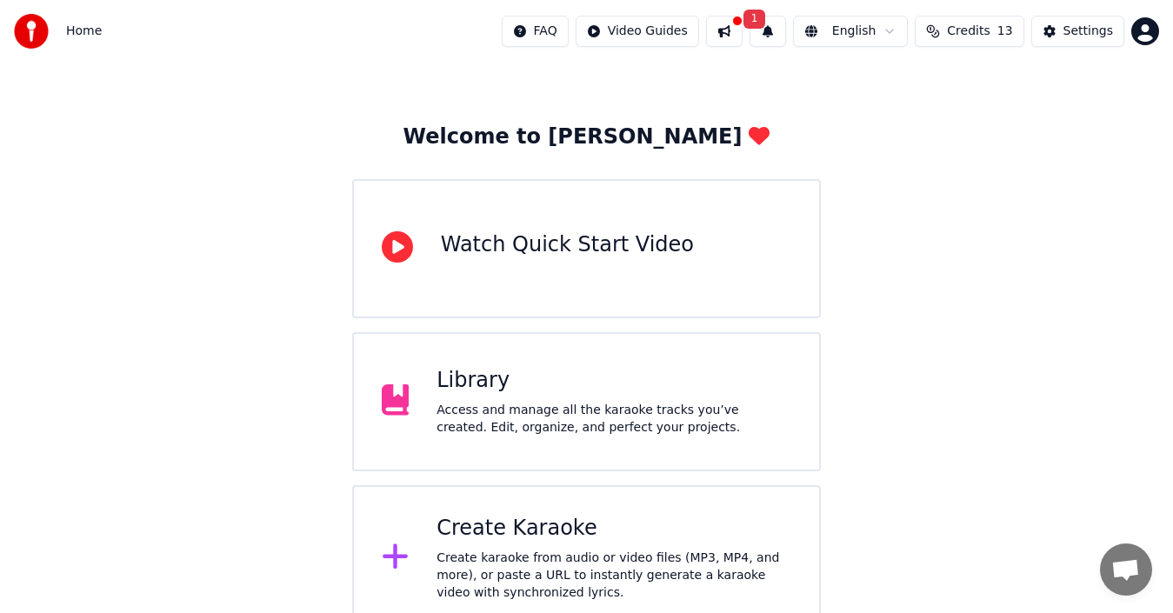
scroll to position [62, 0]
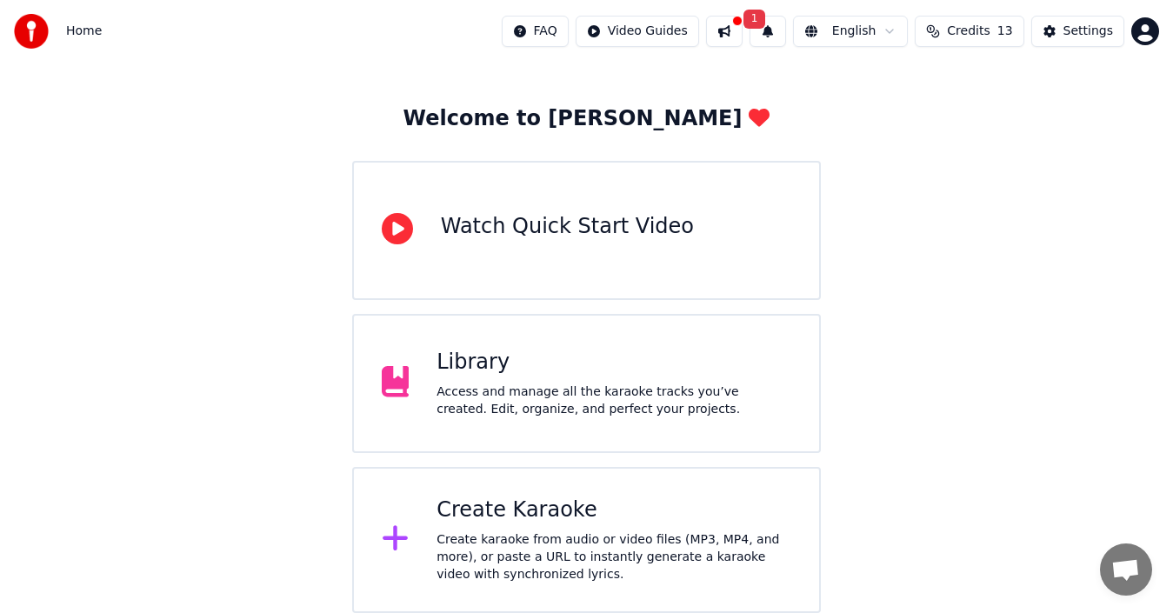
click at [417, 390] on div at bounding box center [403, 383] width 42 height 35
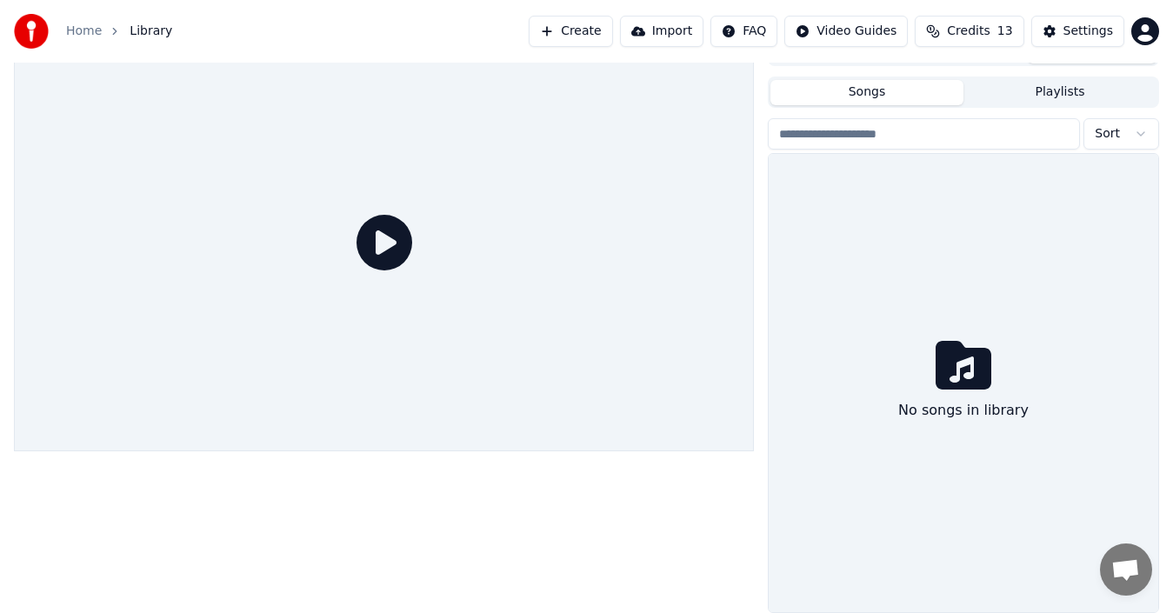
scroll to position [28, 0]
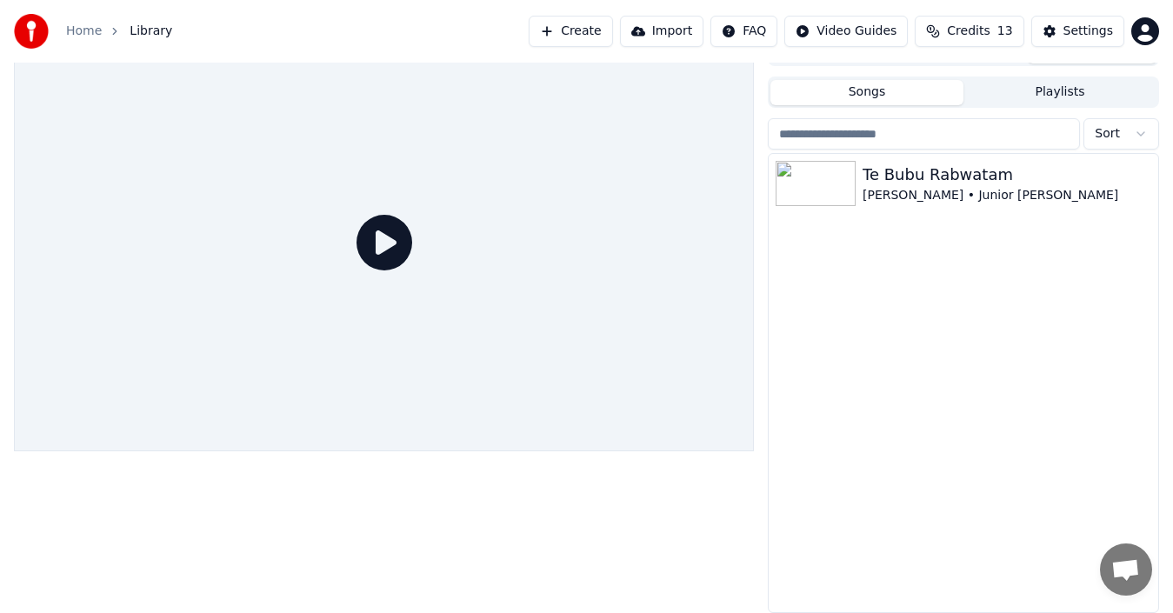
click at [386, 240] on icon at bounding box center [384, 243] width 56 height 56
click at [812, 188] on img at bounding box center [816, 183] width 80 height 45
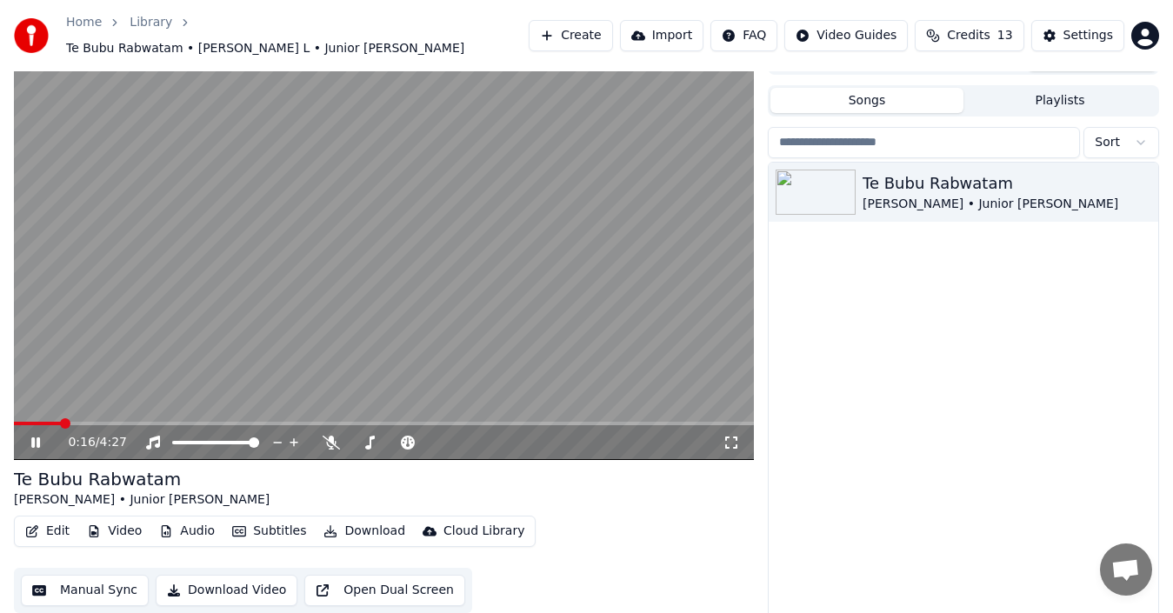
drag, startPoint x: 734, startPoint y: 434, endPoint x: 727, endPoint y: 451, distance: 18.7
click at [727, 436] on icon at bounding box center [731, 443] width 17 height 14
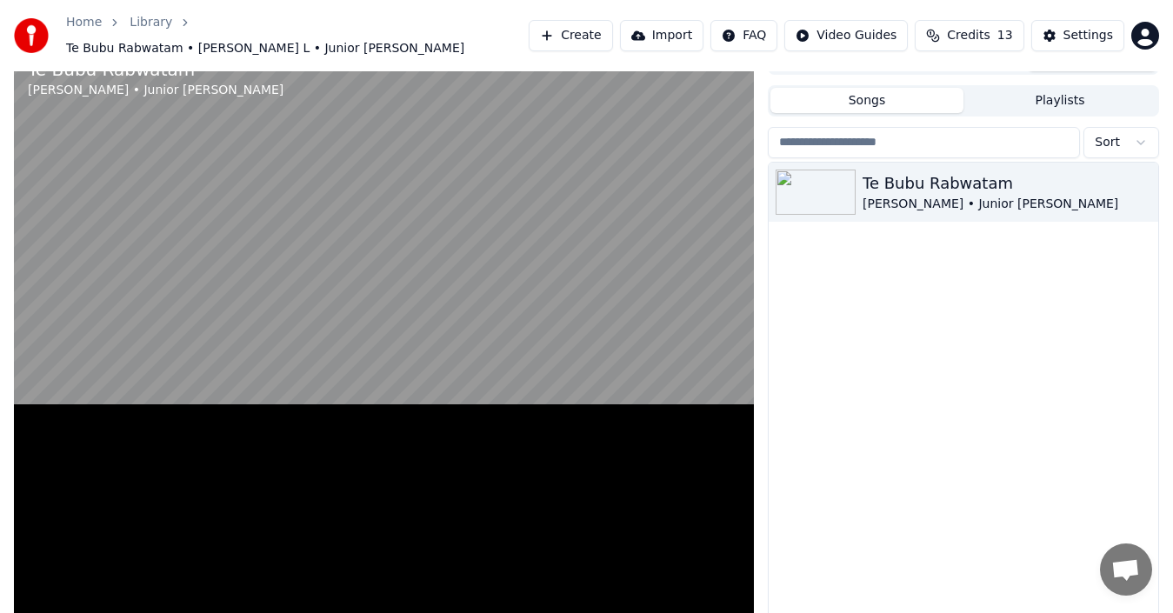
scroll to position [14, 0]
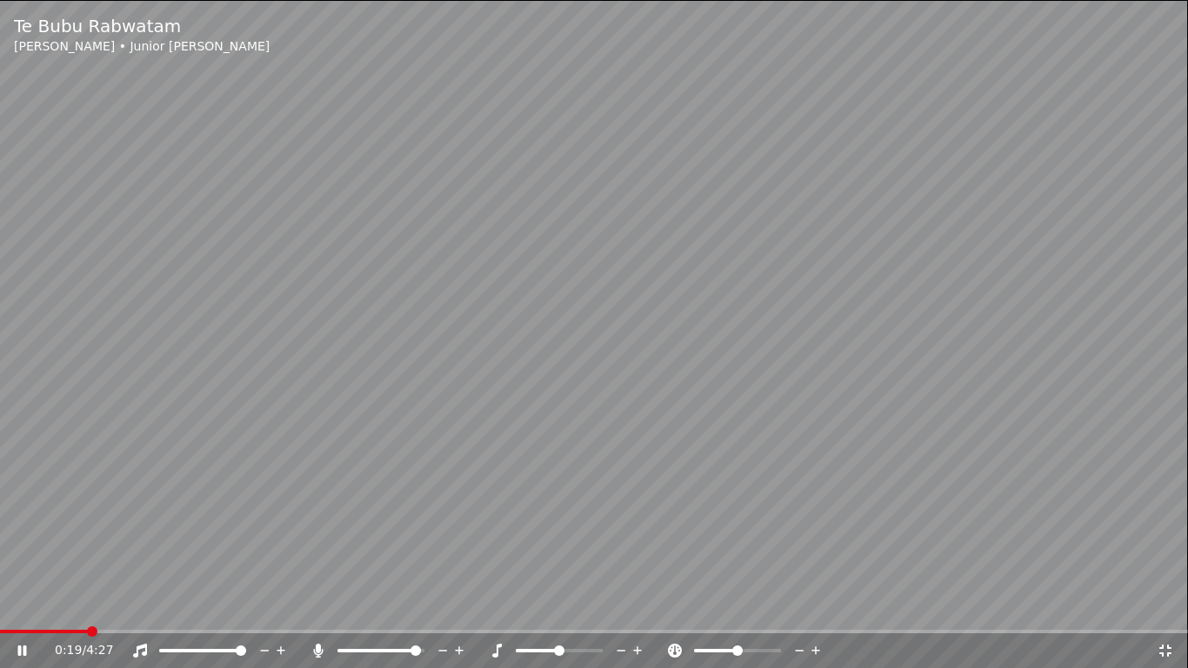
click at [421, 612] on span at bounding box center [415, 650] width 10 height 10
click at [446, 612] on icon at bounding box center [443, 650] width 17 height 17
click at [0, 612] on span at bounding box center [5, 631] width 10 height 10
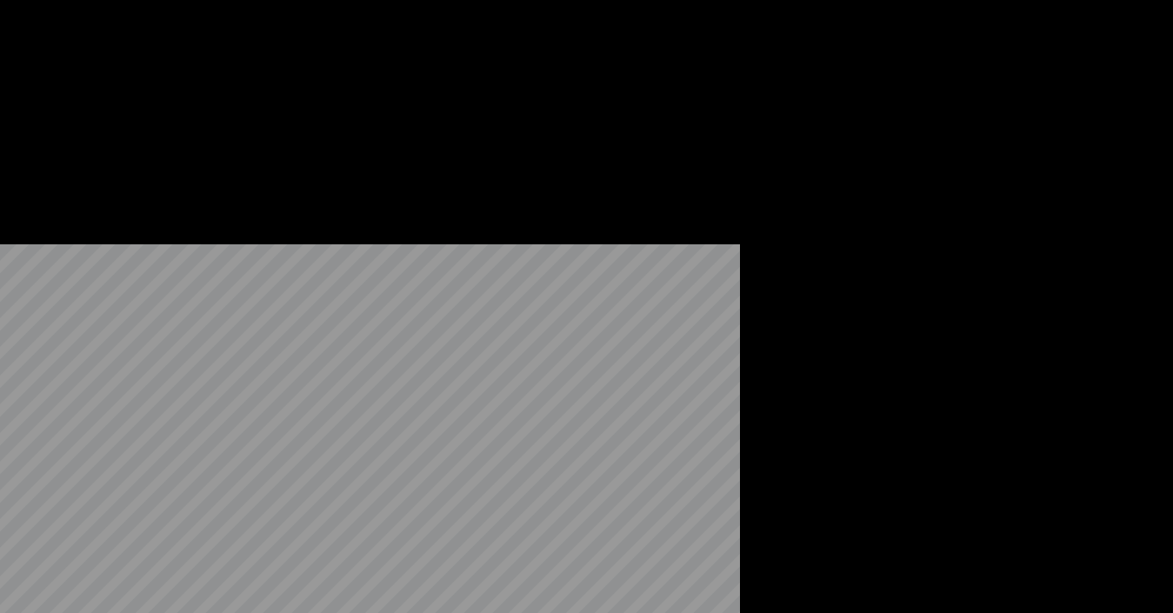
click at [51, 141] on button "Edit" at bounding box center [47, 129] width 58 height 24
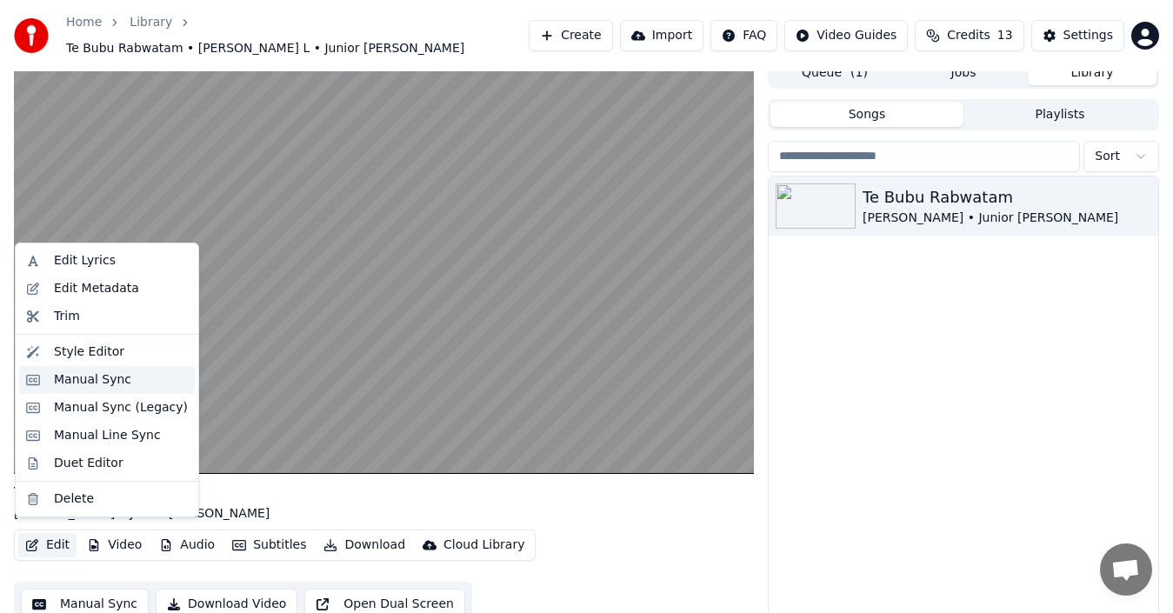
click at [97, 382] on div "Manual Sync" at bounding box center [92, 379] width 77 height 17
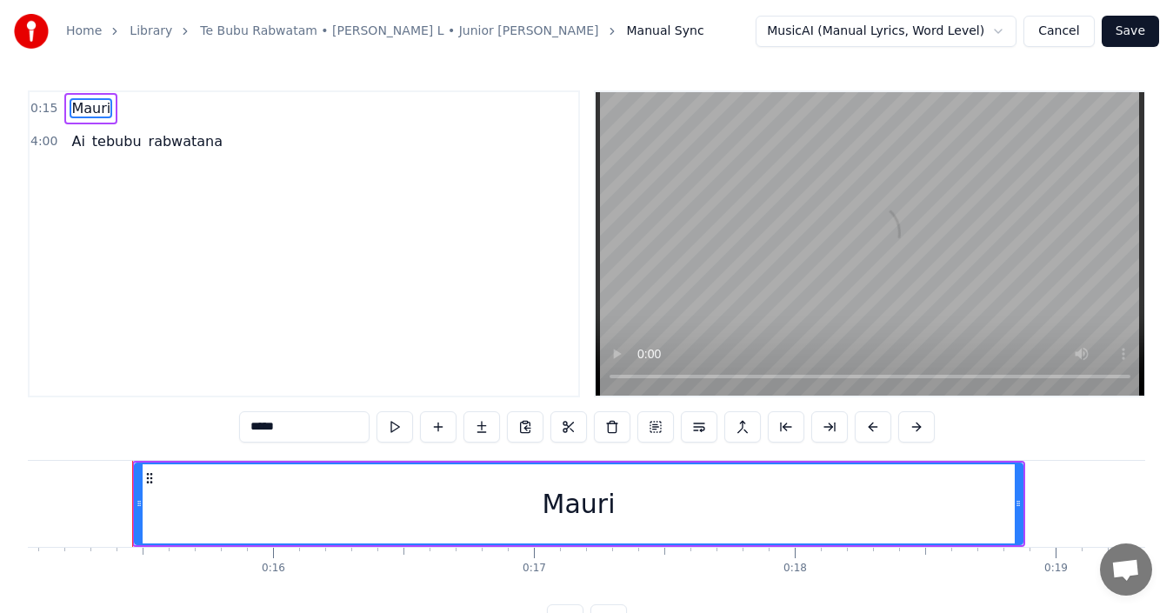
scroll to position [0, 3946]
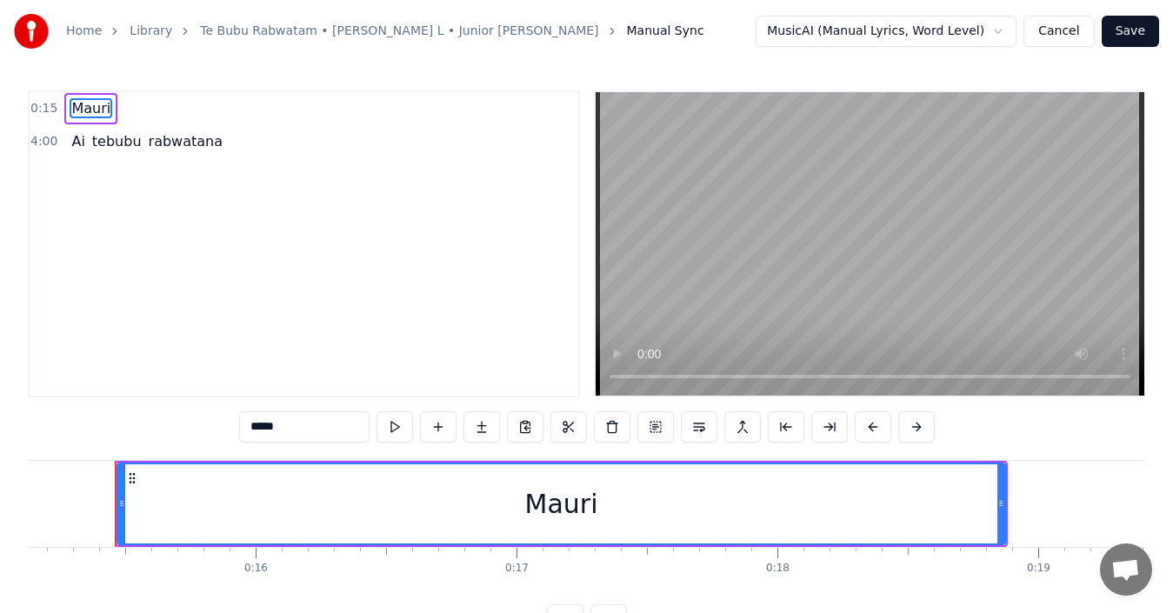
click at [210, 143] on div "4:00 Ai tebubu rabwatana" at bounding box center [304, 141] width 549 height 33
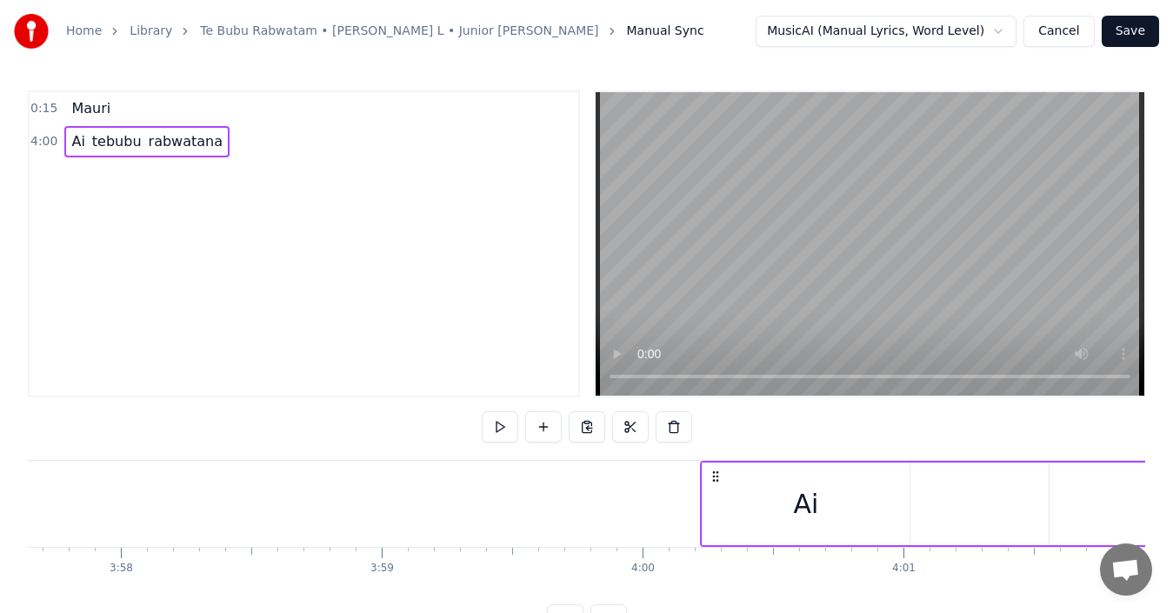
click at [205, 143] on div "Ai tebubu rabwatana" at bounding box center [146, 141] width 165 height 31
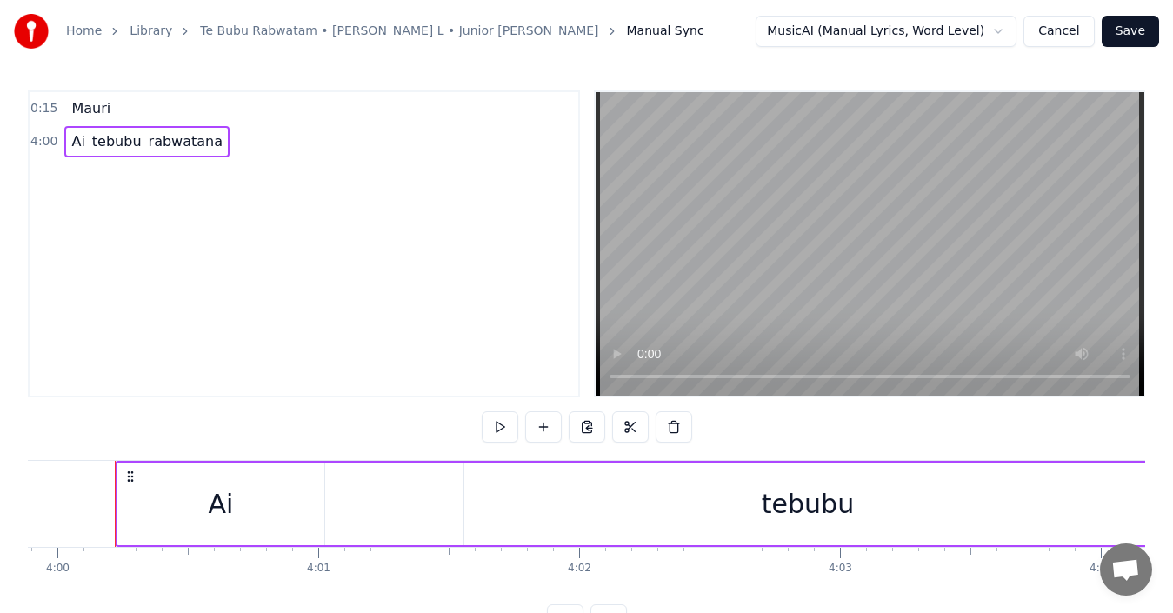
click at [204, 142] on div "Ai tebubu rabwatana" at bounding box center [146, 141] width 165 height 31
click at [114, 103] on div "0:15 Mauri" at bounding box center [304, 108] width 549 height 33
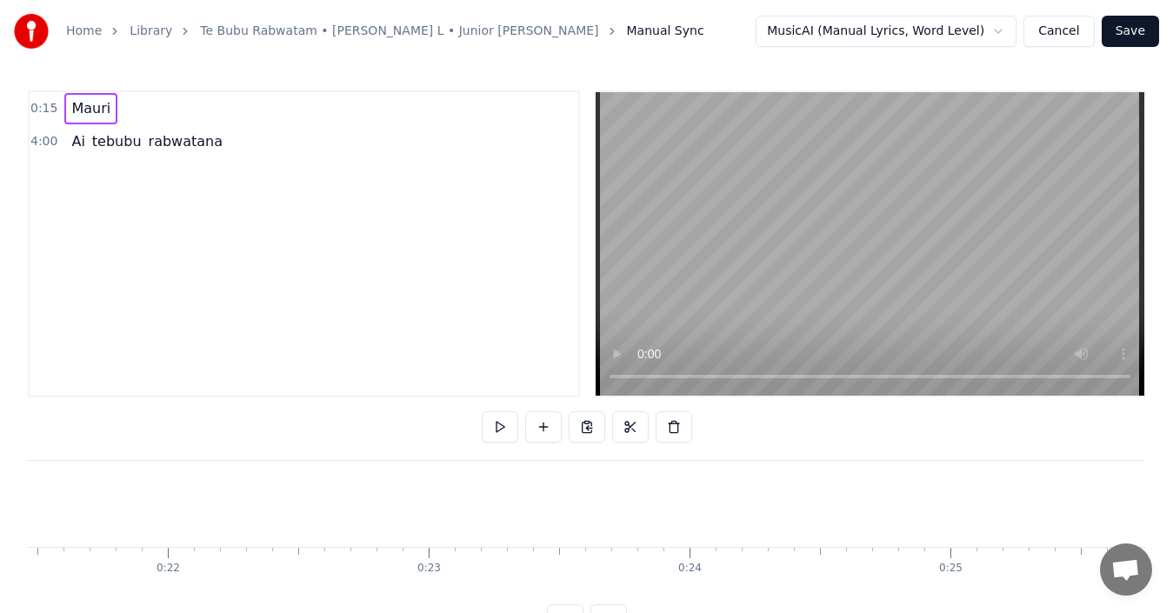
scroll to position [0, 3946]
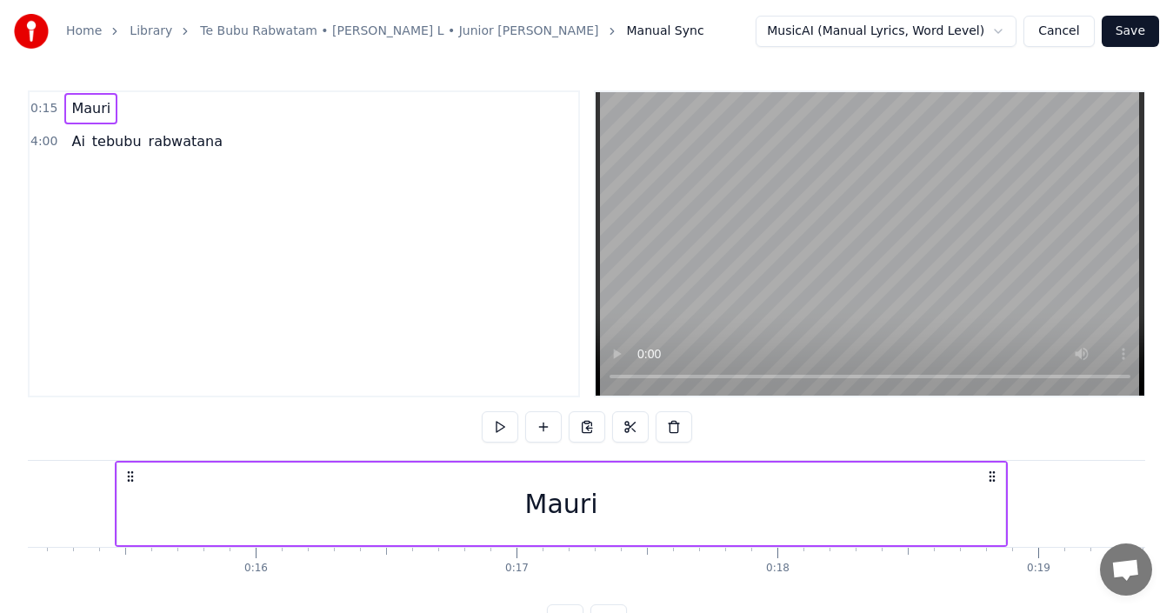
click at [105, 103] on div "Mauri" at bounding box center [90, 108] width 53 height 31
click at [100, 105] on div "Mauri" at bounding box center [90, 108] width 53 height 31
click at [105, 104] on div "Mauri" at bounding box center [90, 108] width 53 height 31
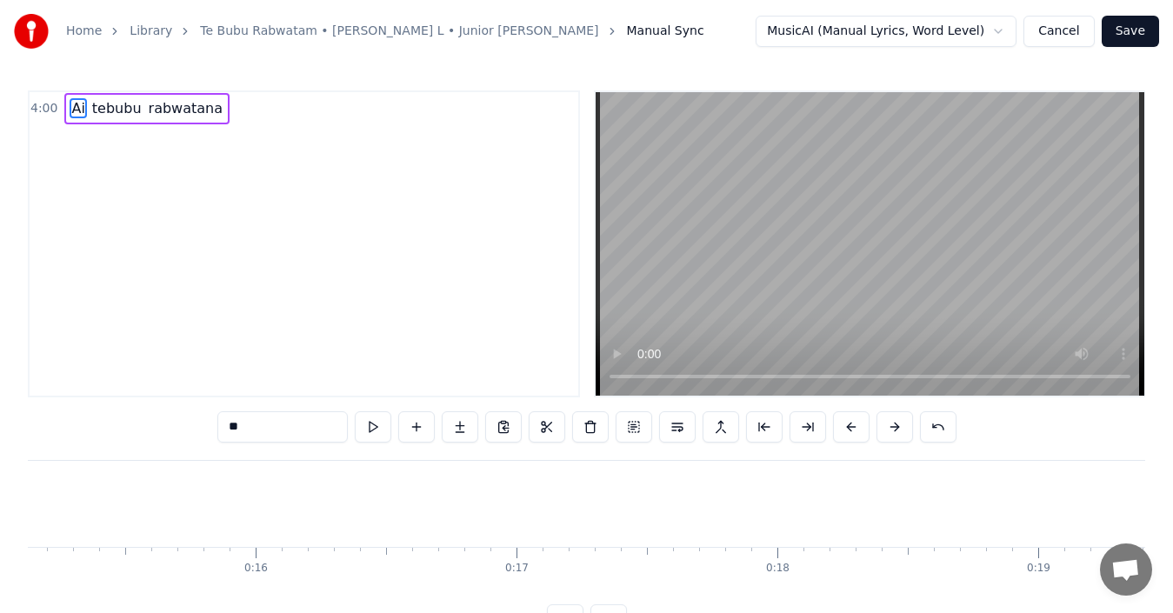
type input "******"
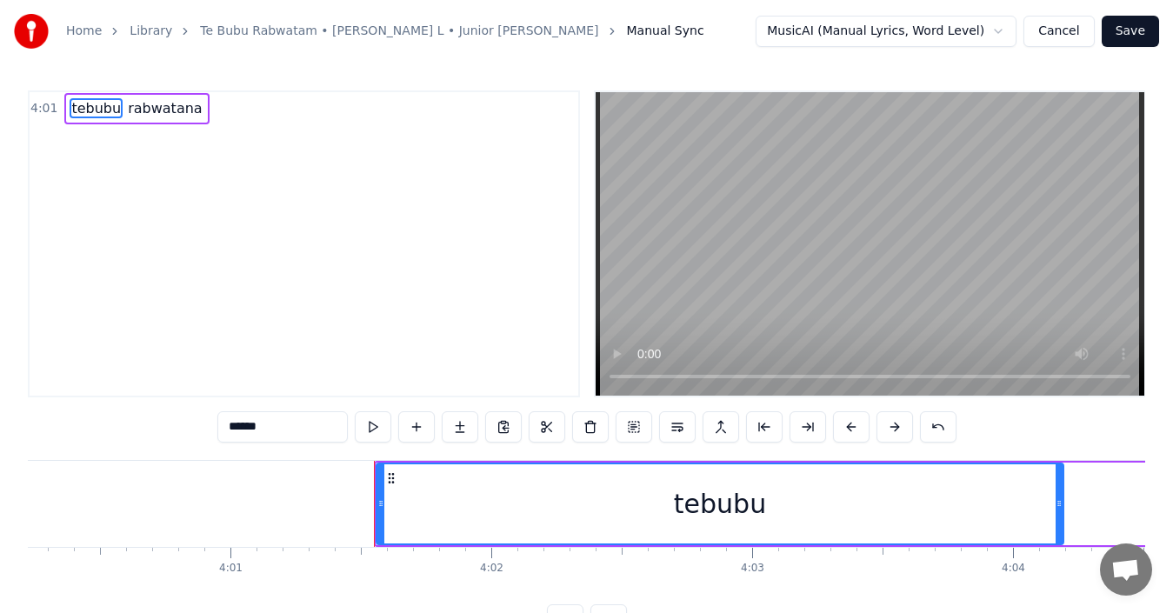
scroll to position [0, 62921]
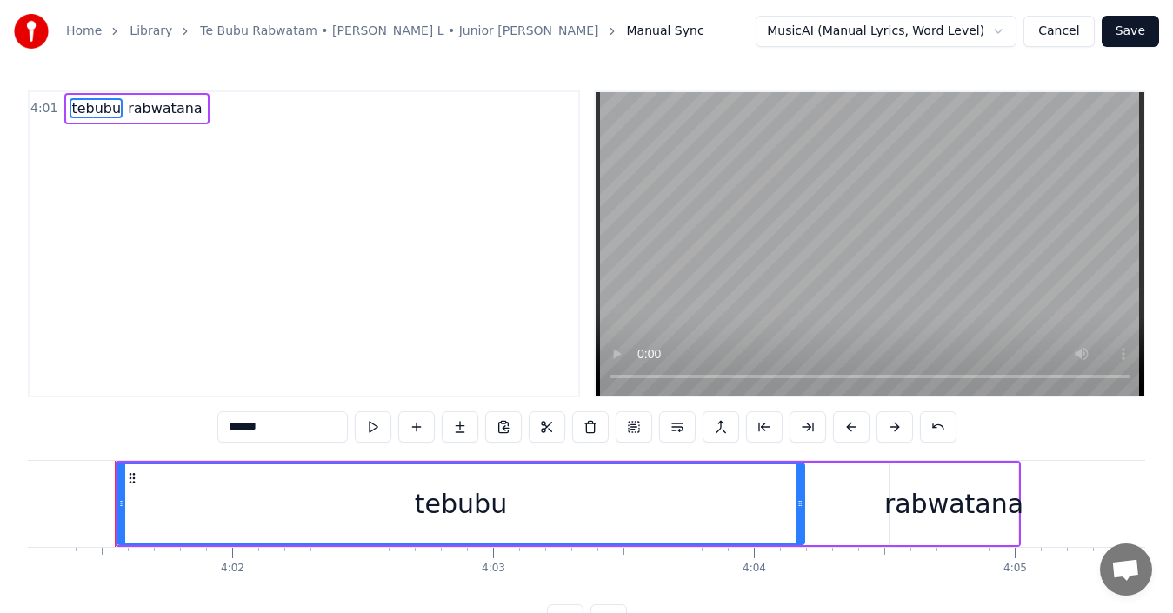
click at [70, 108] on span "tebubu" at bounding box center [96, 108] width 53 height 20
click at [217, 111] on div "4:01 tebubu rabwatana" at bounding box center [304, 108] width 549 height 33
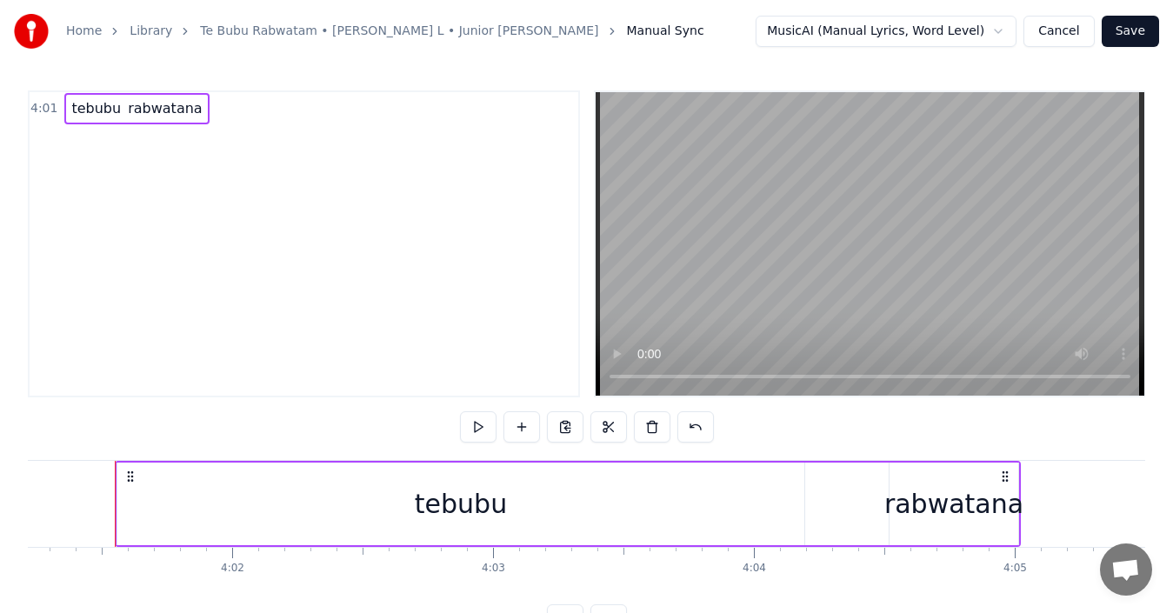
click at [206, 107] on div "4:01 tebubu rabwatana" at bounding box center [304, 108] width 549 height 33
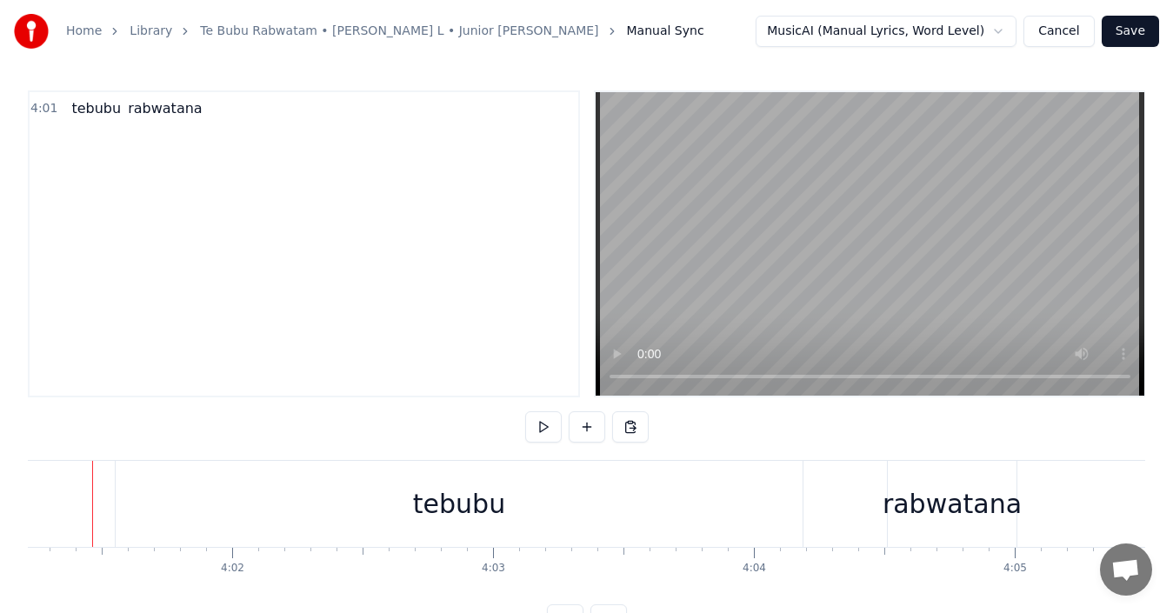
scroll to position [0, 62898]
click at [170, 118] on span "rabwatana" at bounding box center [164, 108] width 77 height 20
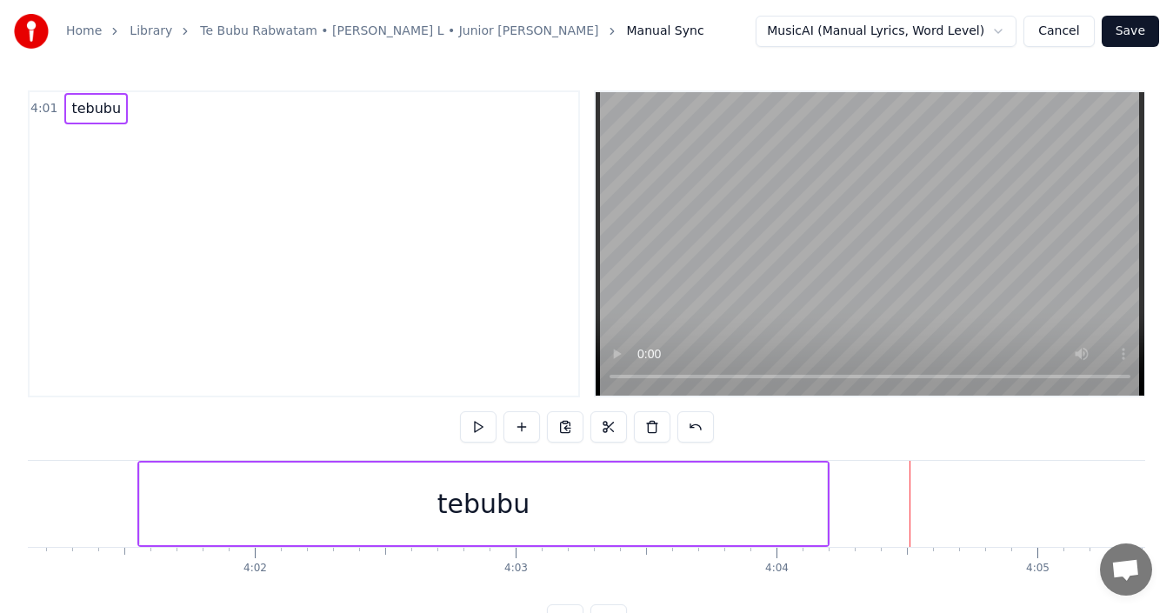
click at [80, 104] on span "tebubu" at bounding box center [96, 108] width 53 height 20
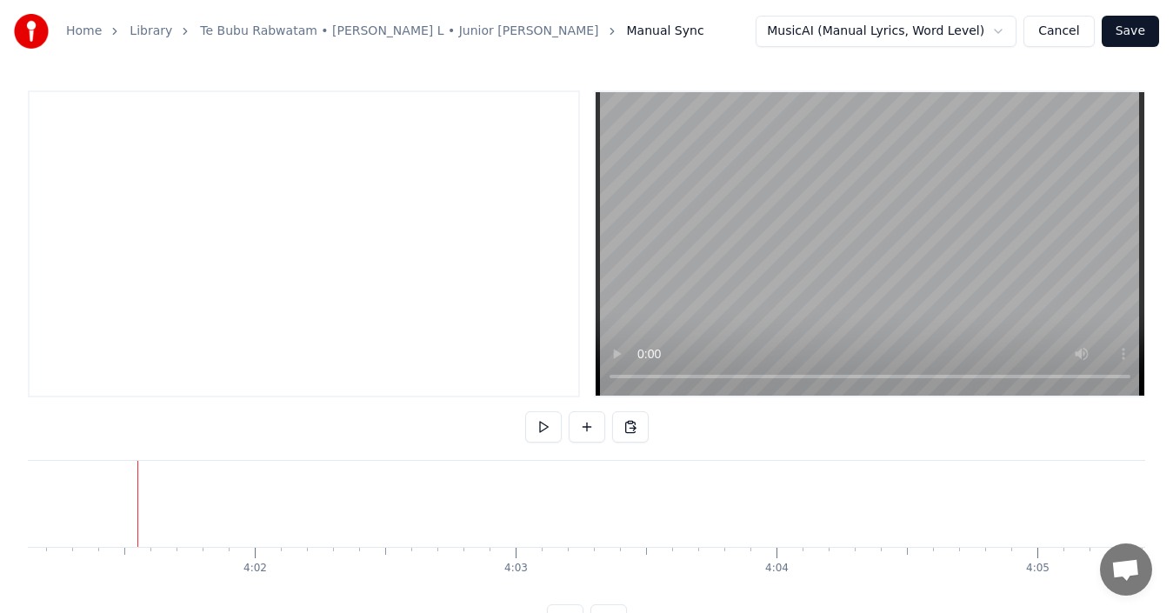
click at [80, 104] on div at bounding box center [304, 243] width 552 height 307
click at [554, 382] on div at bounding box center [586, 243] width 1117 height 307
drag, startPoint x: 31, startPoint y: 104, endPoint x: 17, endPoint y: 103, distance: 13.9
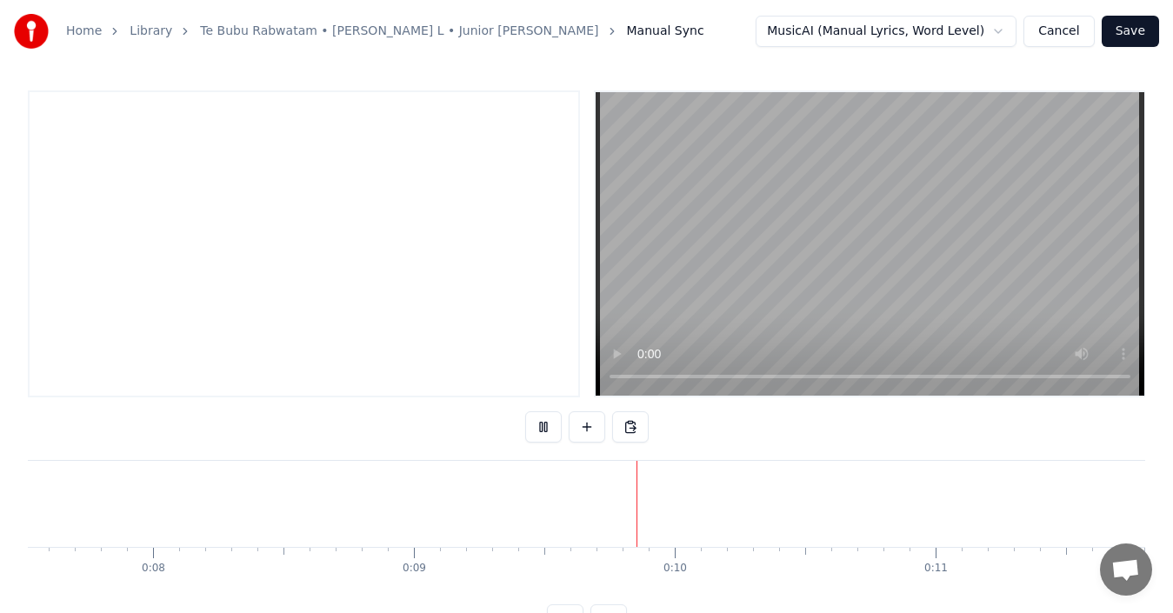
click at [17, 103] on div "Home Library Te Bubu Rabwatam • [PERSON_NAME] L • Junior [PERSON_NAME] Manual S…" at bounding box center [586, 318] width 1173 height 636
click at [85, 129] on div at bounding box center [304, 243] width 552 height 307
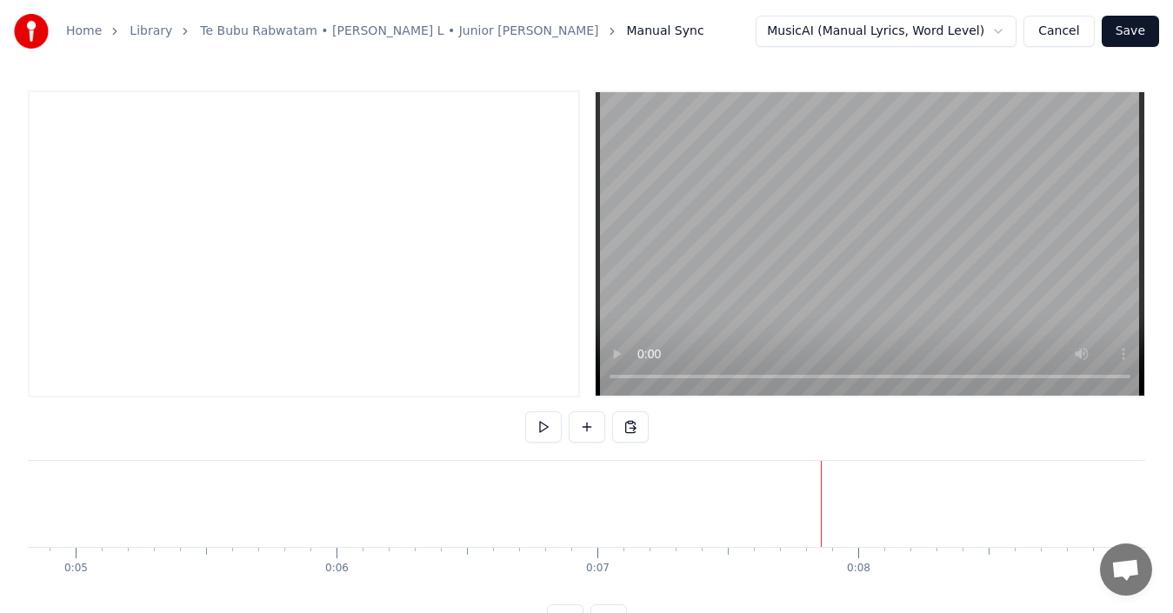
click at [85, 129] on div at bounding box center [304, 243] width 552 height 307
click at [65, 117] on div at bounding box center [304, 243] width 552 height 307
click at [1136, 574] on span "Open chat" at bounding box center [1125, 571] width 29 height 24
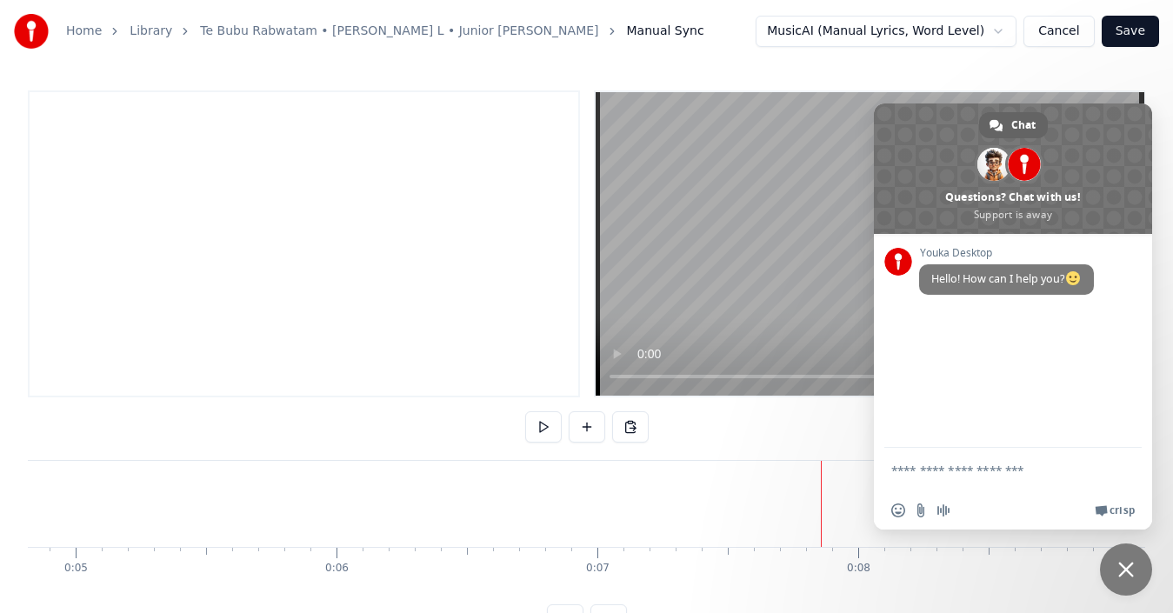
scroll to position [0, 0]
click at [776, 73] on div "Home Library Te Bubu Rabwatam • [PERSON_NAME] L • Junior [PERSON_NAME] Manual S…" at bounding box center [586, 318] width 1173 height 636
click at [772, 72] on div "Home Library Te Bubu Rabwatam • [PERSON_NAME] L • Junior [PERSON_NAME] Manual S…" at bounding box center [586, 318] width 1173 height 636
click at [483, 306] on div at bounding box center [304, 243] width 552 height 307
click at [481, 306] on div at bounding box center [304, 243] width 552 height 307
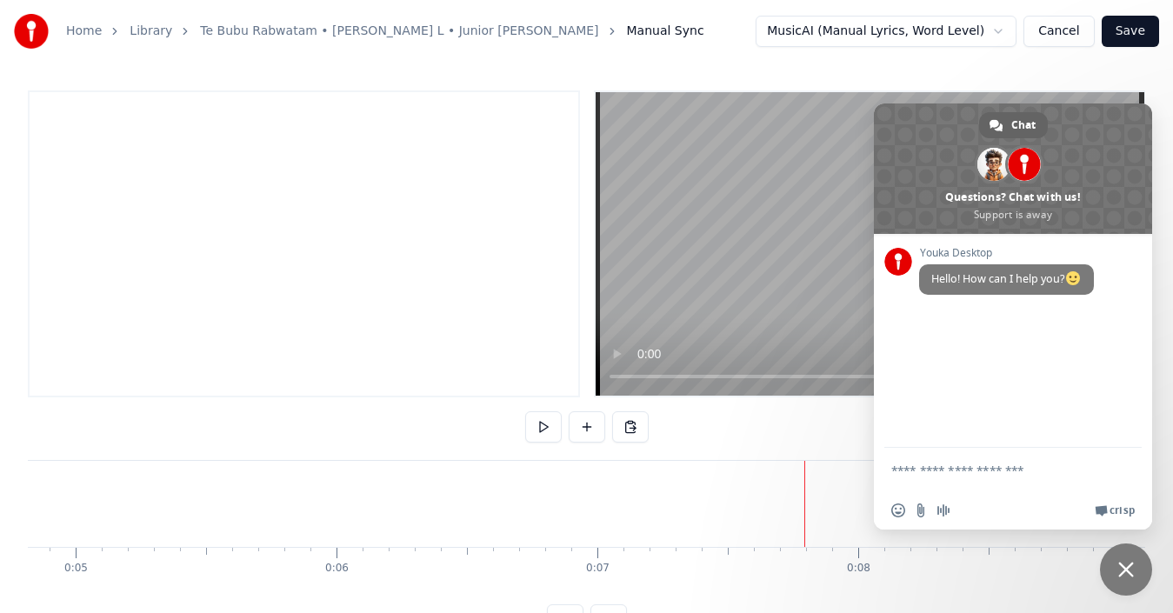
click at [1130, 563] on span "Close chat" at bounding box center [1126, 570] width 16 height 16
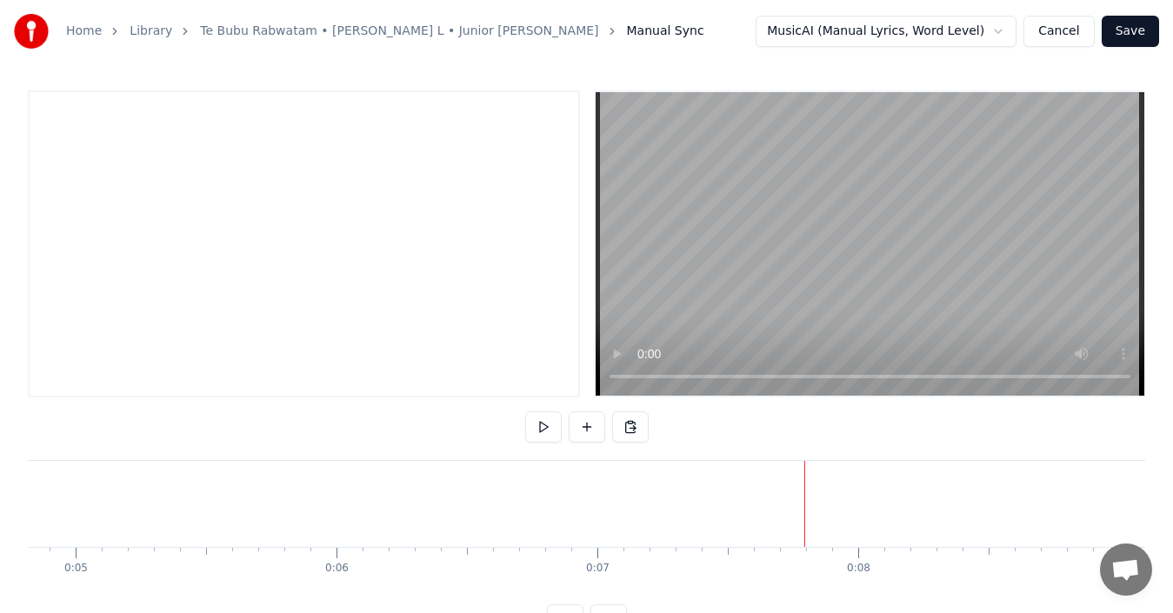
click at [68, 123] on div at bounding box center [304, 243] width 552 height 307
click at [63, 123] on div at bounding box center [304, 243] width 552 height 307
click at [1003, 37] on html "Home Library Te Bubu Rabwatam • [PERSON_NAME] L • Junior [PERSON_NAME] Manual S…" at bounding box center [586, 331] width 1173 height 663
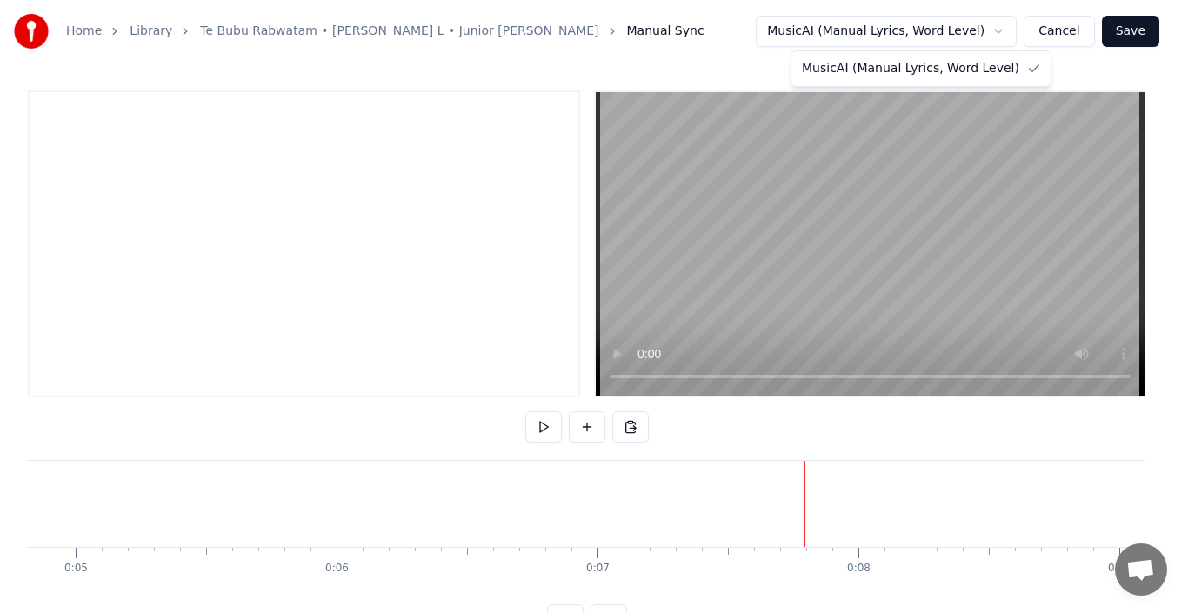
click at [66, 150] on html "Home Library Te Bubu Rabwatam • [PERSON_NAME] L • Junior [PERSON_NAME] Manual S…" at bounding box center [594, 331] width 1188 height 663
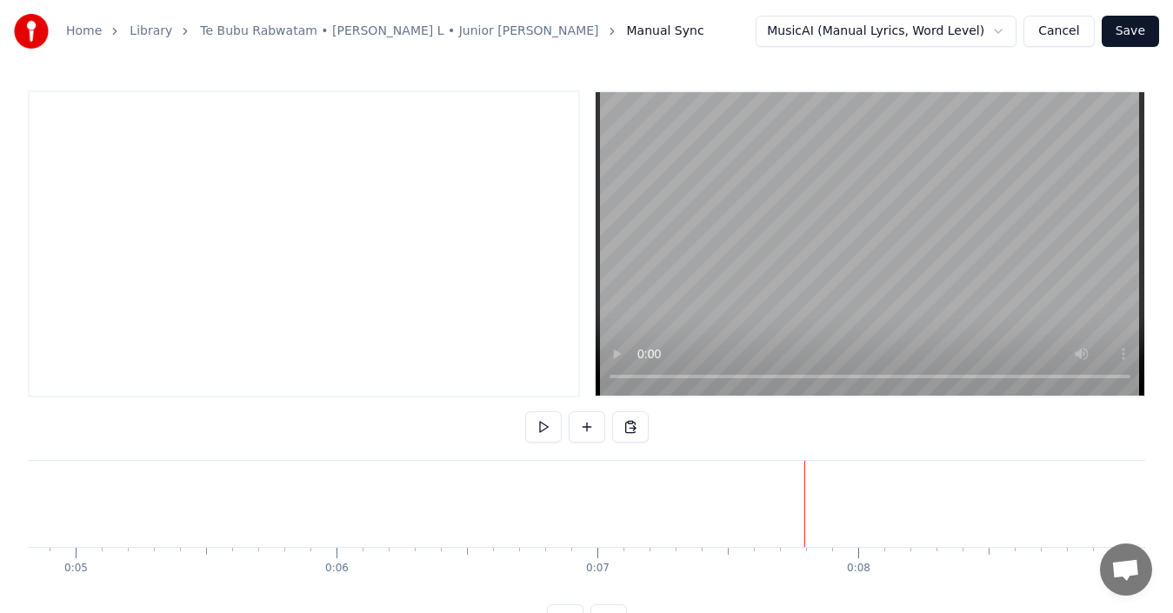
drag, startPoint x: 70, startPoint y: 168, endPoint x: 60, endPoint y: 150, distance: 20.3
click at [63, 163] on div at bounding box center [304, 243] width 552 height 307
drag, startPoint x: 60, startPoint y: 150, endPoint x: 36, endPoint y: 137, distance: 28.0
click at [36, 137] on div at bounding box center [304, 243] width 552 height 307
drag, startPoint x: 36, startPoint y: 137, endPoint x: 8, endPoint y: 136, distance: 27.8
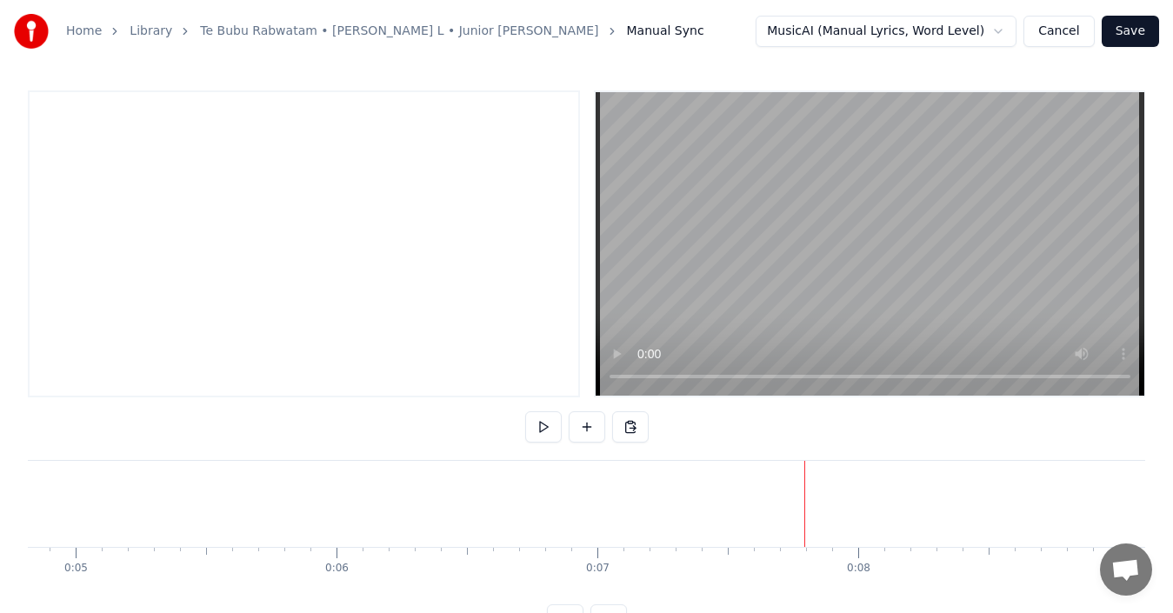
click at [16, 142] on div "Home Library Te Bubu Rabwatam • [PERSON_NAME] L • Junior [PERSON_NAME] Manual S…" at bounding box center [586, 318] width 1173 height 636
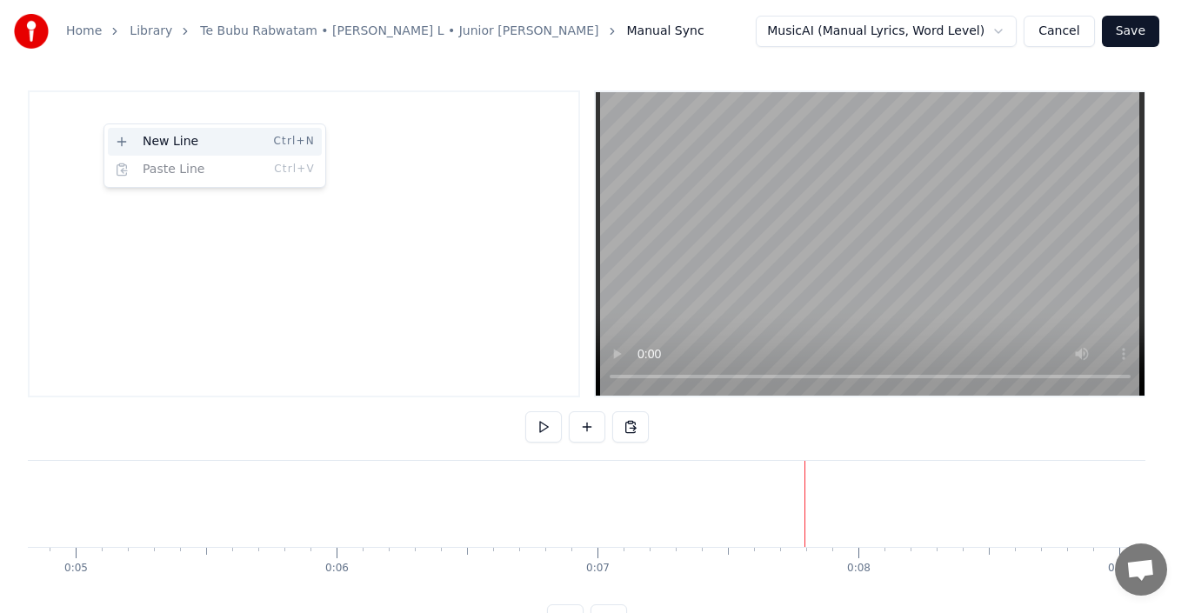
click at [176, 139] on div "New Line Ctrl+N" at bounding box center [215, 142] width 214 height 28
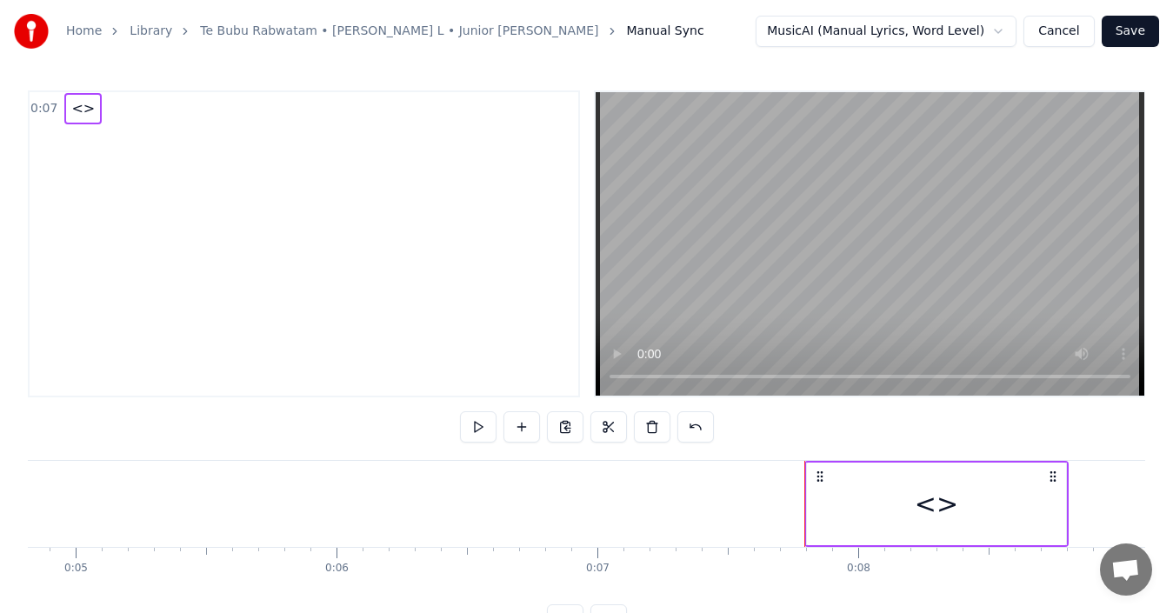
click at [77, 104] on span "<>" at bounding box center [83, 108] width 27 height 20
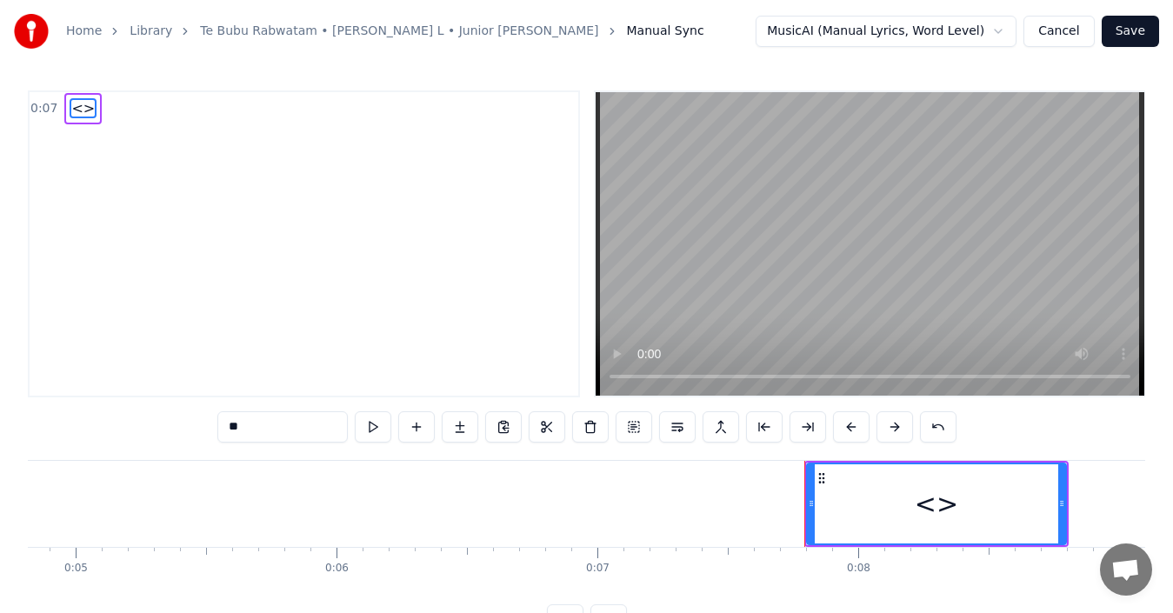
click at [77, 111] on span "<>" at bounding box center [83, 108] width 27 height 20
drag, startPoint x: 64, startPoint y: 117, endPoint x: 44, endPoint y: 105, distance: 23.4
click at [64, 113] on div "<>" at bounding box center [82, 108] width 37 height 31
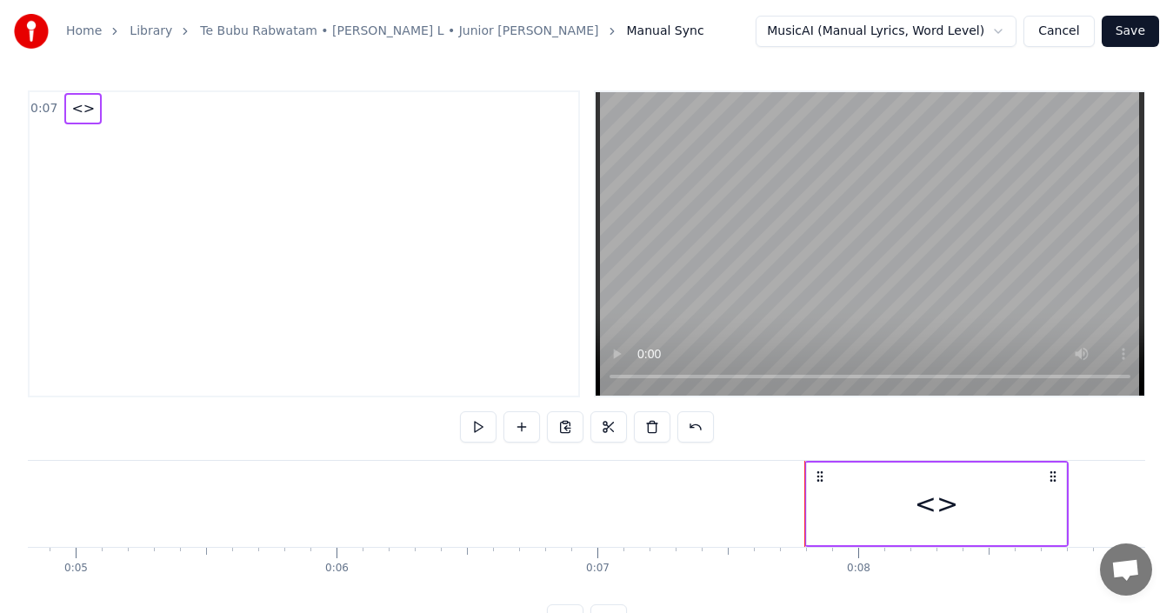
click at [77, 107] on span "<>" at bounding box center [83, 108] width 27 height 20
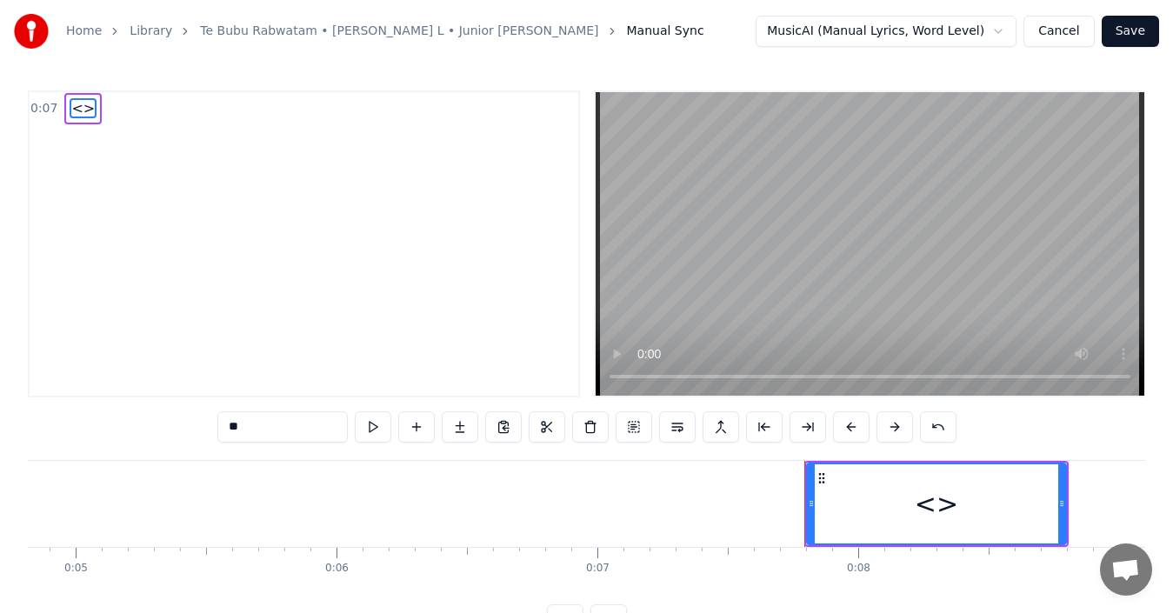
click at [930, 505] on div "<>" at bounding box center [936, 503] width 43 height 39
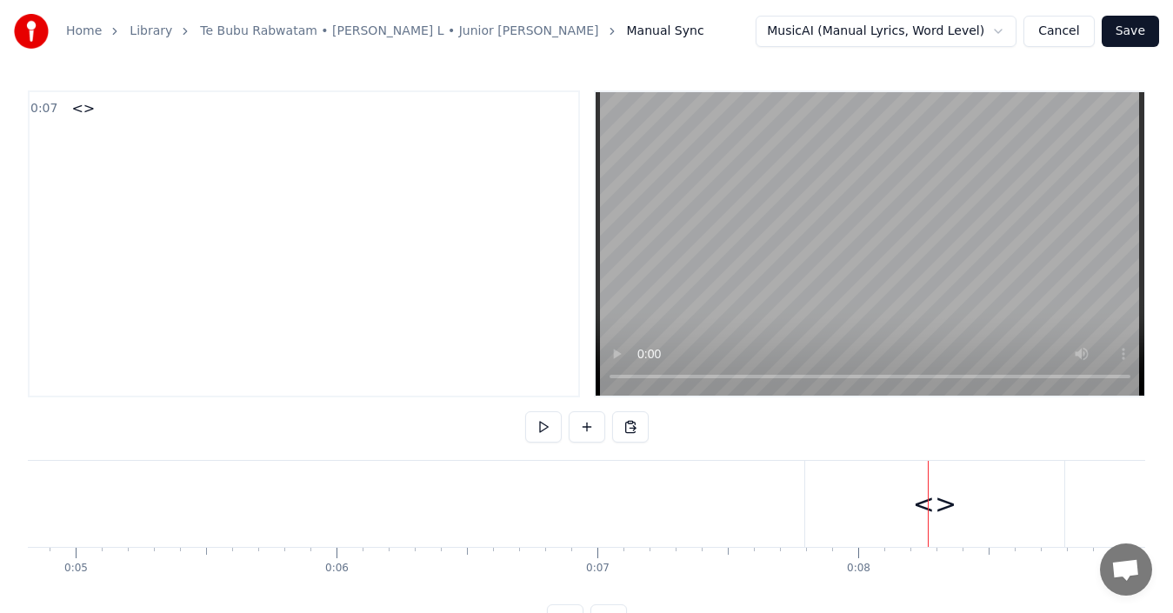
click at [936, 505] on div "<>" at bounding box center [934, 503] width 43 height 39
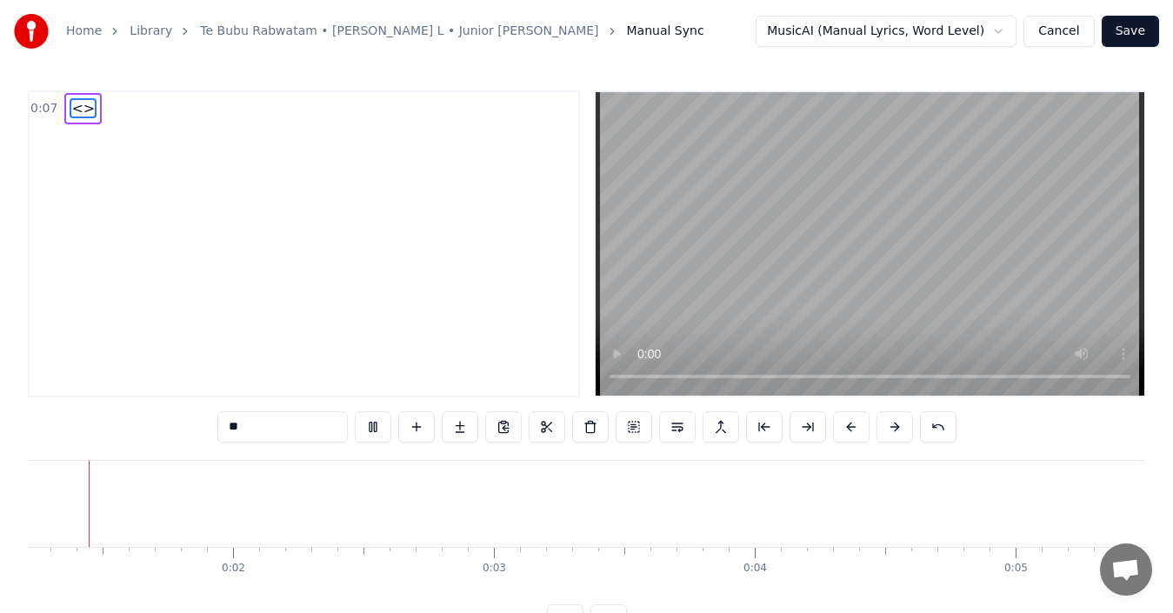
scroll to position [0, 264]
click at [74, 103] on span "<>" at bounding box center [83, 108] width 27 height 20
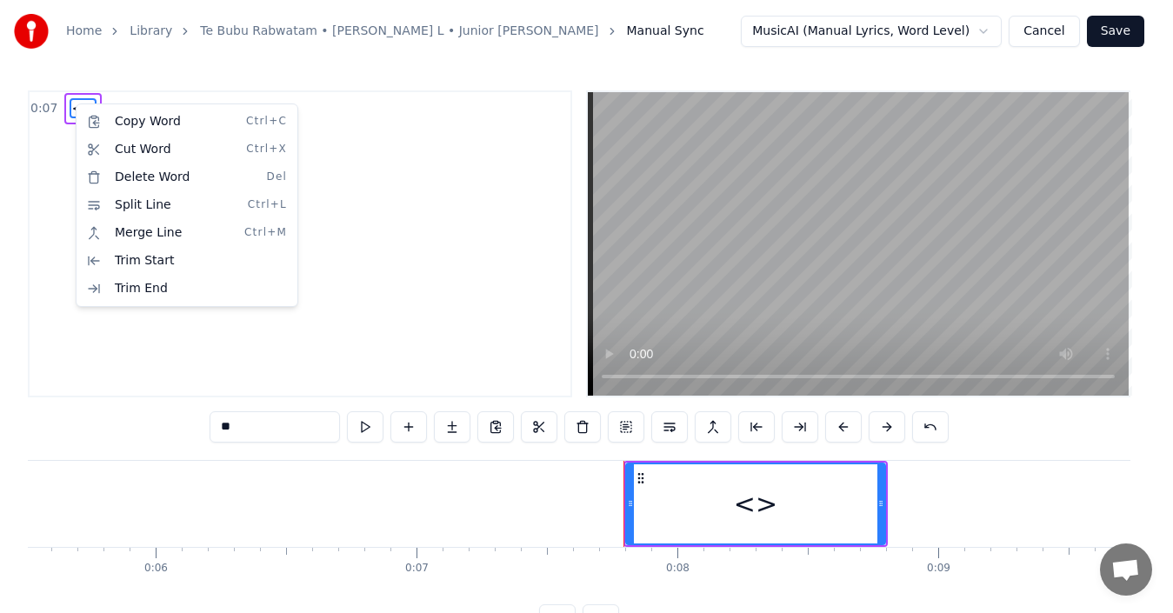
scroll to position [0, 1946]
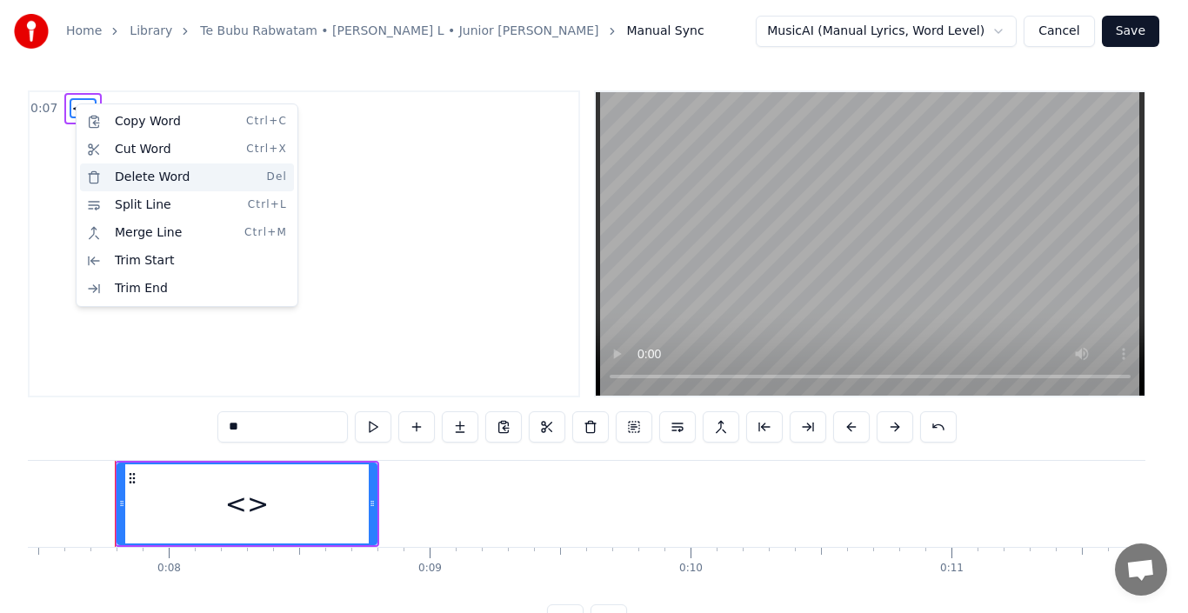
click at [137, 177] on div "Delete Word Del" at bounding box center [187, 177] width 214 height 28
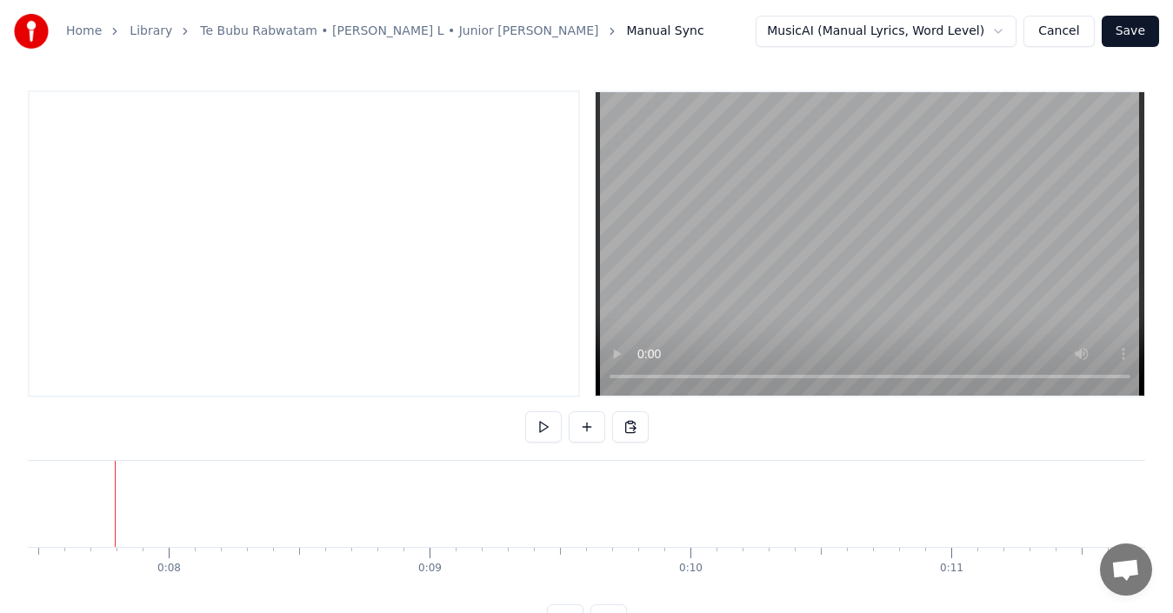
click at [55, 108] on div at bounding box center [304, 243] width 552 height 307
click at [539, 427] on button at bounding box center [543, 426] width 37 height 31
click at [542, 428] on button at bounding box center [543, 426] width 37 height 31
click at [543, 427] on button at bounding box center [543, 426] width 37 height 31
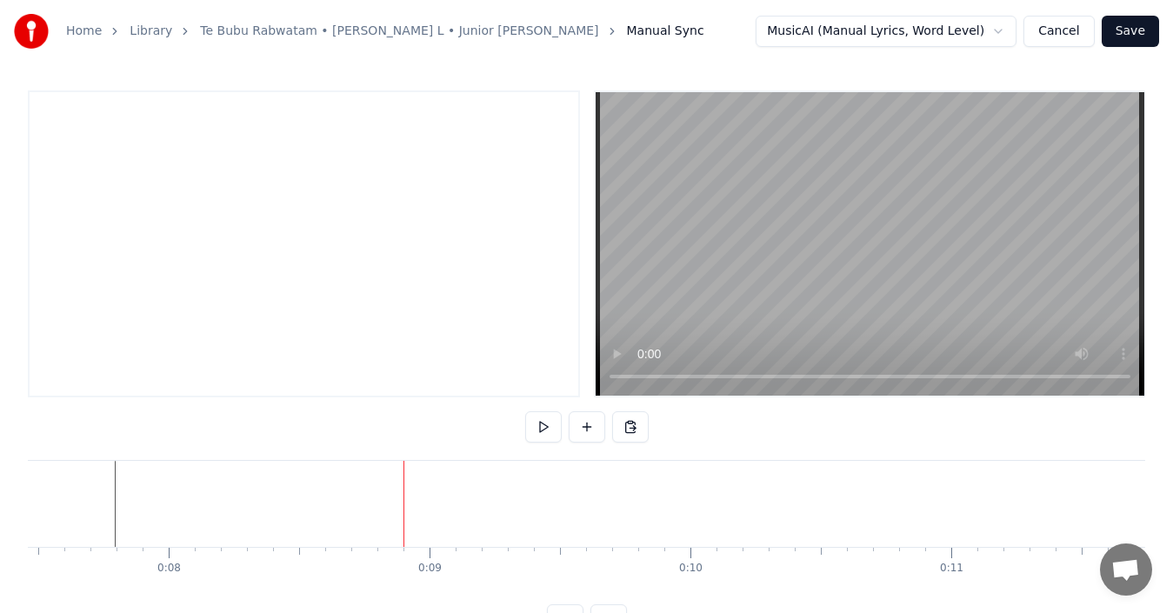
click at [503, 379] on div at bounding box center [304, 243] width 552 height 307
click at [541, 429] on button at bounding box center [543, 426] width 37 height 31
click at [543, 426] on button at bounding box center [543, 426] width 37 height 31
drag, startPoint x: 889, startPoint y: 486, endPoint x: 834, endPoint y: 495, distance: 55.5
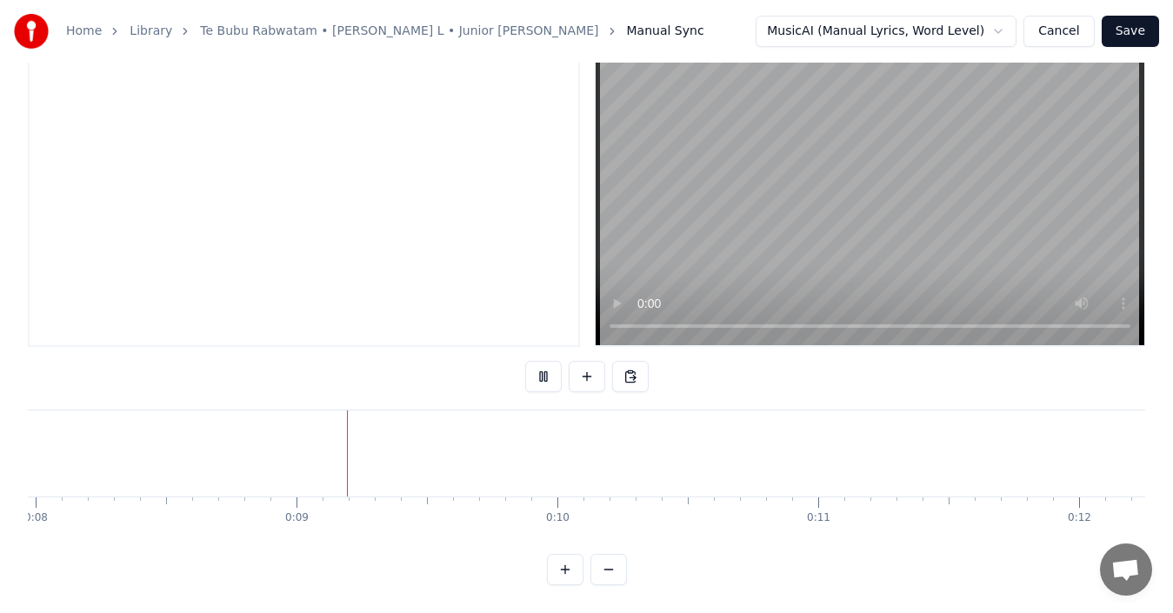
scroll to position [0, 2159]
click at [585, 363] on button at bounding box center [587, 376] width 37 height 31
click at [864, 249] on video at bounding box center [870, 193] width 549 height 303
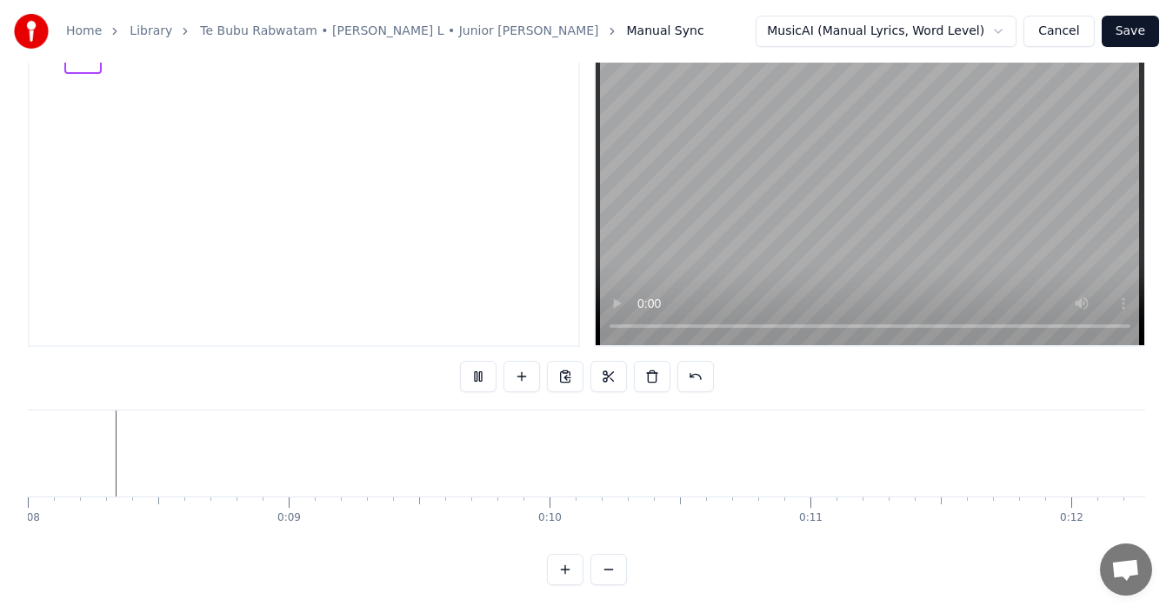
click at [864, 249] on video at bounding box center [870, 193] width 549 height 303
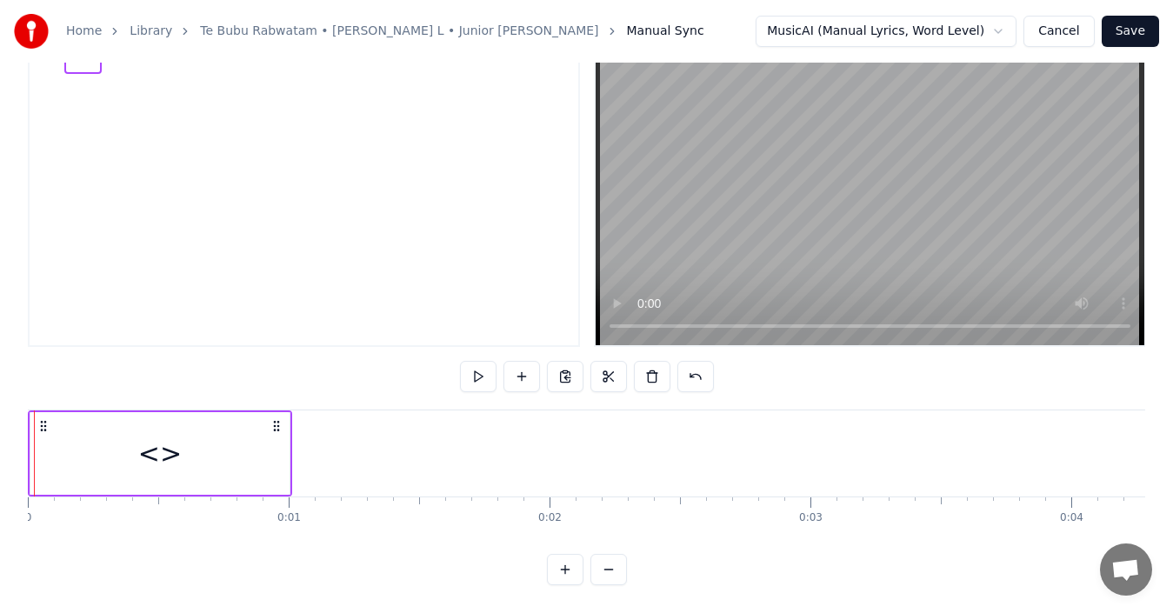
click at [160, 441] on div "<>" at bounding box center [159, 453] width 43 height 39
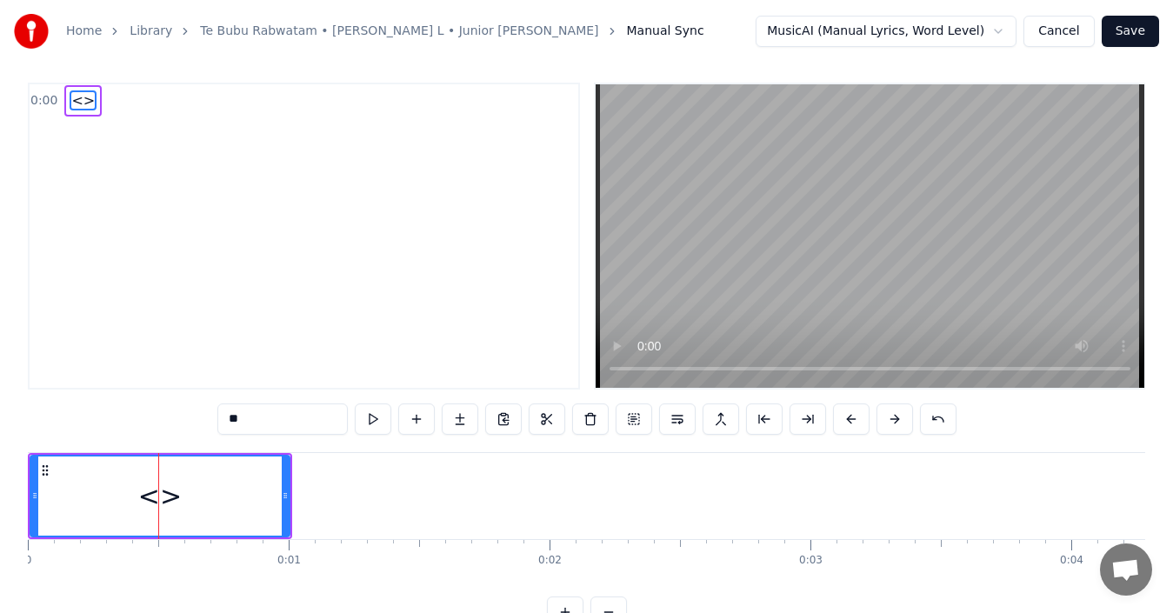
click at [160, 441] on div "0:00 <> ** <> To pick up a draggable item, press the space bar. While dragging,…" at bounding box center [586, 355] width 1117 height 545
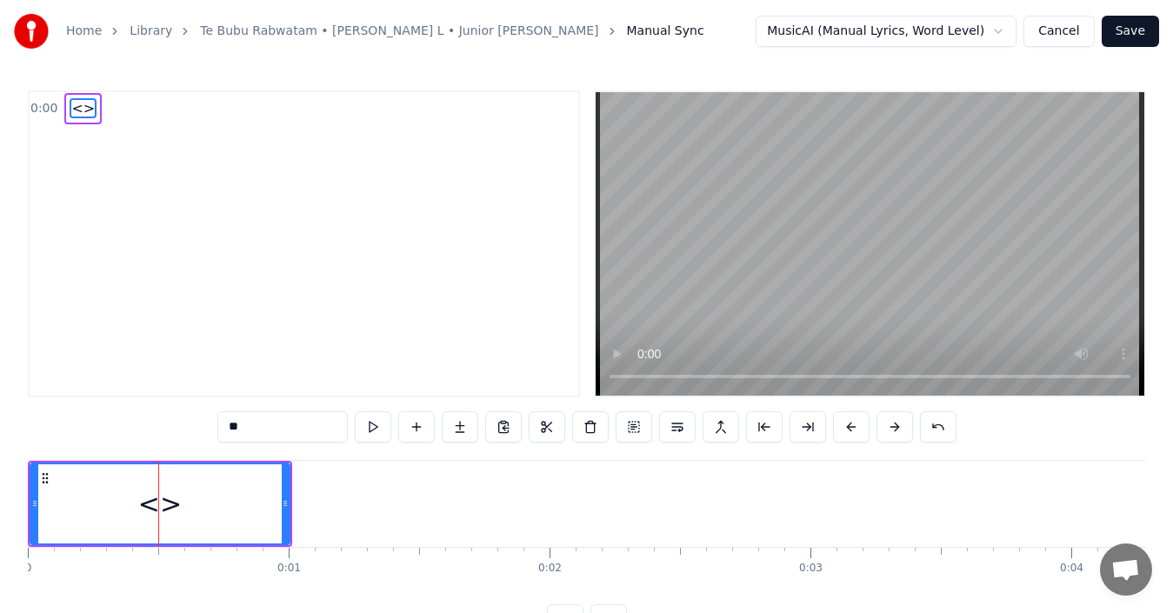
click at [74, 99] on span "<>" at bounding box center [83, 108] width 27 height 20
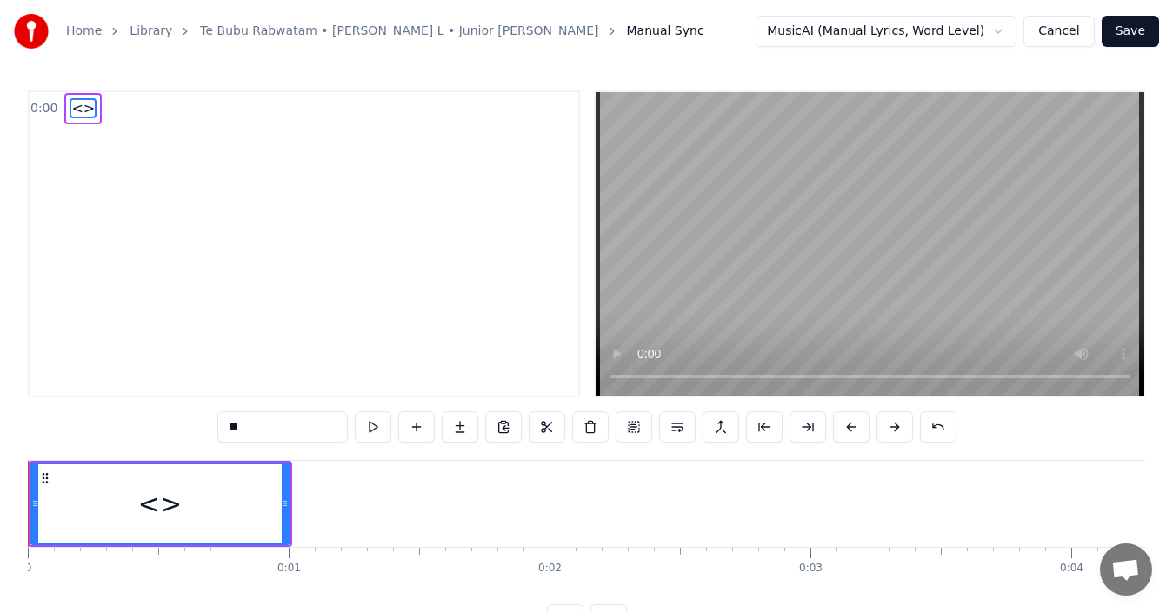
click at [77, 112] on span "<>" at bounding box center [83, 108] width 27 height 20
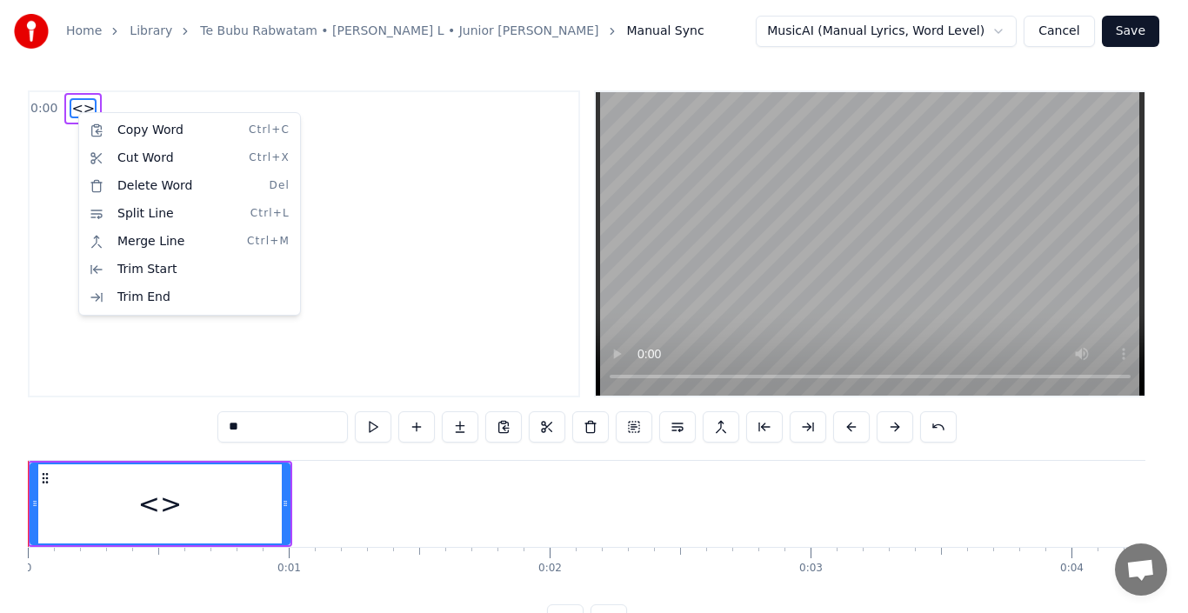
click at [77, 112] on html "Home Library Te Bubu Rabwatam • [PERSON_NAME] • Junior [PERSON_NAME] Manual Syn…" at bounding box center [594, 331] width 1188 height 663
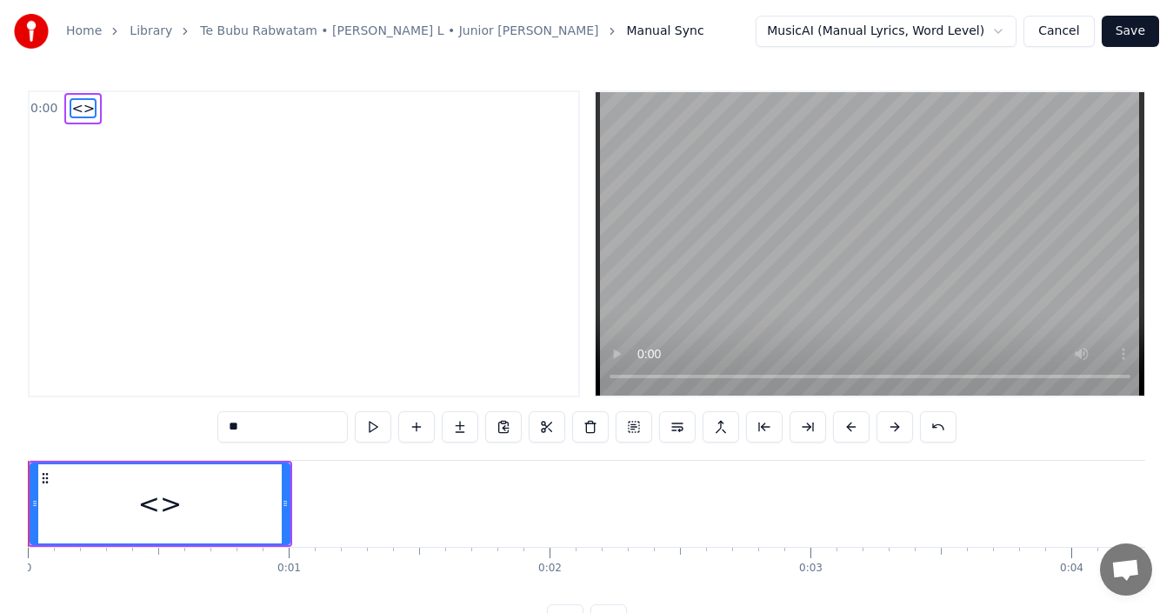
click at [77, 112] on span "<>" at bounding box center [83, 108] width 27 height 20
click at [1082, 30] on button "Cancel" at bounding box center [1058, 31] width 70 height 31
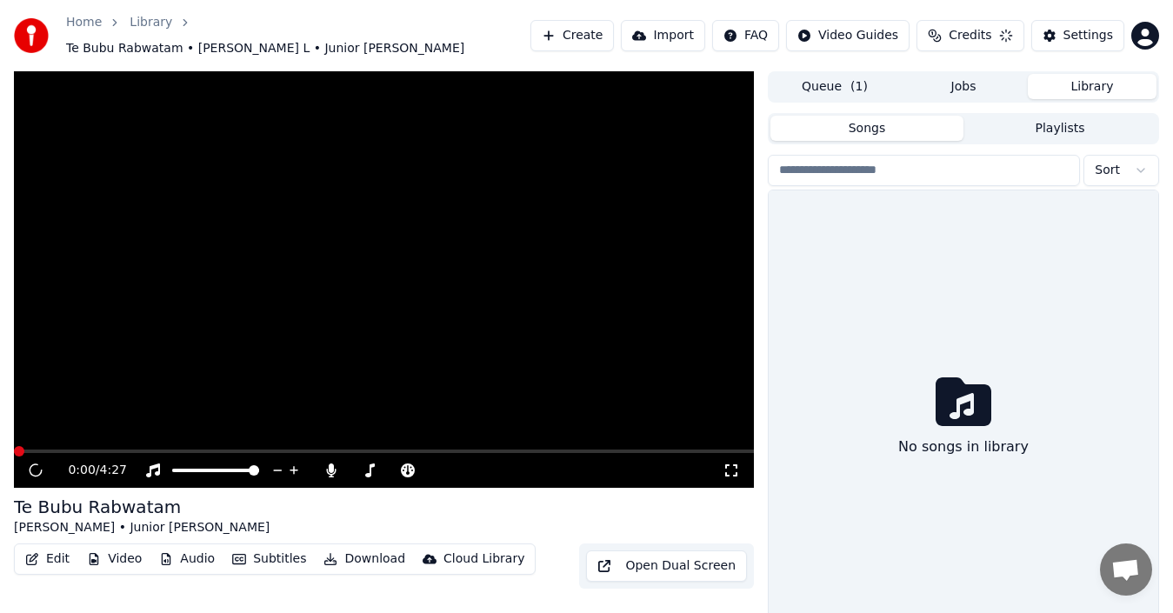
scroll to position [14, 0]
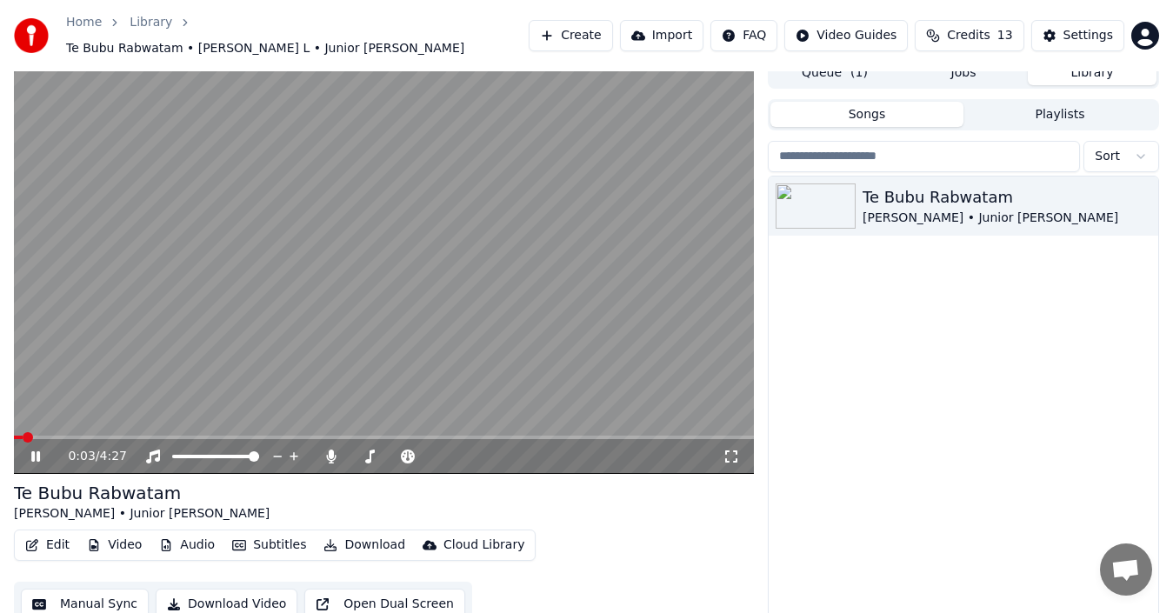
click at [46, 439] on div "0:03 / 4:27" at bounding box center [384, 456] width 740 height 35
click at [47, 439] on div "0:03 / 4:27" at bounding box center [384, 456] width 740 height 35
drag, startPoint x: 39, startPoint y: 431, endPoint x: 11, endPoint y: 423, distance: 28.9
click at [22, 436] on div "0:10 / 4:27" at bounding box center [384, 455] width 740 height 38
click at [44, 432] on span at bounding box center [49, 437] width 10 height 10
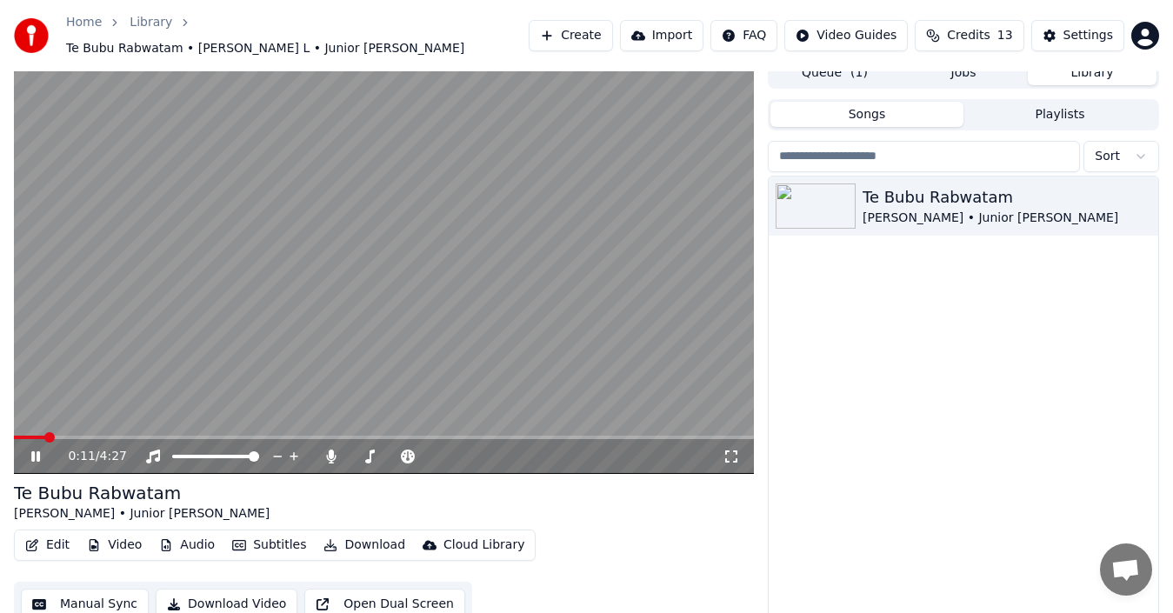
click at [14, 423] on video at bounding box center [384, 265] width 740 height 416
click at [0, 421] on div "0:04 / 4:27 Te Bubu Rabwatam [PERSON_NAME] • Junior [PERSON_NAME] Edit Video Au…" at bounding box center [586, 346] width 1173 height 578
click at [88, 599] on button "Manual Sync" at bounding box center [85, 604] width 128 height 31
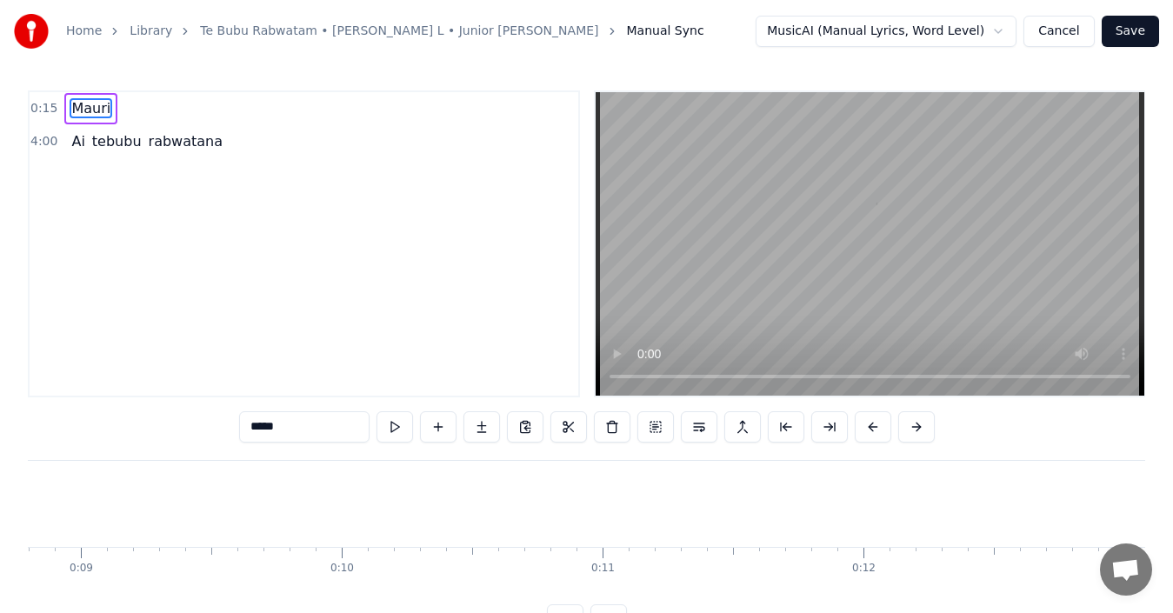
scroll to position [0, 3946]
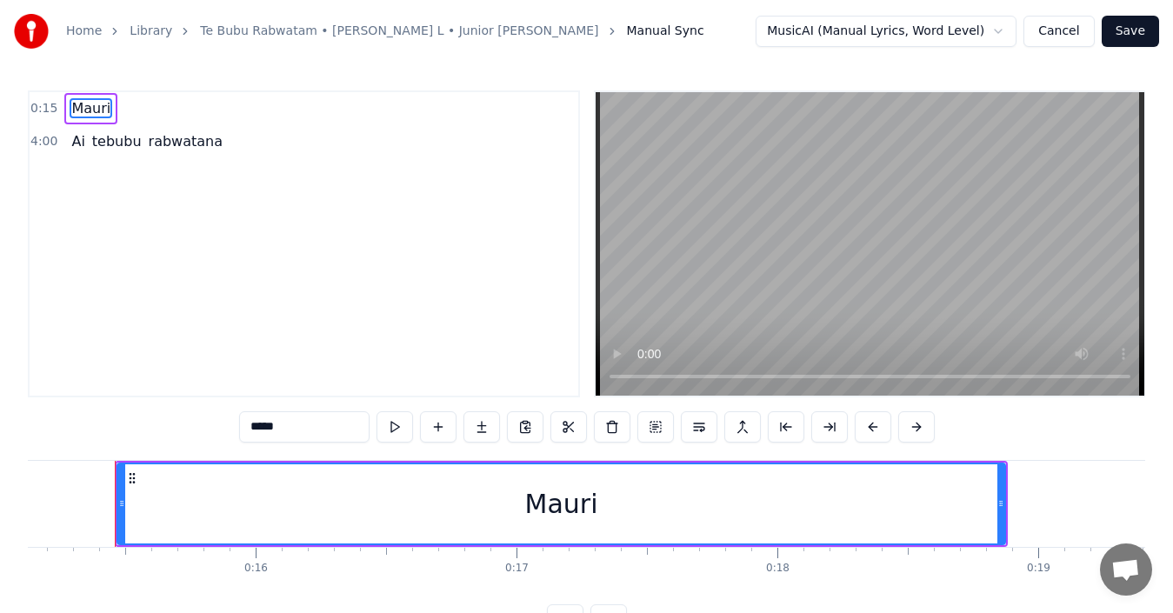
click at [104, 105] on div "Mauri" at bounding box center [90, 108] width 53 height 31
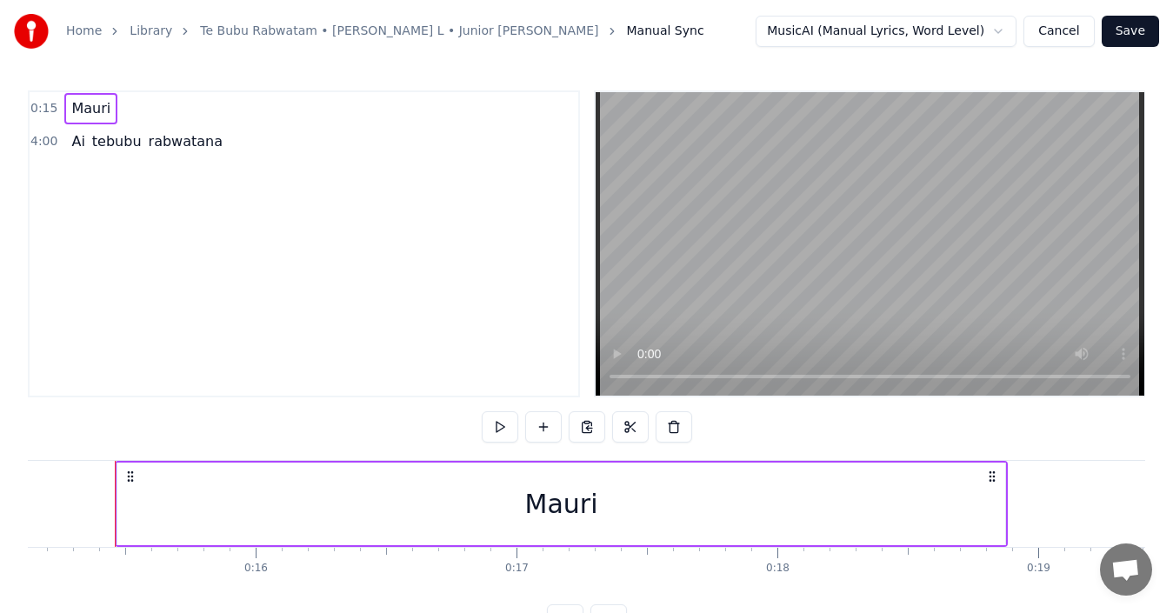
click at [97, 105] on span "Mauri" at bounding box center [91, 108] width 43 height 20
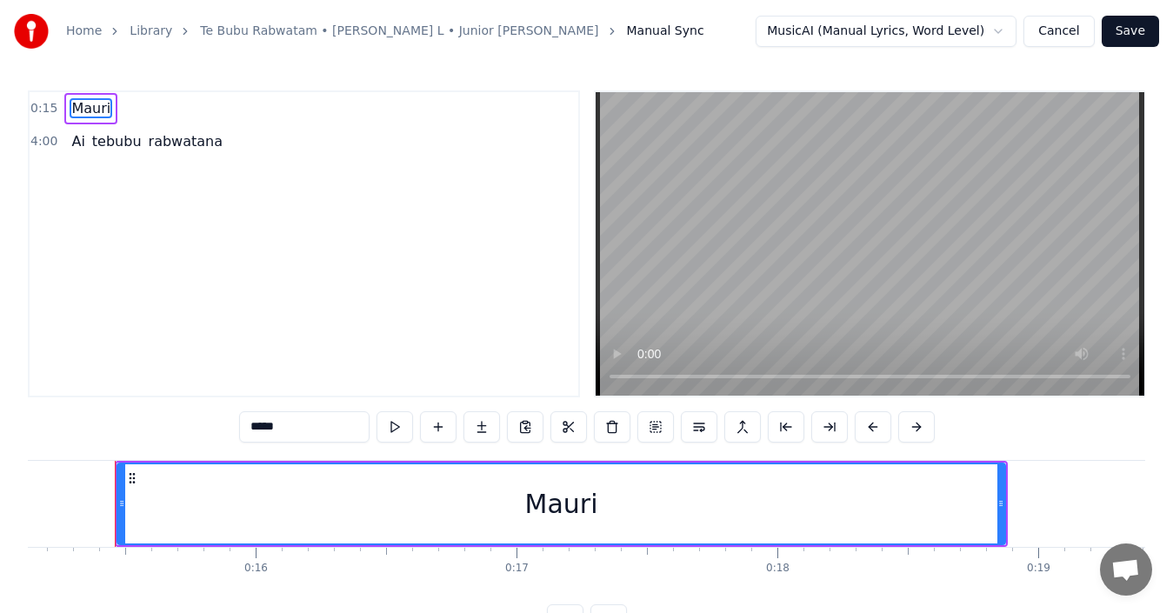
click at [97, 105] on span "Mauri" at bounding box center [91, 108] width 43 height 20
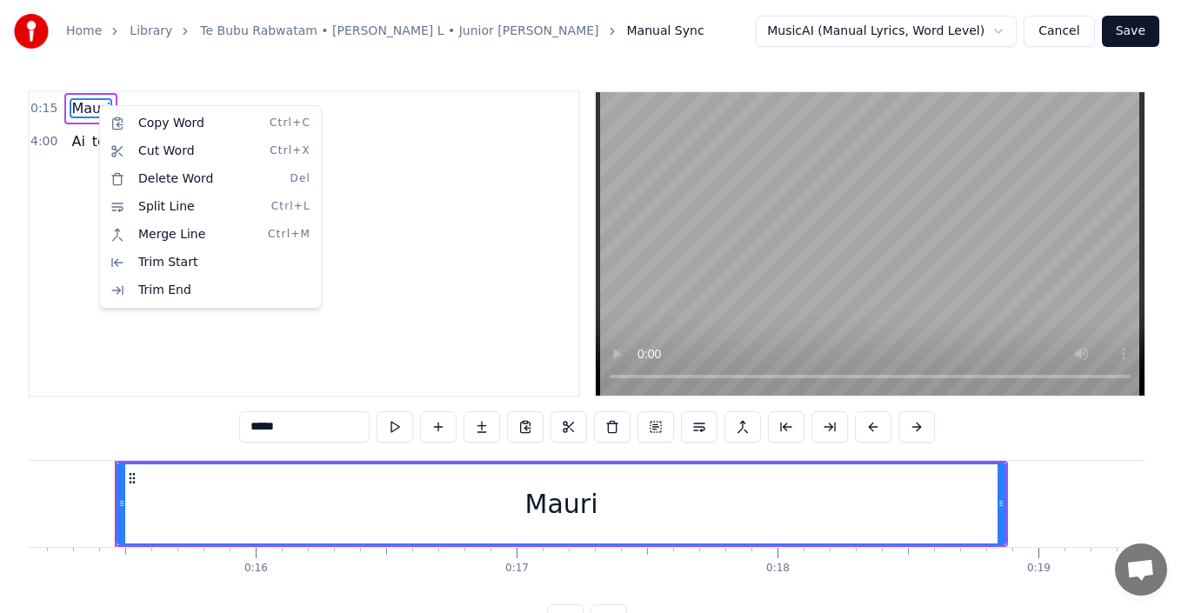
click at [1074, 41] on html "Home Library Te Bubu [PERSON_NAME] L • Junior [PERSON_NAME] Manual Sync MusicAI…" at bounding box center [594, 331] width 1188 height 663
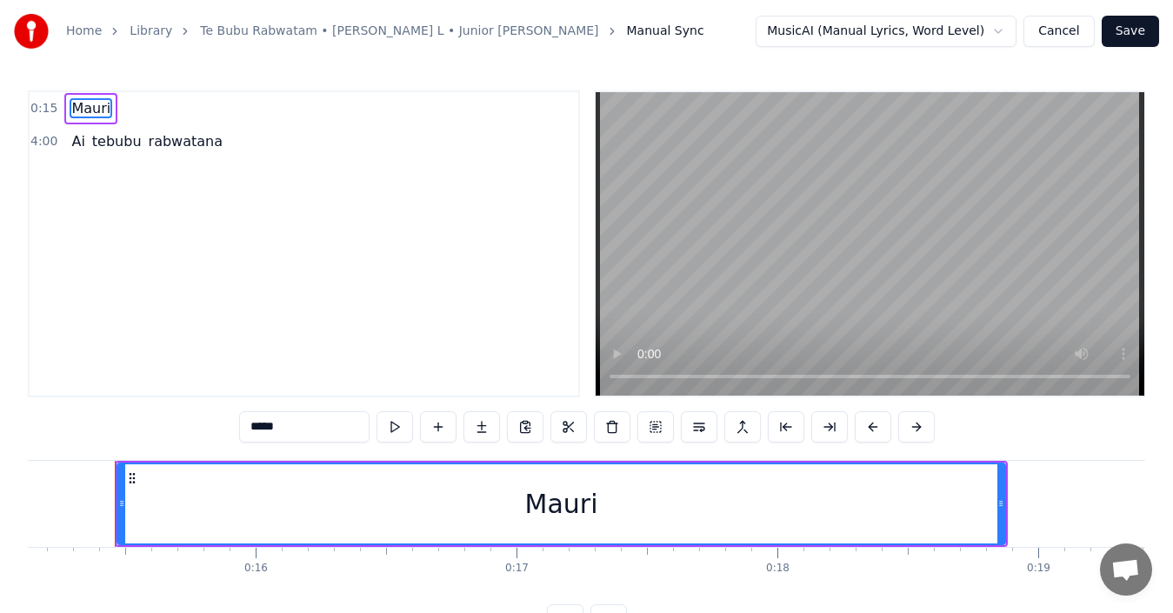
click at [1073, 30] on button "Cancel" at bounding box center [1058, 31] width 70 height 31
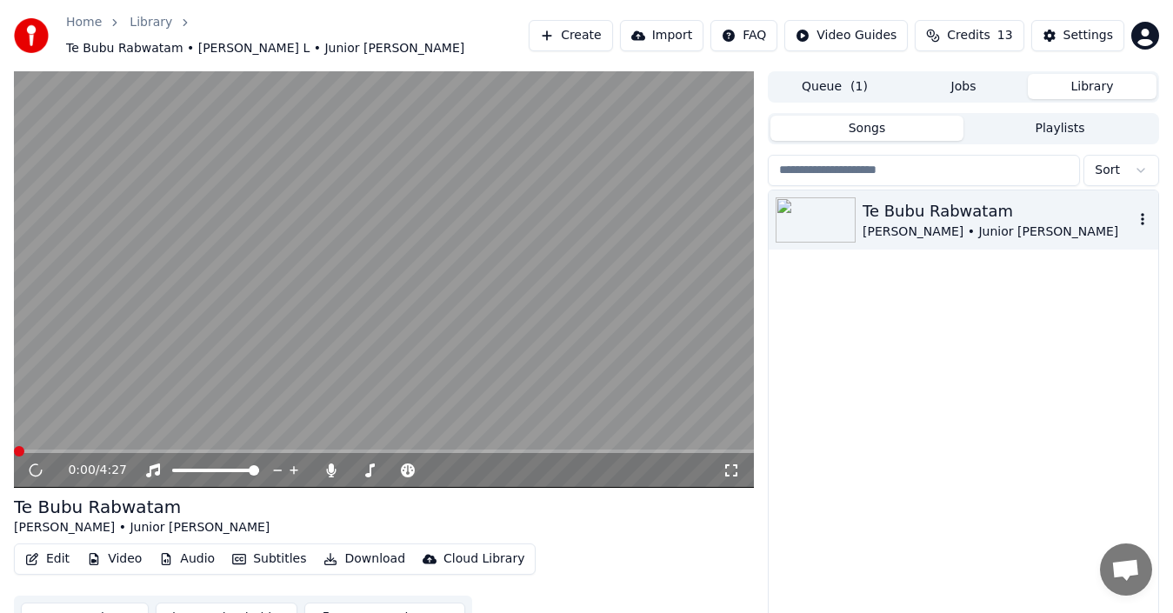
scroll to position [28, 0]
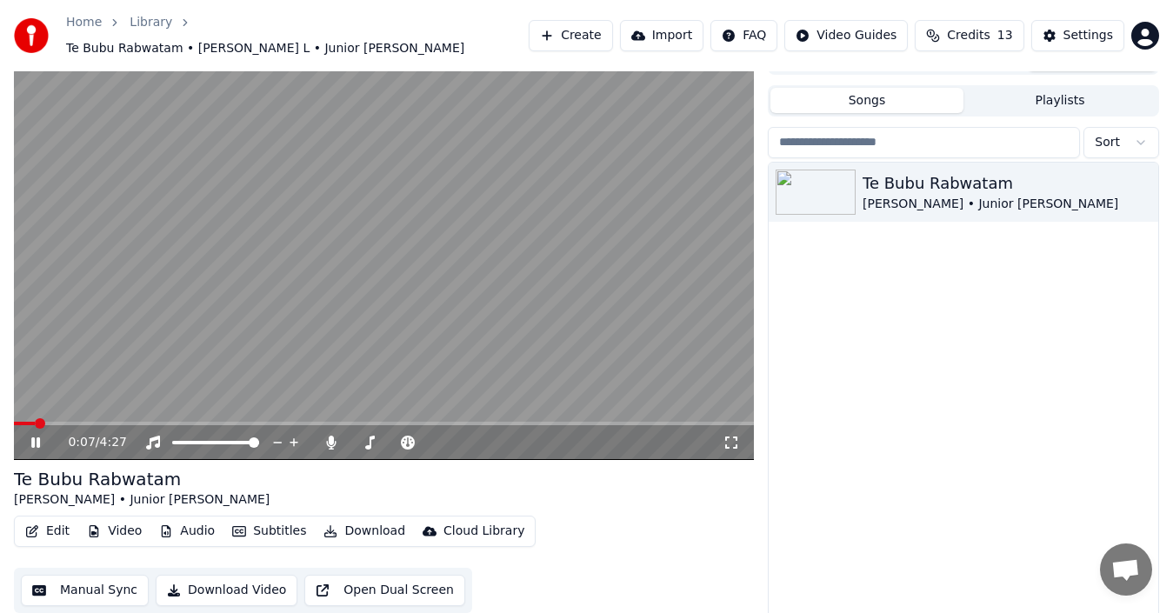
click at [90, 425] on div "0:07 / 4:27" at bounding box center [384, 442] width 740 height 35
click at [85, 411] on video at bounding box center [384, 251] width 740 height 416
click at [87, 410] on video at bounding box center [384, 251] width 740 height 416
click at [61, 418] on span at bounding box center [66, 423] width 10 height 10
click at [14, 422] on span at bounding box center [25, 423] width 23 height 3
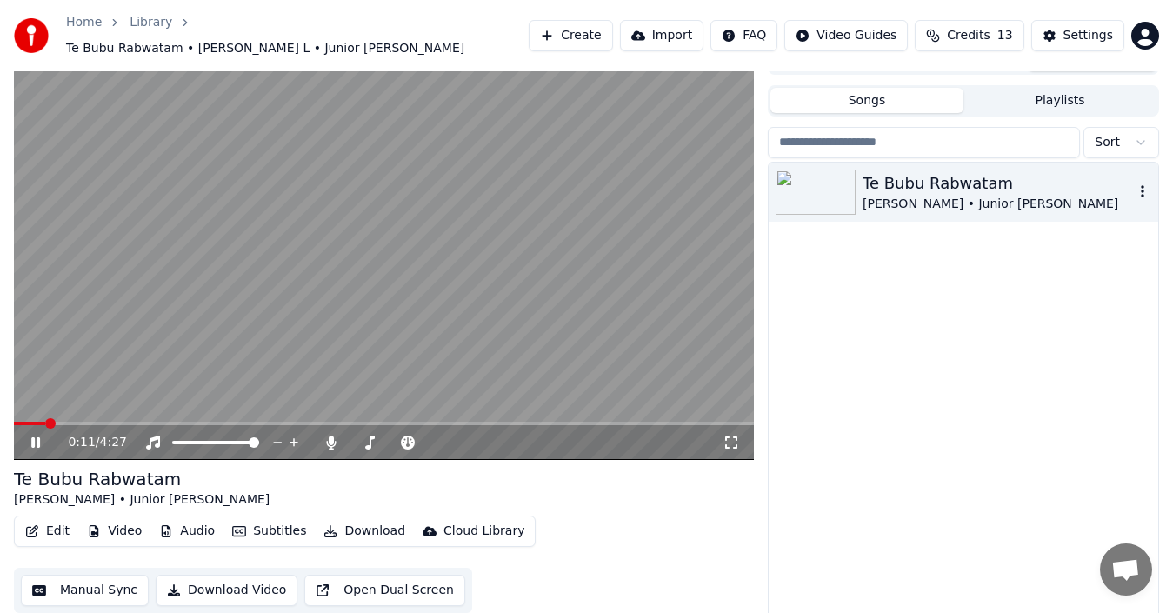
scroll to position [0, 0]
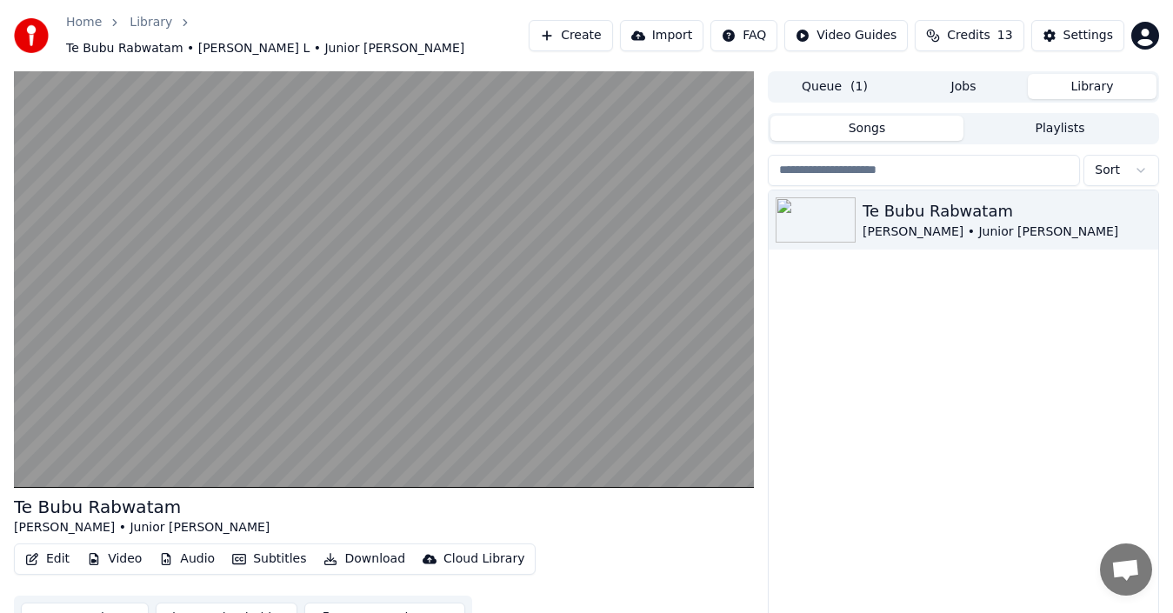
click at [585, 38] on button "Create" at bounding box center [571, 35] width 84 height 31
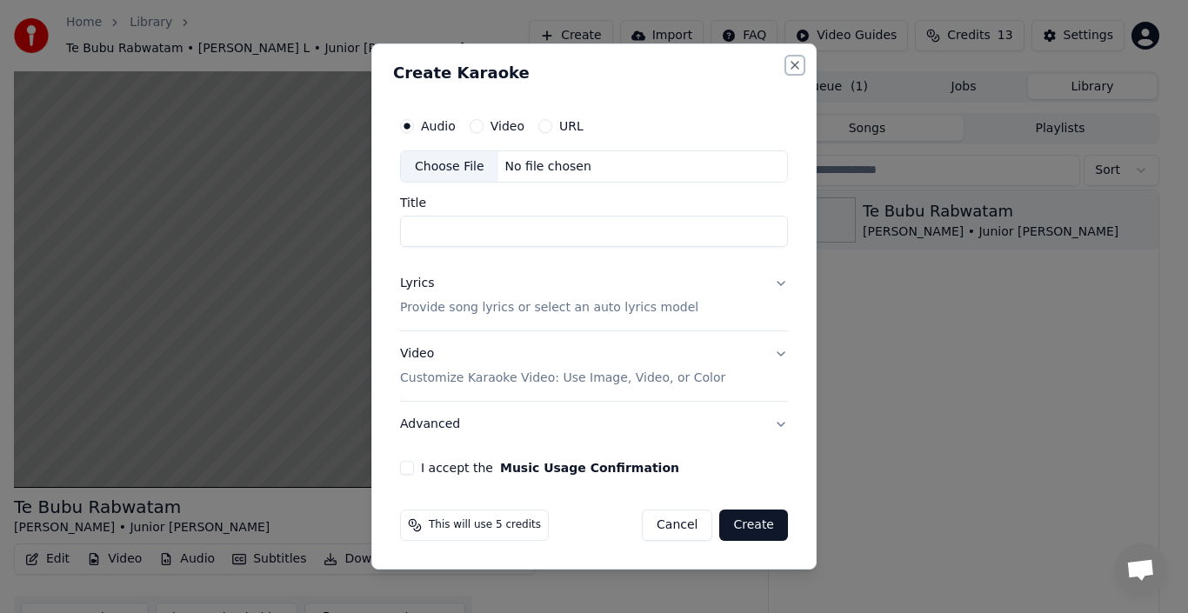
click at [796, 64] on button "Close" at bounding box center [795, 65] width 14 height 14
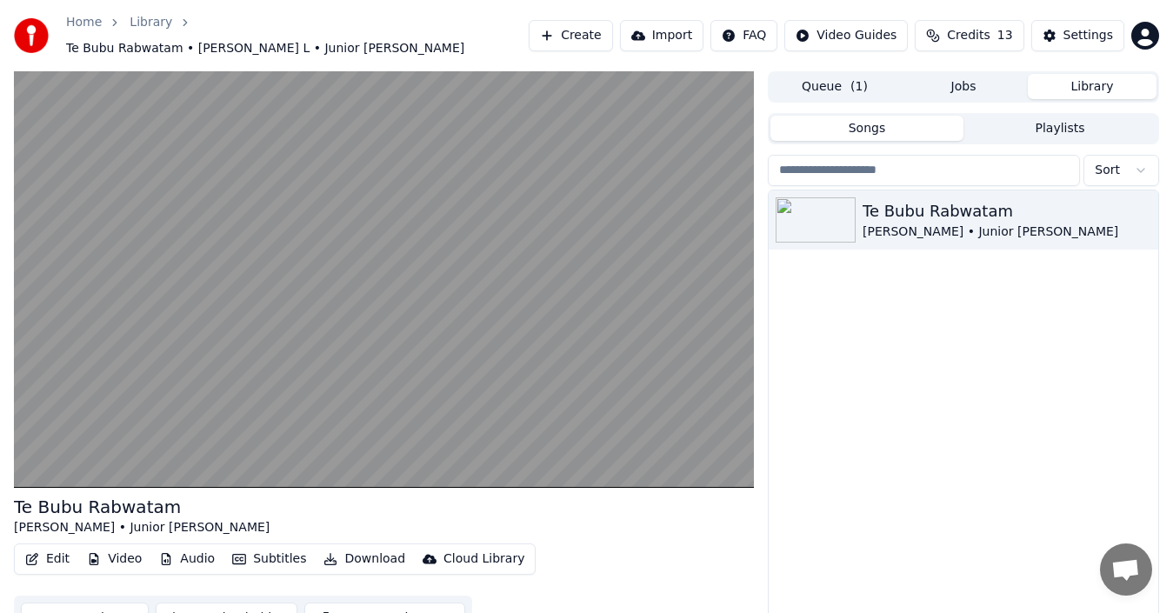
click at [600, 22] on button "Create" at bounding box center [571, 35] width 84 height 31
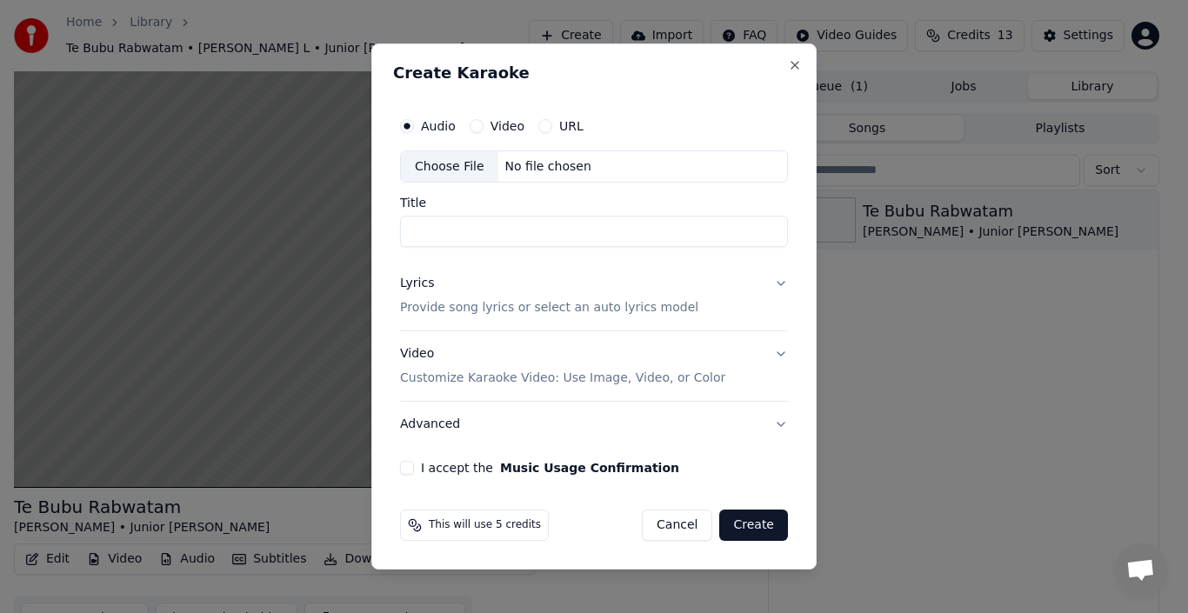
click at [446, 177] on div "Choose File" at bounding box center [449, 166] width 97 height 31
click at [436, 238] on input "Title" at bounding box center [594, 232] width 388 height 31
click at [454, 163] on div "Choose File" at bounding box center [449, 166] width 97 height 31
type input "**********"
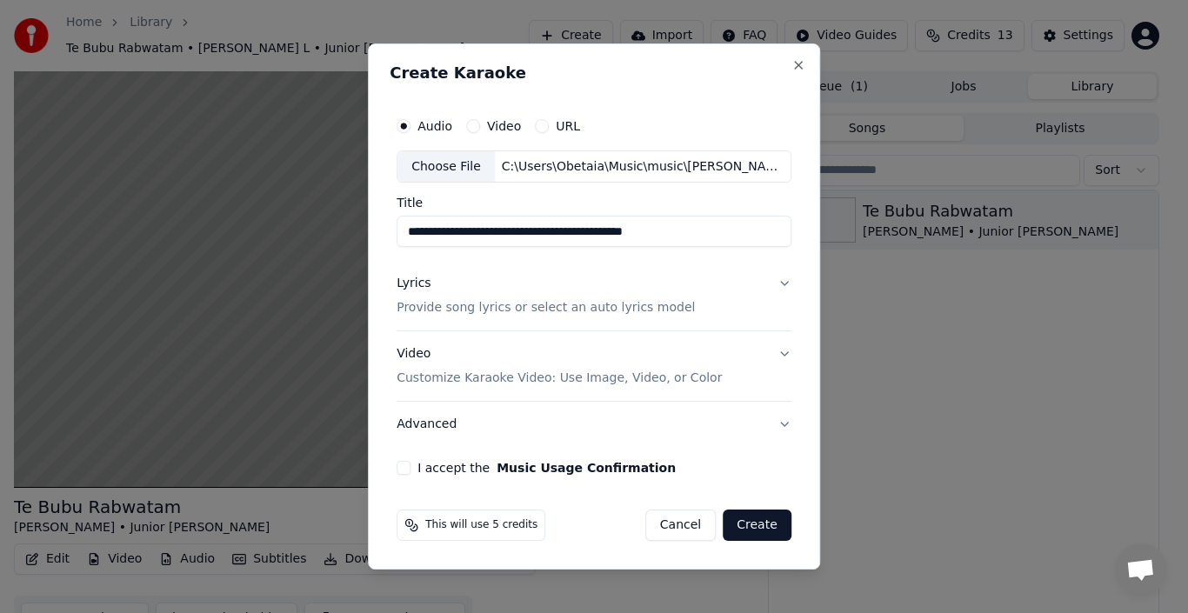
click at [689, 310] on button "Lyrics Provide song lyrics or select an auto lyrics model" at bounding box center [593, 297] width 395 height 70
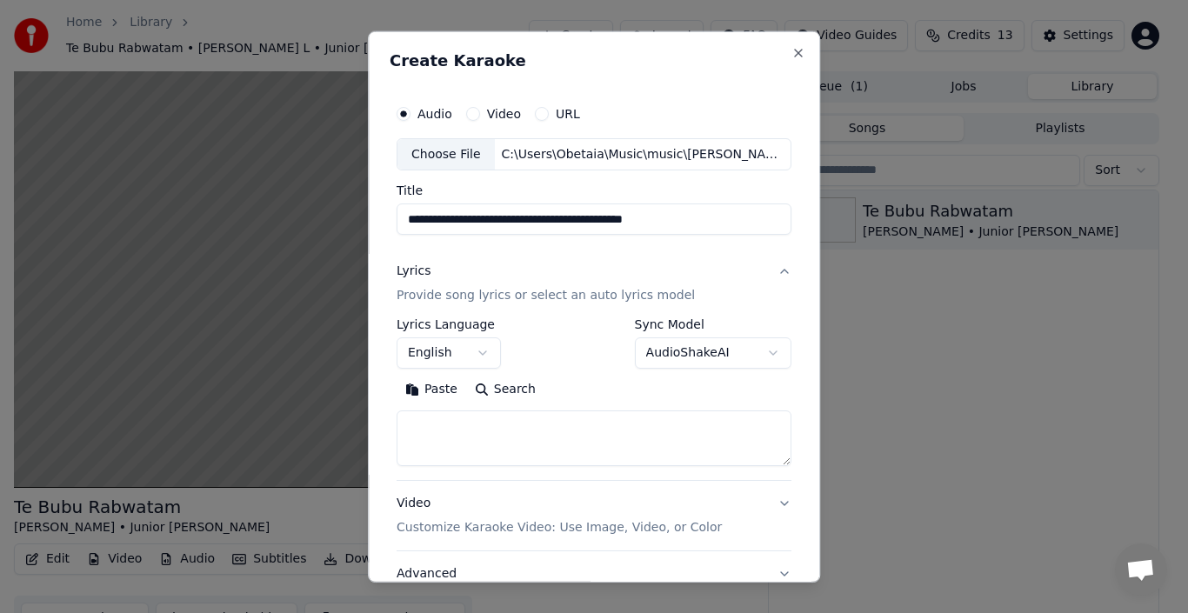
click at [430, 440] on textarea at bounding box center [593, 438] width 395 height 56
click at [716, 346] on button "AudioShakeAI" at bounding box center [713, 352] width 157 height 31
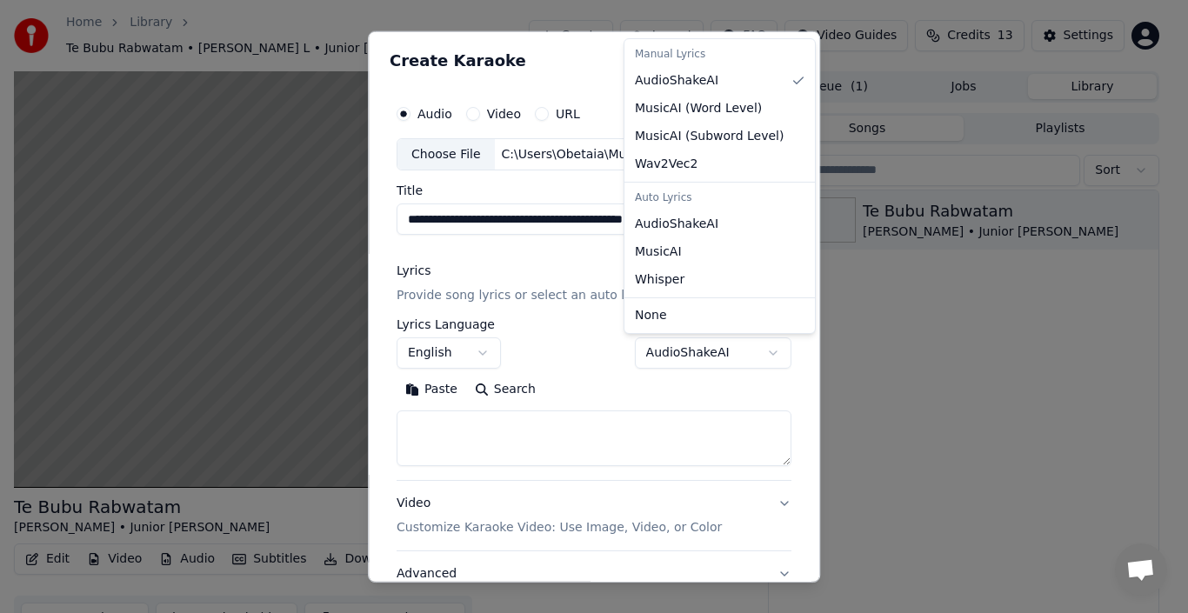
click at [556, 357] on body "**********" at bounding box center [586, 306] width 1173 height 613
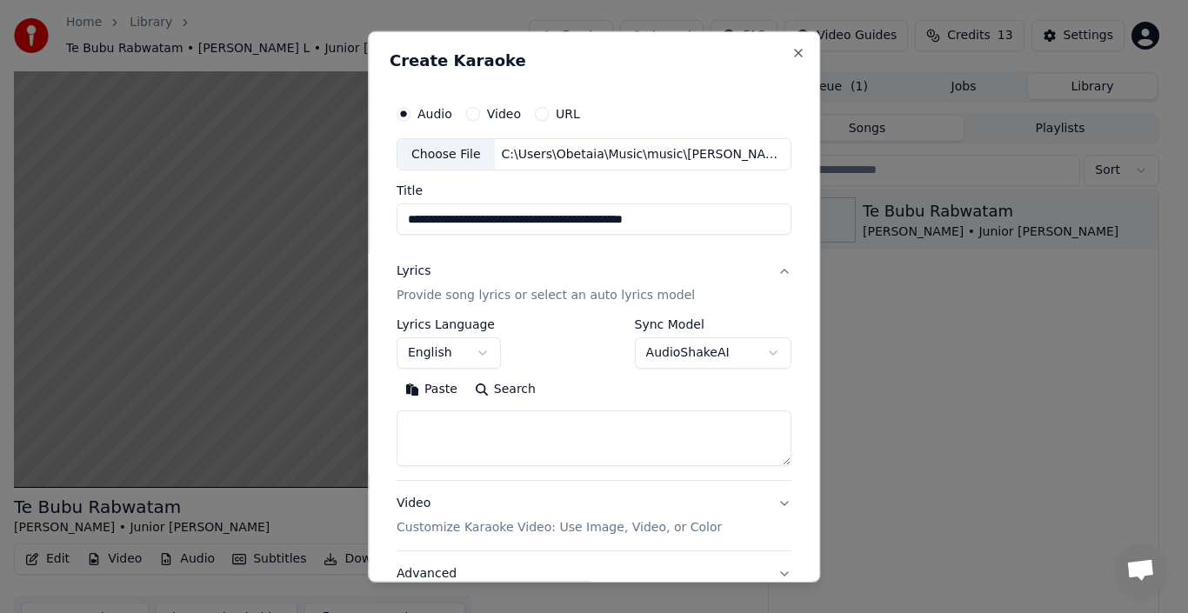
click at [677, 527] on p "Customize Karaoke Video: Use Image, Video, or Color" at bounding box center [558, 527] width 325 height 17
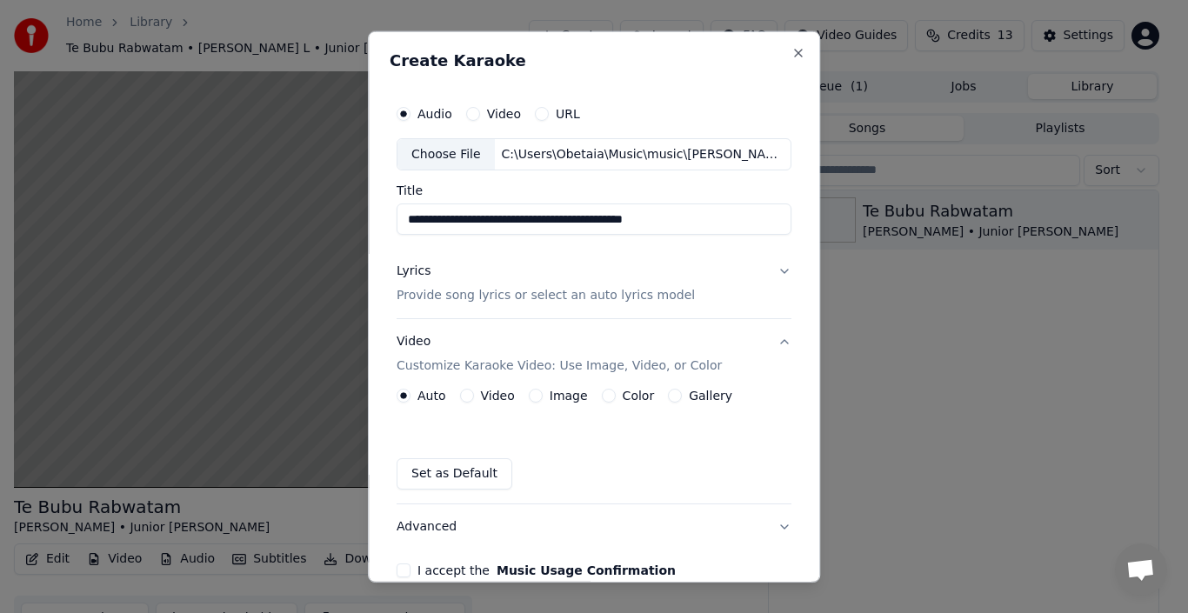
click at [445, 297] on p "Provide song lyrics or select an auto lyrics model" at bounding box center [545, 295] width 298 height 17
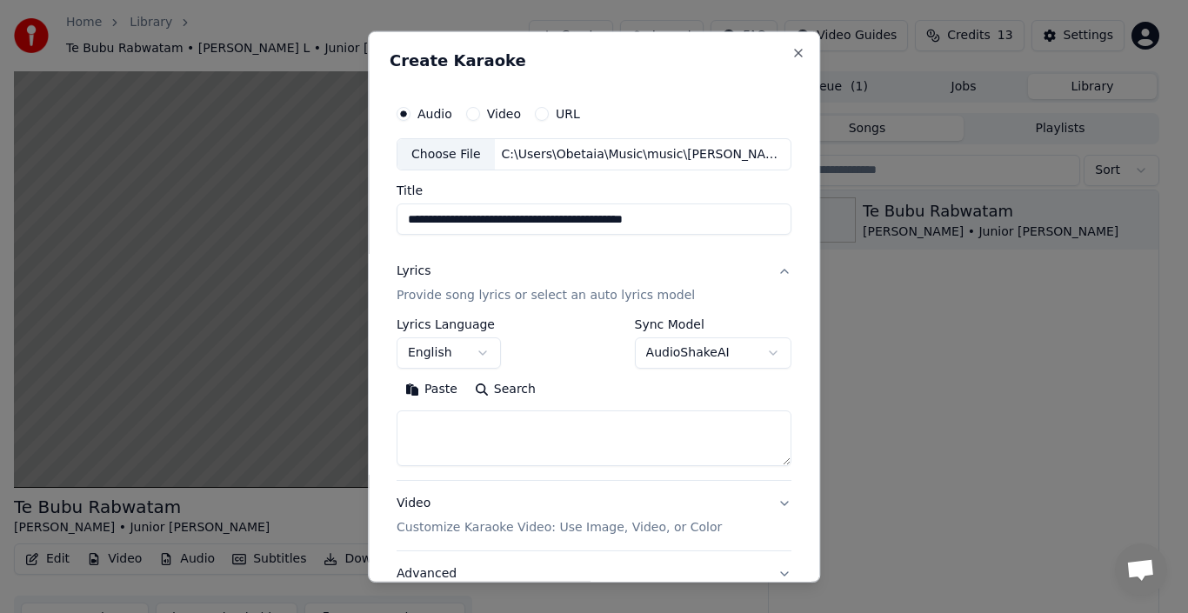
click at [439, 423] on textarea at bounding box center [593, 438] width 395 height 56
click at [731, 351] on button "AudioShakeAI" at bounding box center [713, 352] width 157 height 31
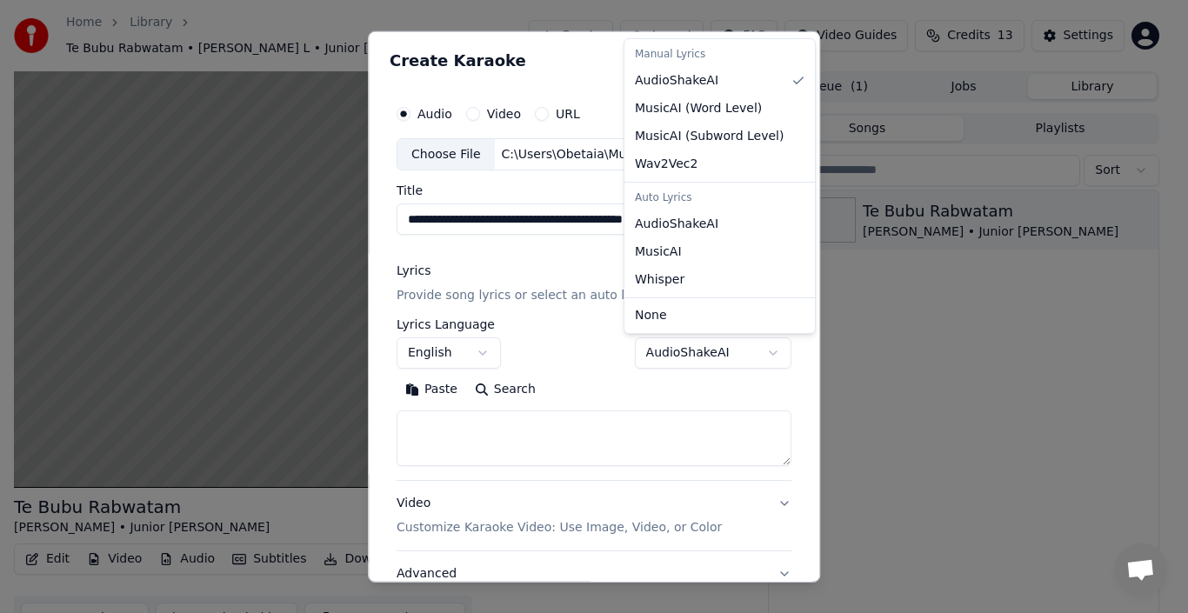
click at [703, 112] on div at bounding box center [594, 306] width 1188 height 613
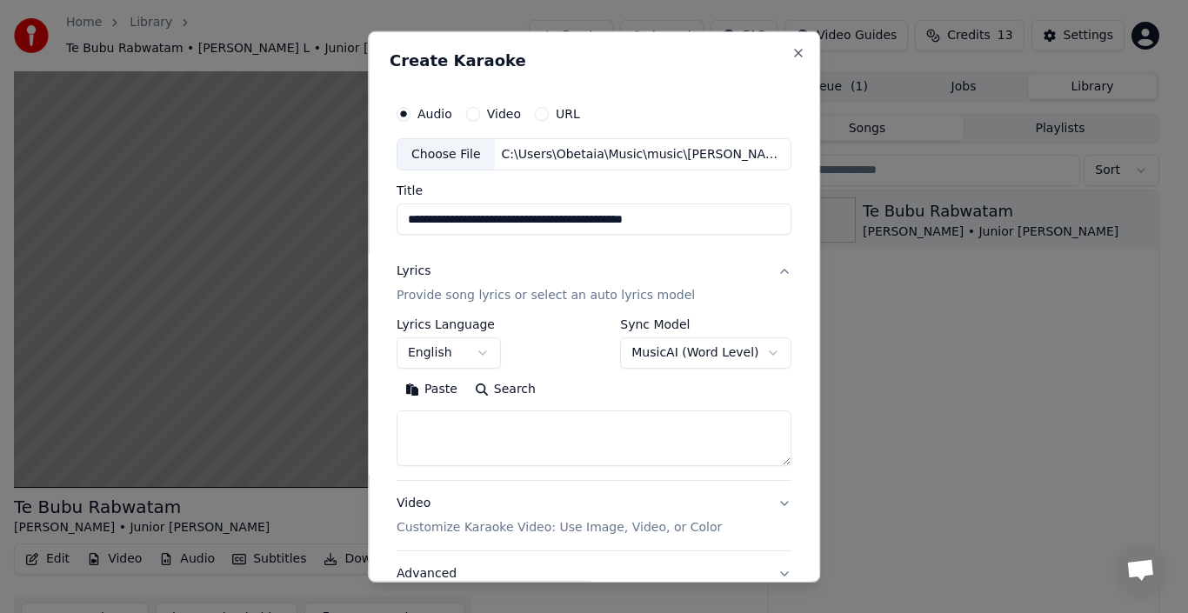
click at [727, 352] on body "**********" at bounding box center [586, 306] width 1173 height 613
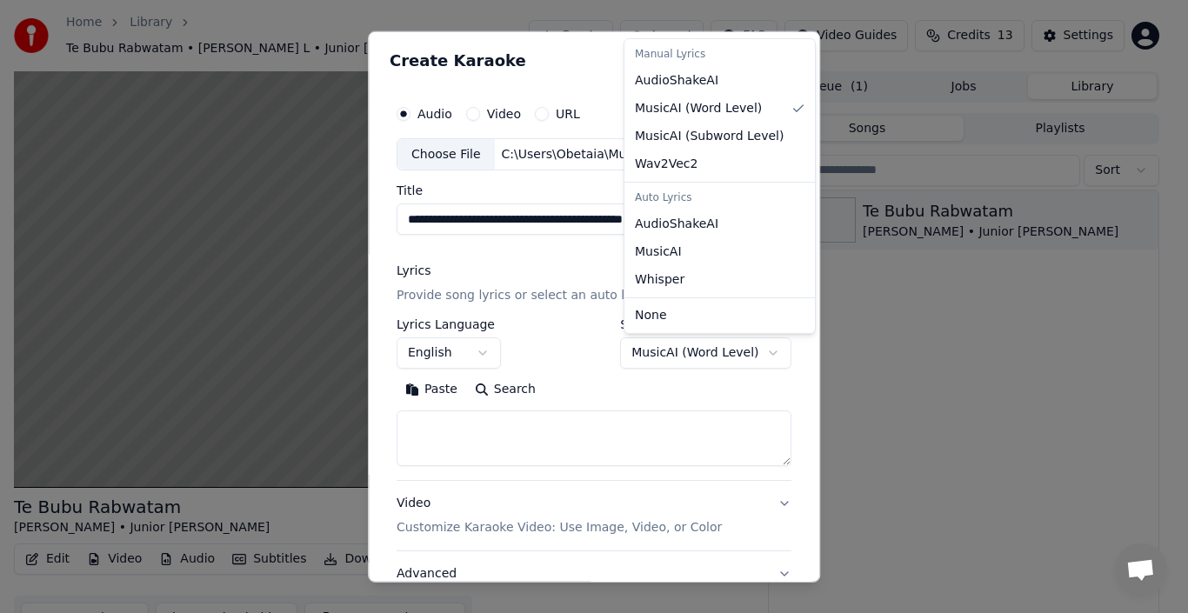
select select "**********"
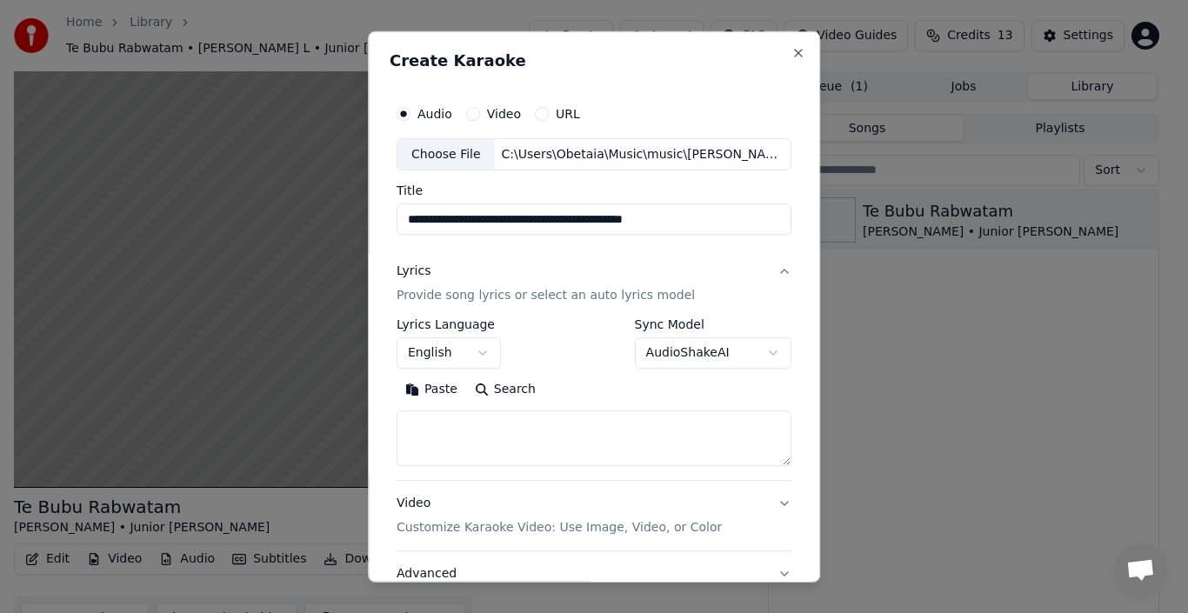
click at [436, 436] on textarea at bounding box center [593, 438] width 395 height 56
drag, startPoint x: 656, startPoint y: 53, endPoint x: 881, endPoint y: 69, distance: 225.7
click at [656, 52] on h2 "Create Karaoke" at bounding box center [594, 60] width 409 height 16
drag, startPoint x: 881, startPoint y: 69, endPoint x: 993, endPoint y: 74, distance: 112.3
click at [993, 74] on body "**********" at bounding box center [586, 306] width 1173 height 613
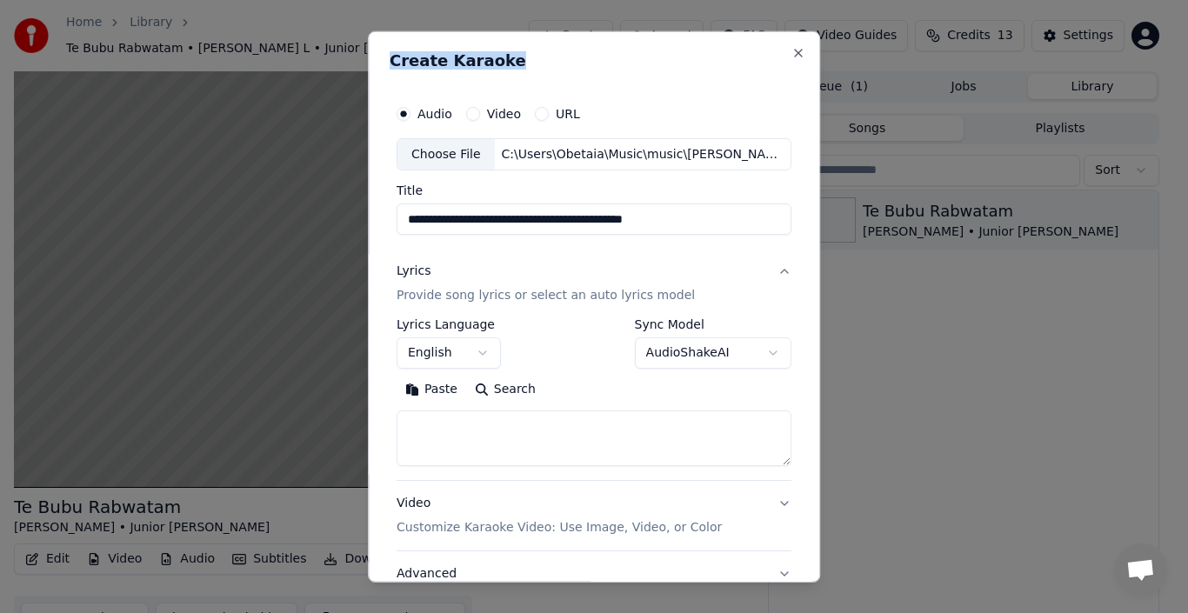
click at [620, 50] on div "**********" at bounding box center [594, 306] width 452 height 552
select select
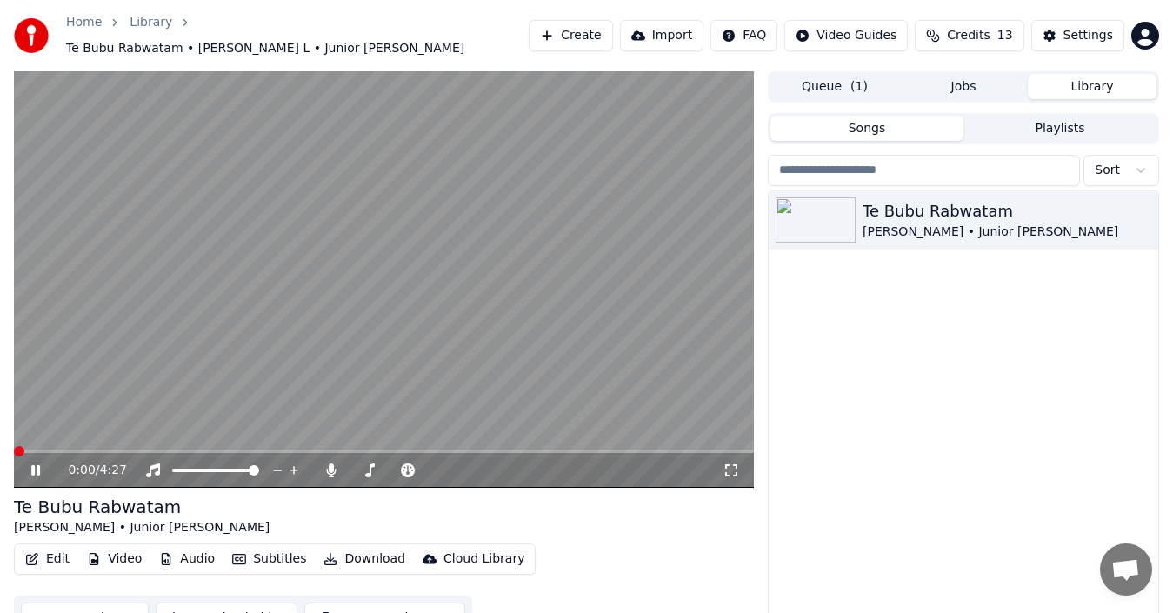
click at [14, 446] on span at bounding box center [19, 451] width 10 height 10
click at [601, 23] on button "Create" at bounding box center [571, 35] width 84 height 31
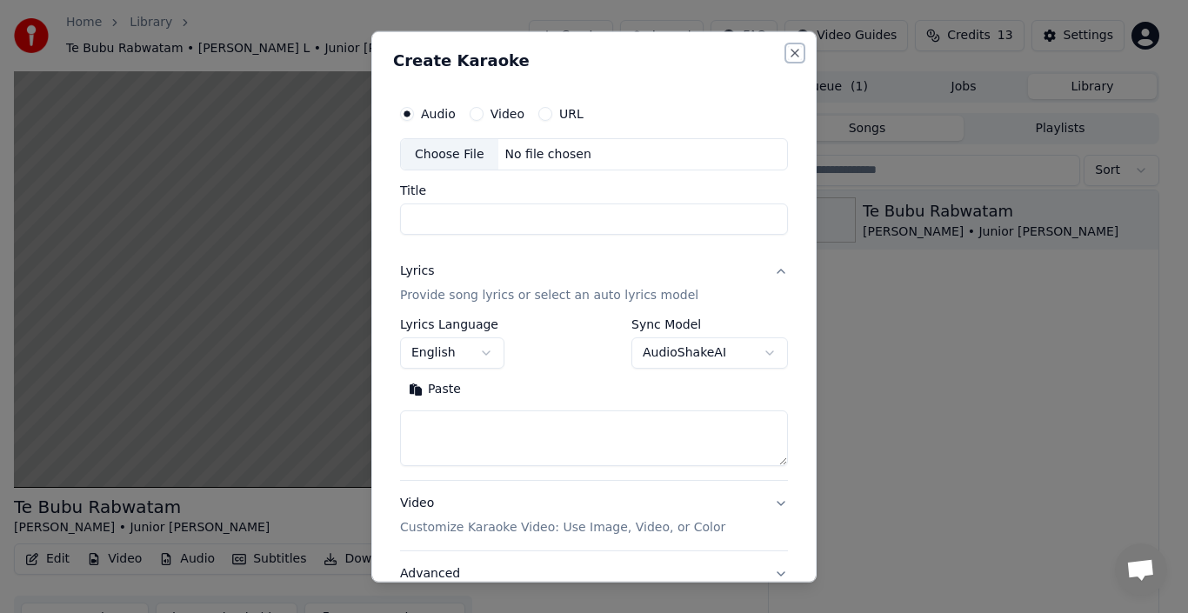
click at [788, 48] on button "Close" at bounding box center [795, 52] width 14 height 14
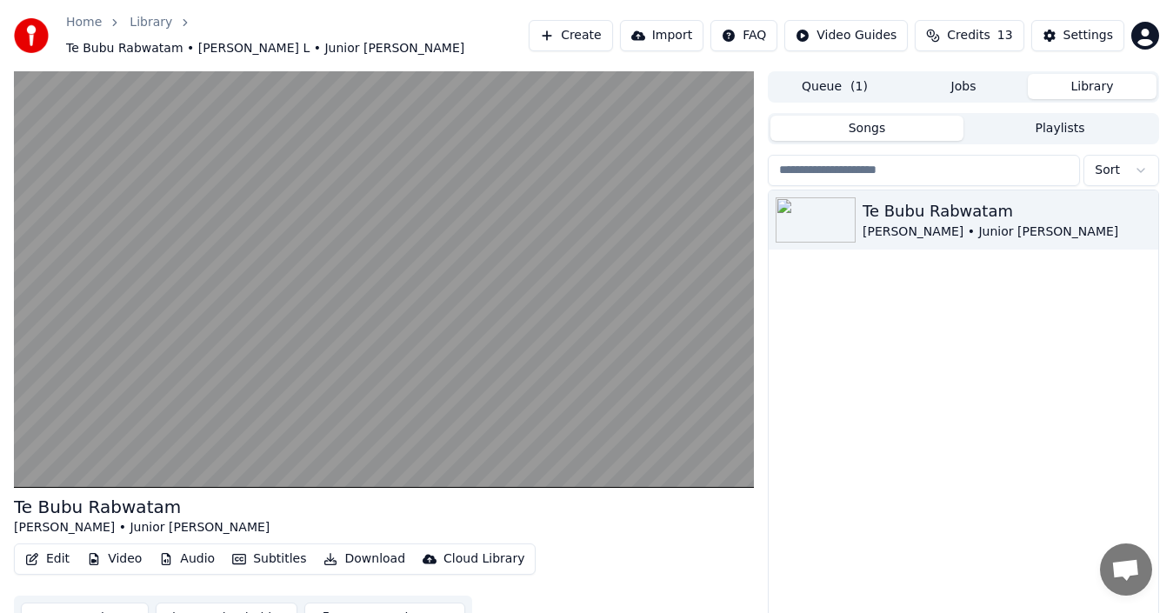
click at [578, 26] on button "Create" at bounding box center [571, 35] width 84 height 31
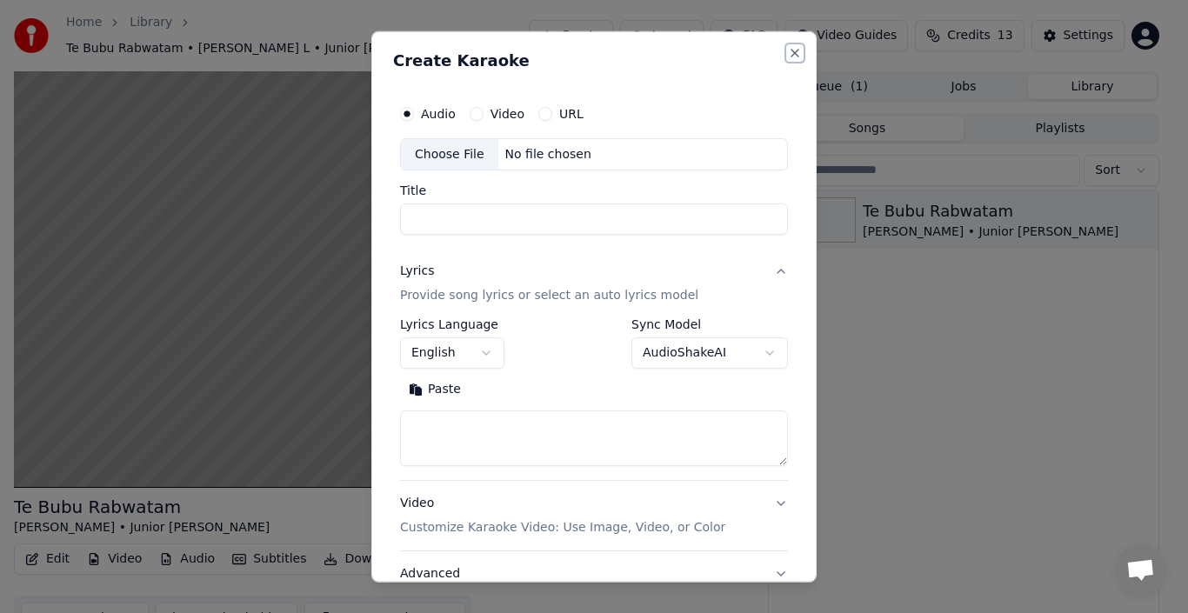
click at [788, 52] on button "Close" at bounding box center [795, 52] width 14 height 14
select select
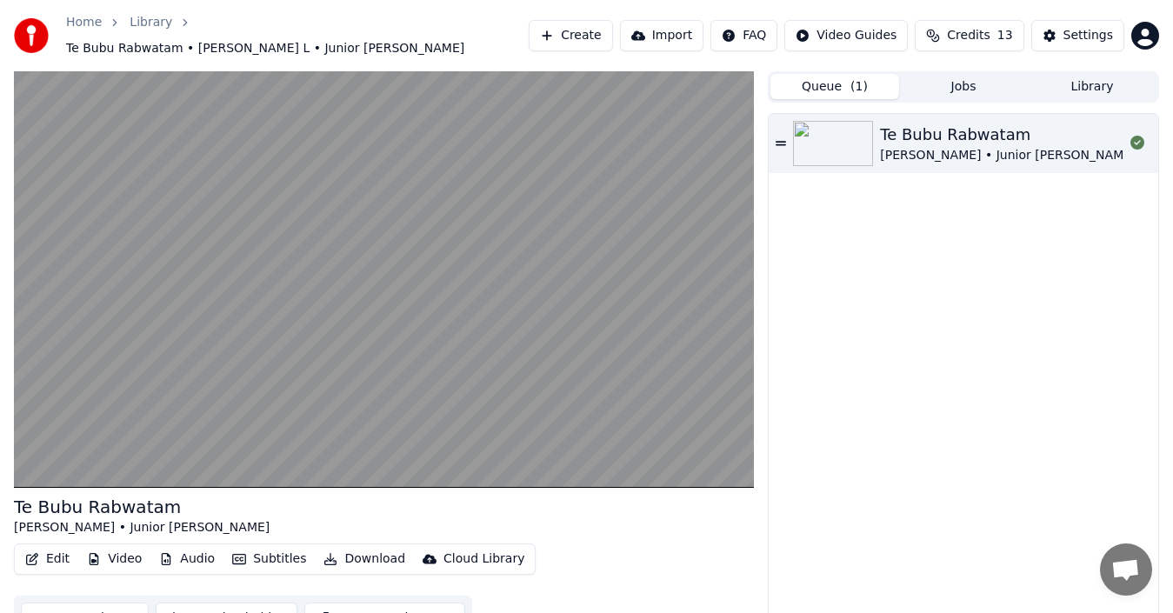
click at [856, 85] on span "( 1 )" at bounding box center [858, 86] width 17 height 17
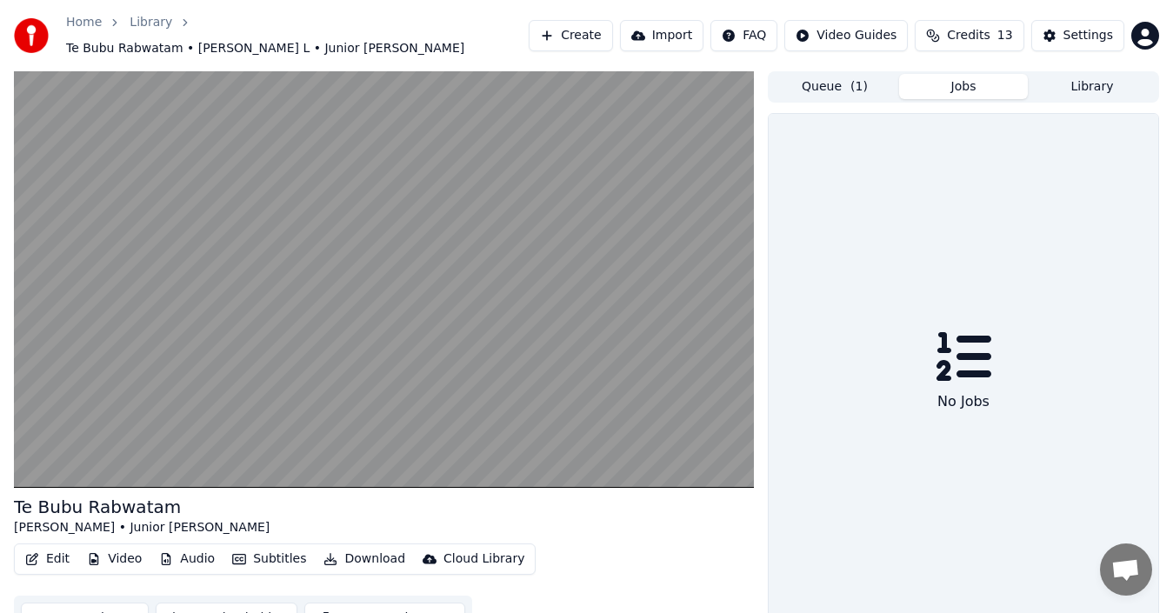
click at [936, 83] on button "Jobs" at bounding box center [963, 86] width 129 height 25
click at [862, 81] on span "( 1 )" at bounding box center [858, 86] width 17 height 17
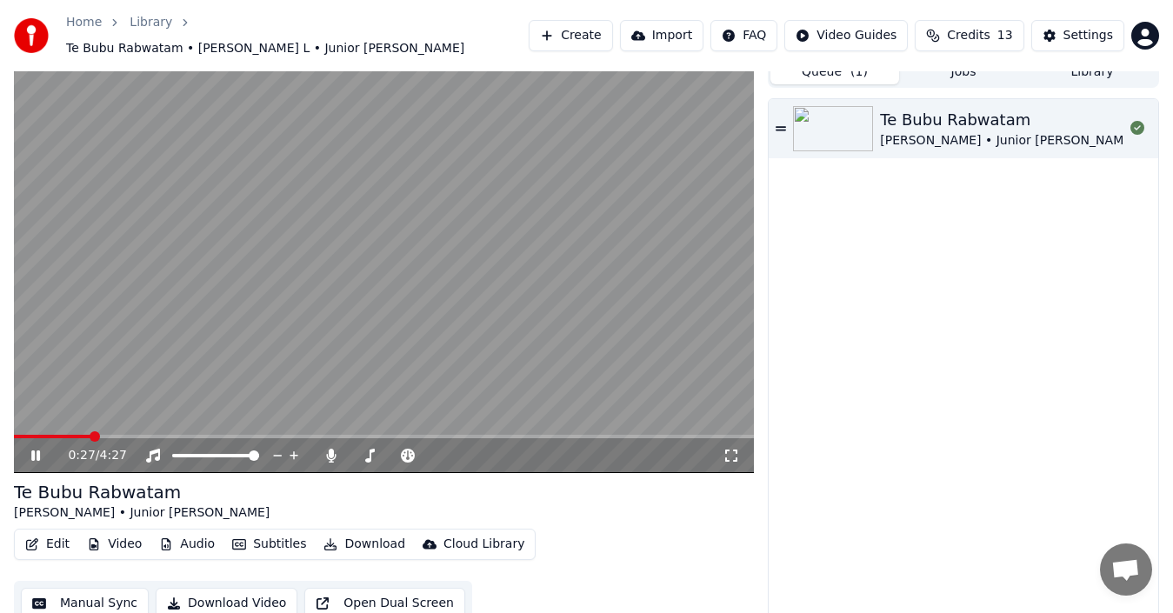
scroll to position [19, 0]
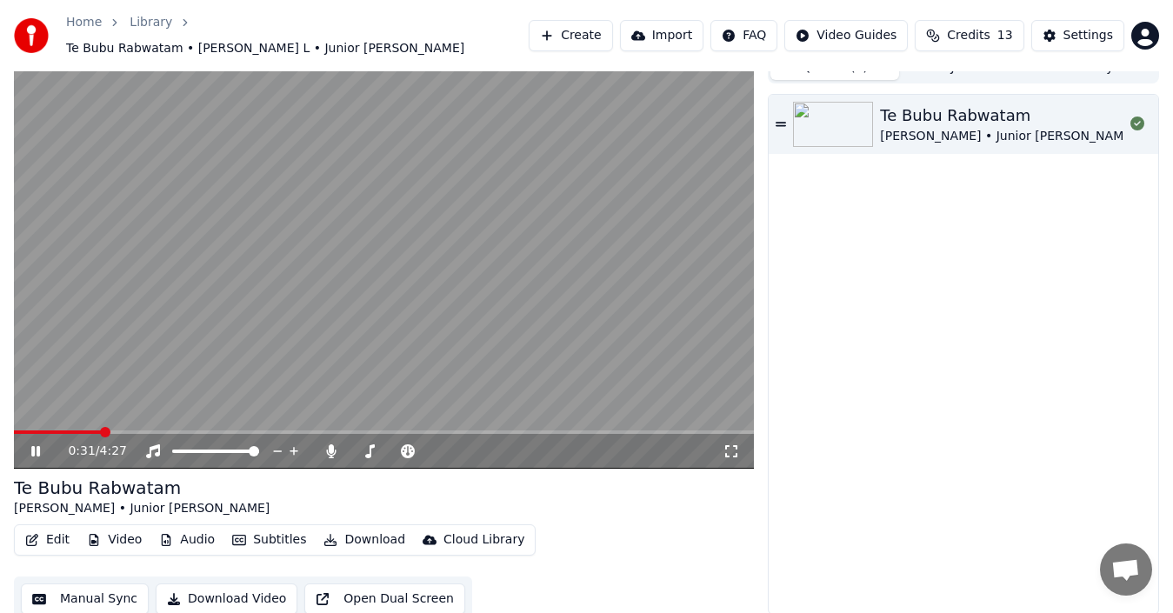
click at [732, 444] on icon at bounding box center [731, 451] width 17 height 14
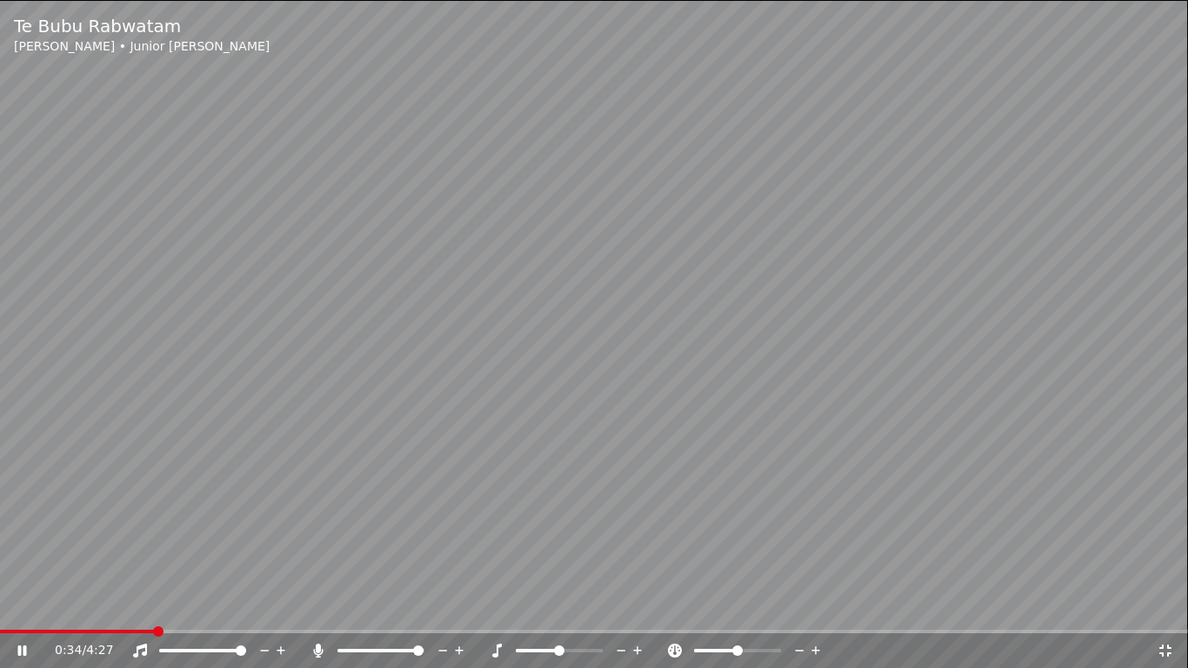
click at [1167, 612] on icon at bounding box center [1164, 650] width 17 height 14
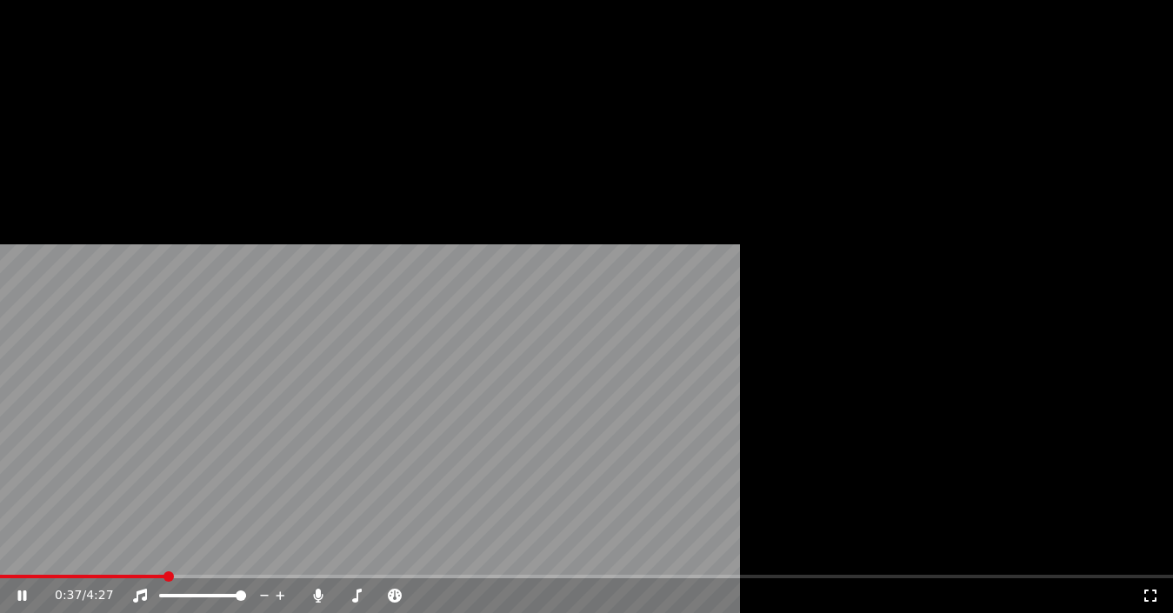
click at [47, 150] on button "Edit" at bounding box center [47, 138] width 58 height 24
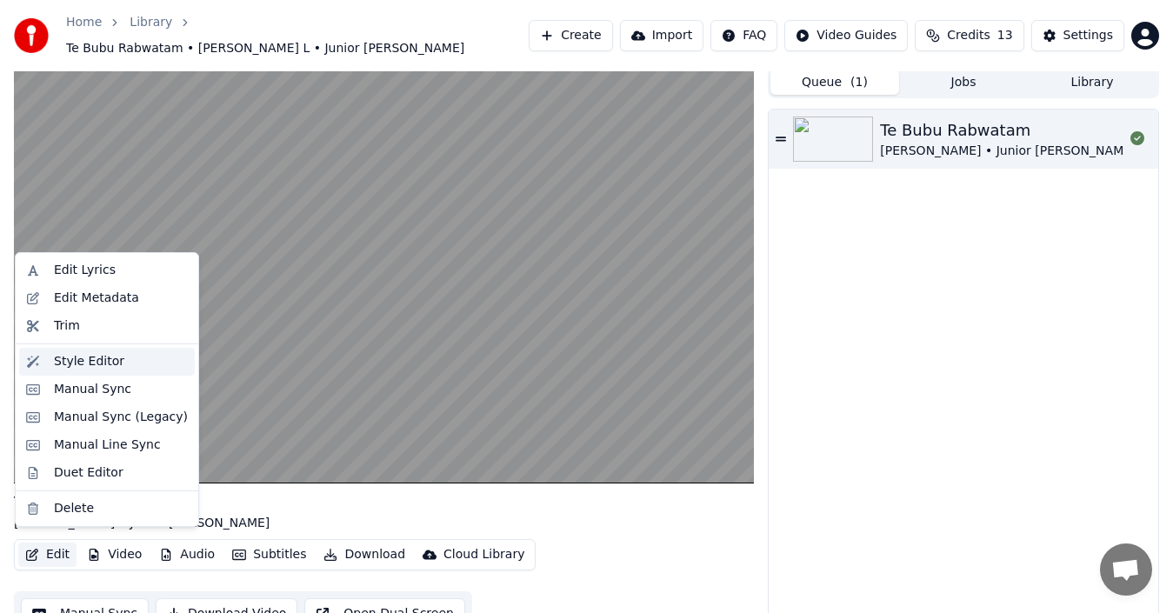
click at [76, 362] on div "Style Editor" at bounding box center [89, 361] width 70 height 17
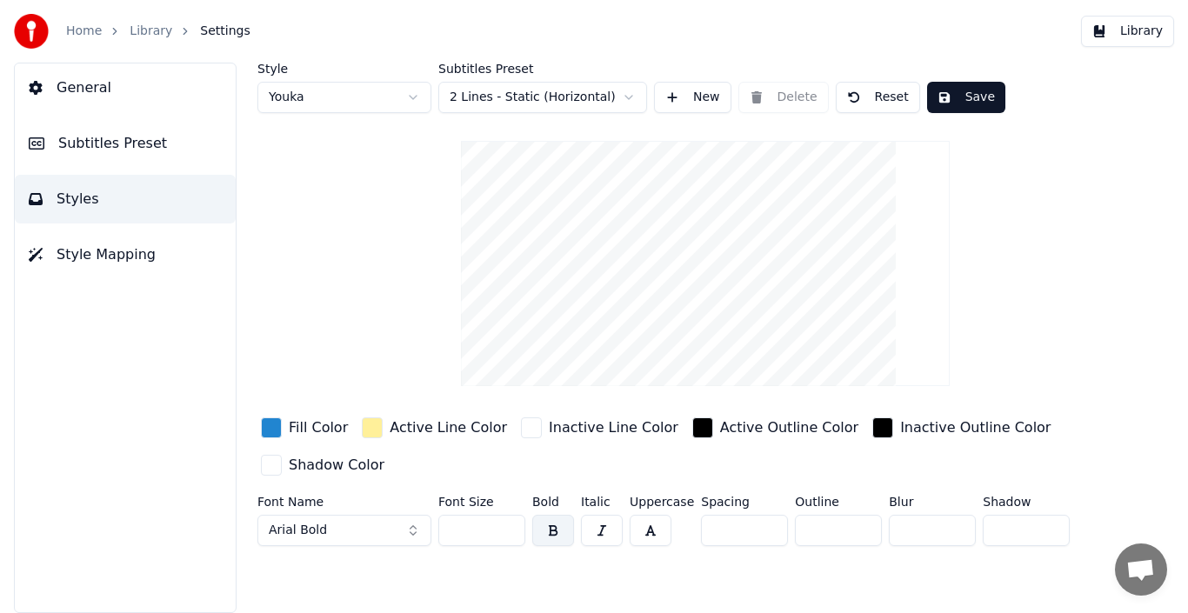
click at [870, 92] on button "Reset" at bounding box center [878, 97] width 84 height 31
click at [91, 23] on link "Home" at bounding box center [84, 31] width 36 height 17
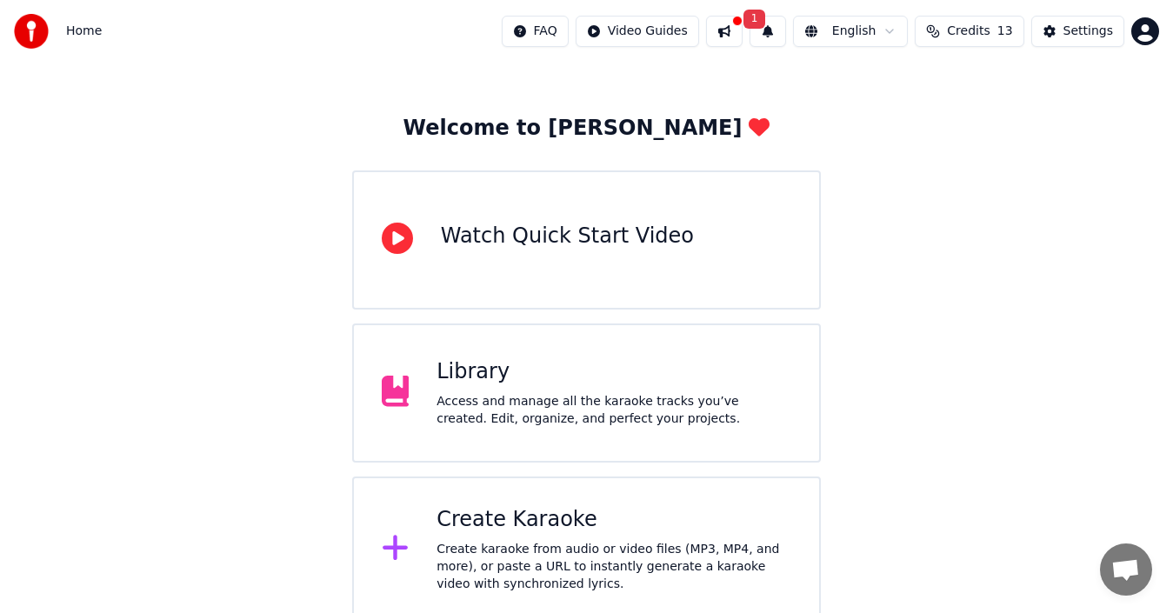
scroll to position [62, 0]
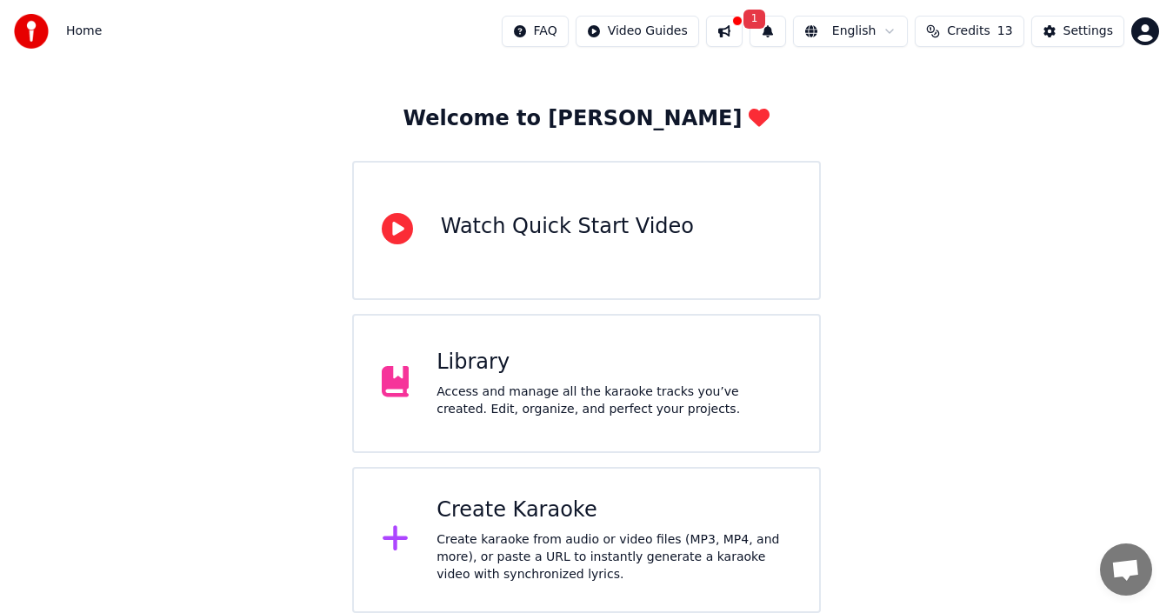
click at [503, 534] on div "Create karaoke from audio or video files (MP3, MP4, and more), or paste a URL t…" at bounding box center [613, 557] width 355 height 52
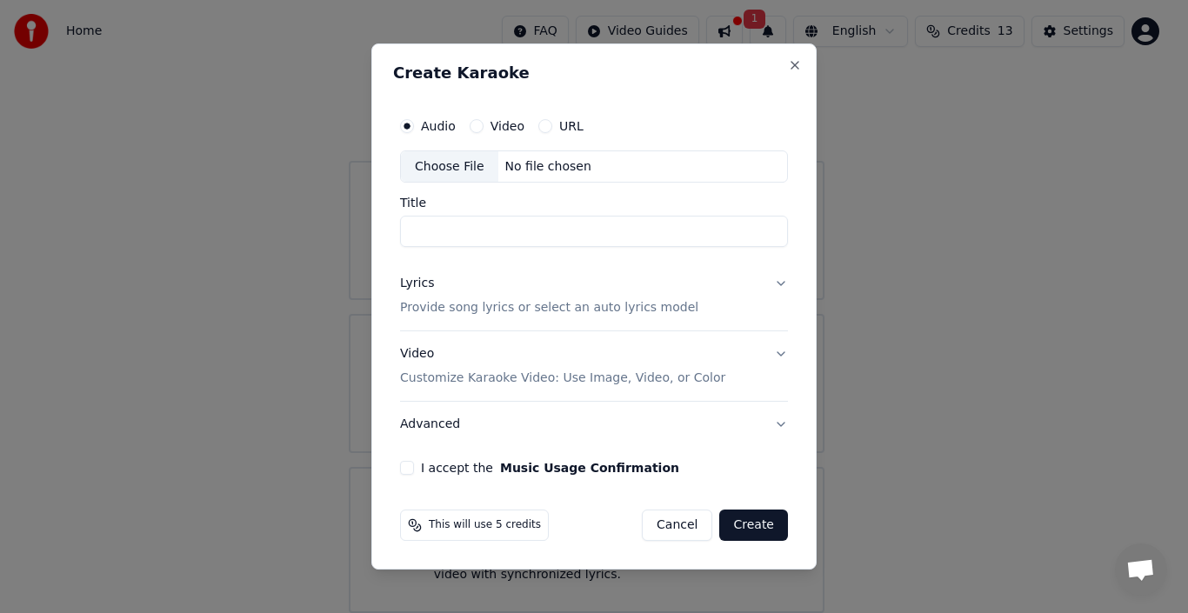
click at [786, 423] on button "Advanced" at bounding box center [594, 424] width 388 height 45
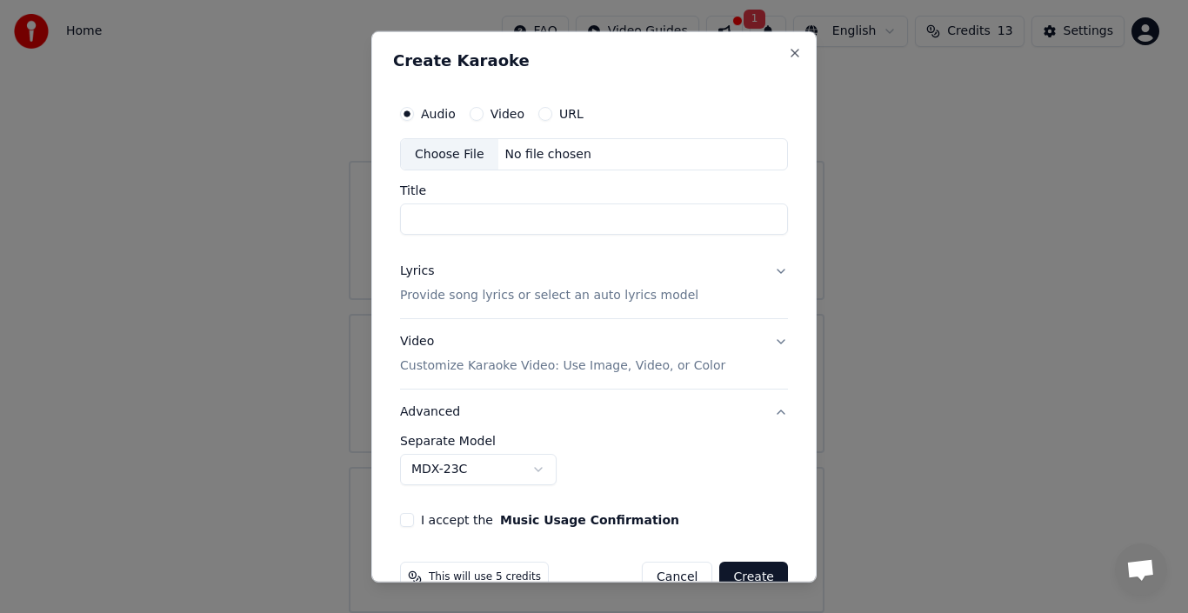
click at [784, 421] on div "**********" at bounding box center [593, 306] width 445 height 552
click at [768, 410] on button "Advanced" at bounding box center [594, 412] width 388 height 45
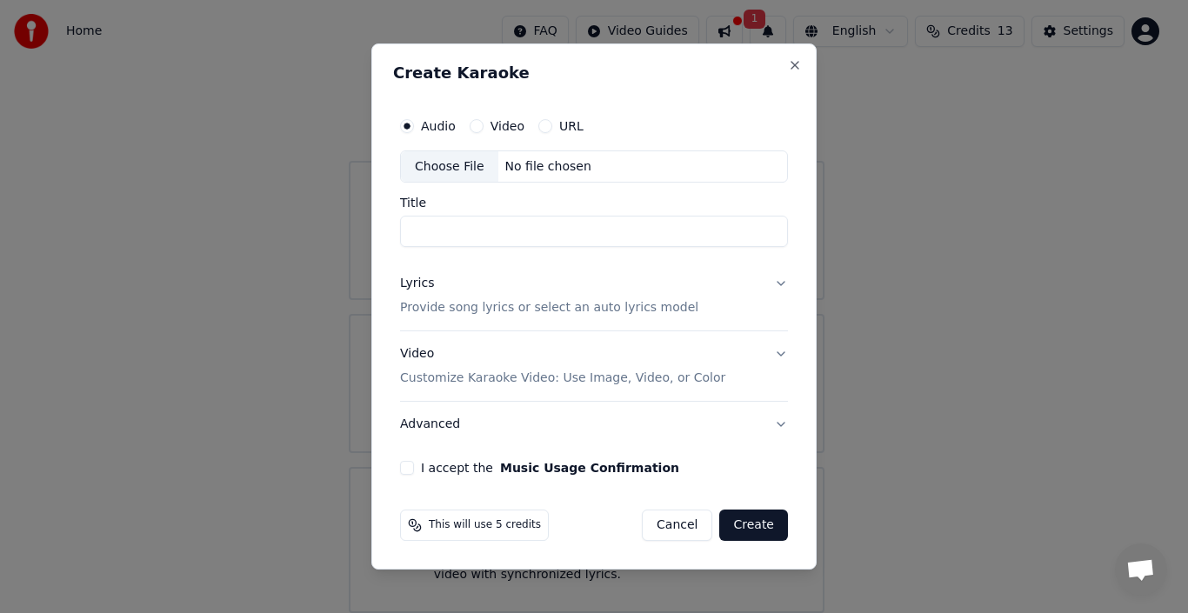
click at [689, 374] on p "Customize Karaoke Video: Use Image, Video, or Color" at bounding box center [562, 378] width 325 height 17
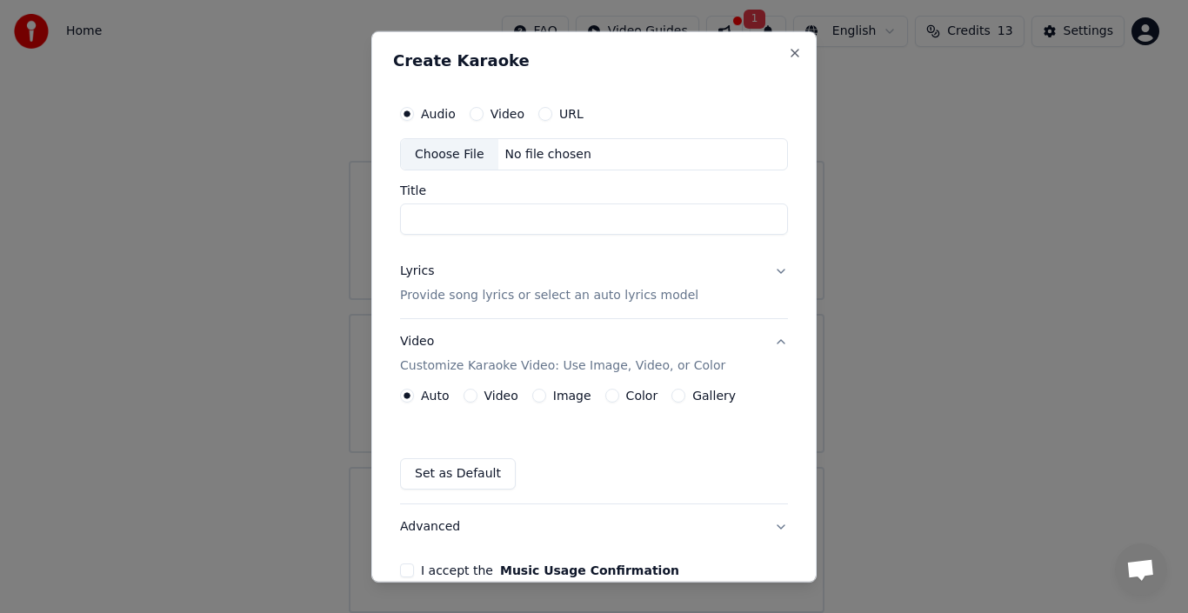
click at [689, 374] on p "Customize Karaoke Video: Use Image, Video, or Color" at bounding box center [562, 365] width 325 height 17
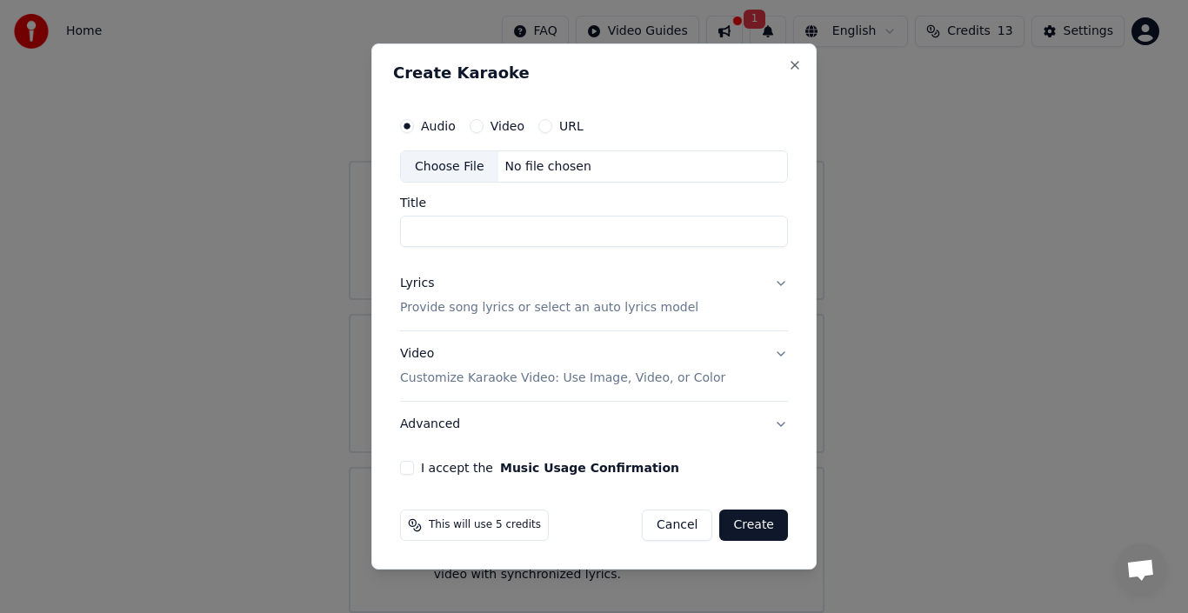
click at [536, 307] on p "Provide song lyrics or select an auto lyrics model" at bounding box center [549, 308] width 298 height 17
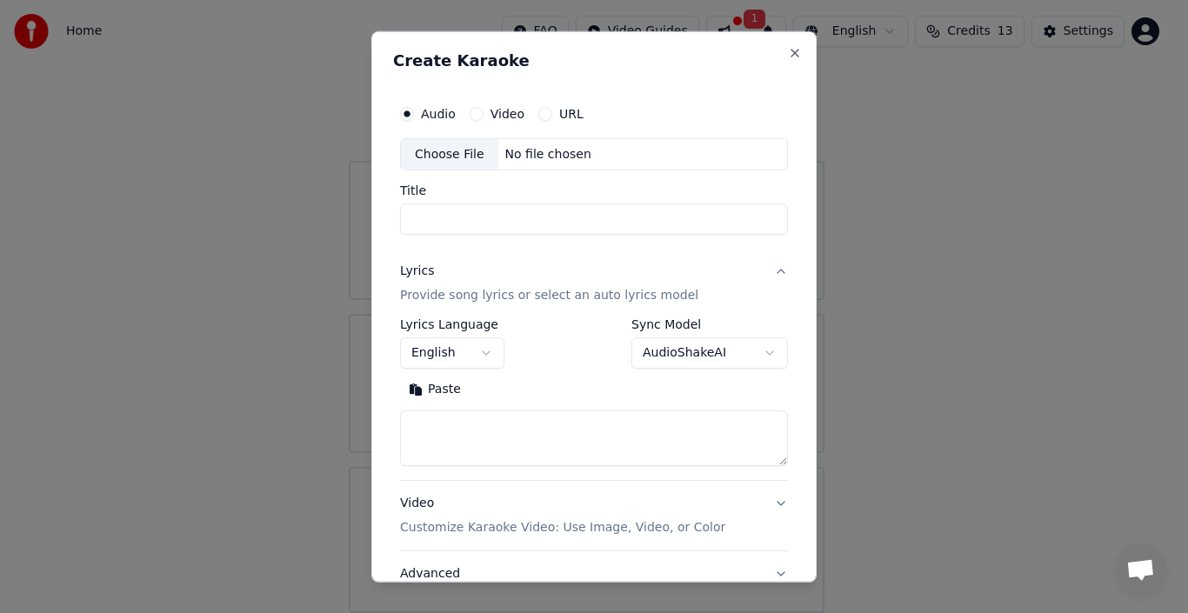
drag, startPoint x: 593, startPoint y: 43, endPoint x: 714, endPoint y: 54, distance: 121.3
click at [697, 53] on div "**********" at bounding box center [593, 306] width 445 height 552
click at [820, 60] on body "**********" at bounding box center [586, 275] width 1173 height 675
select select
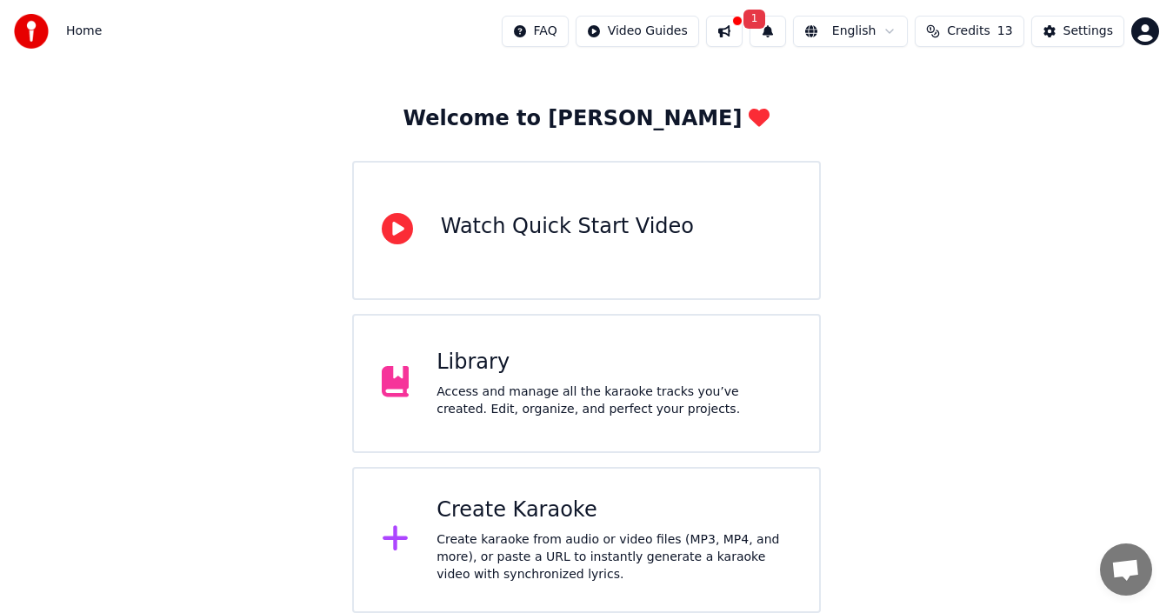
click at [474, 509] on div "Create Karaoke" at bounding box center [613, 510] width 355 height 28
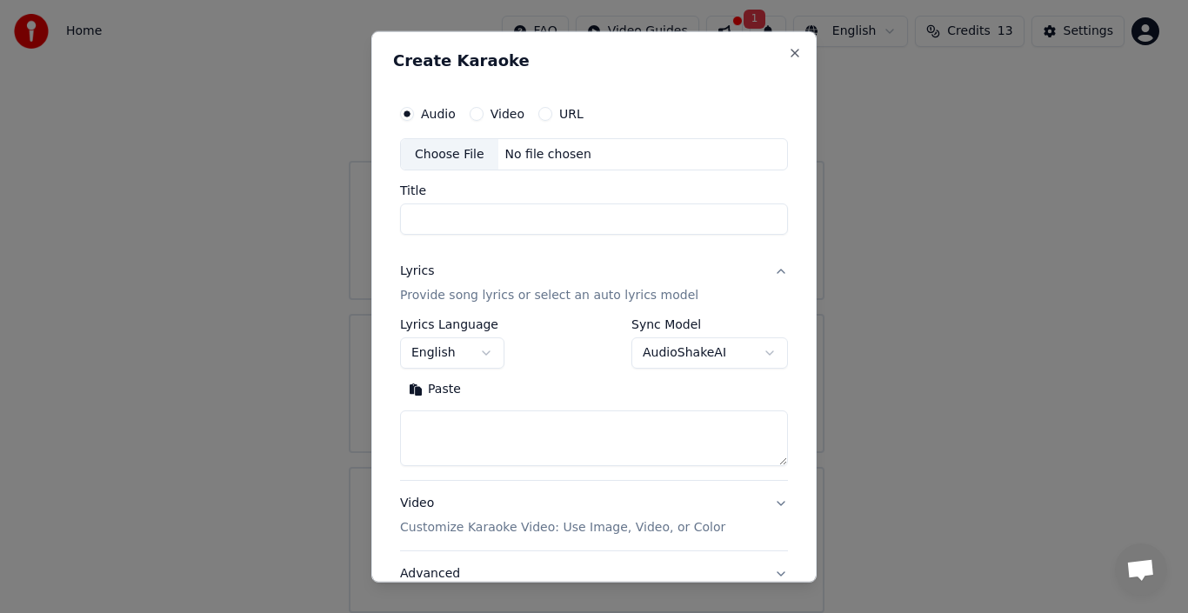
click at [450, 158] on div "Choose File" at bounding box center [449, 153] width 97 height 31
type input "**********"
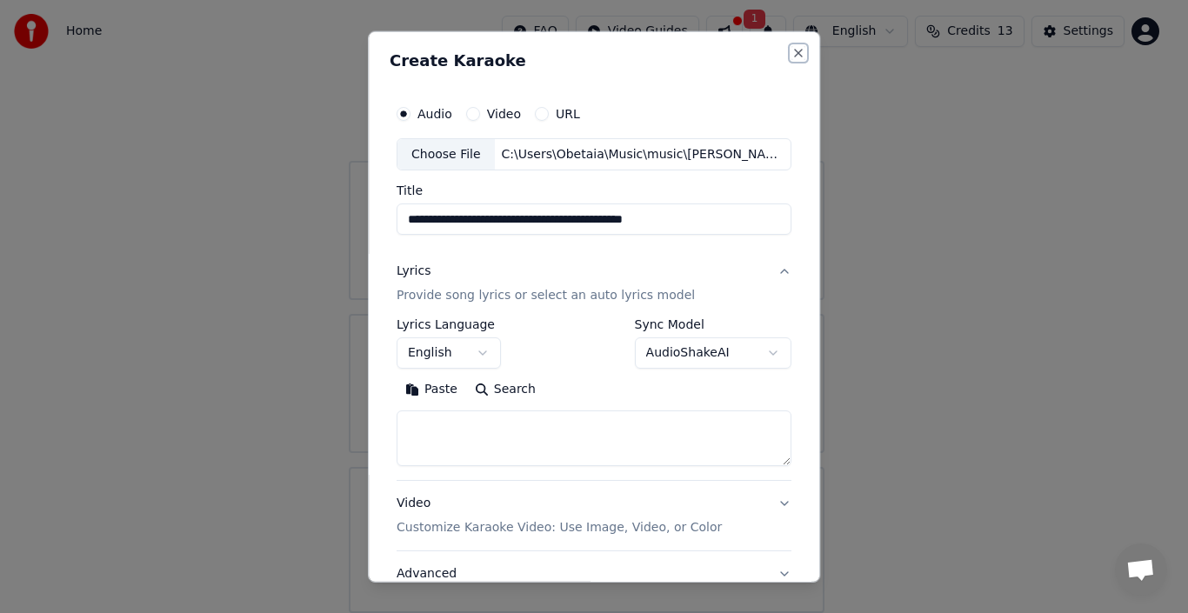
click at [791, 54] on button "Close" at bounding box center [798, 52] width 14 height 14
select select
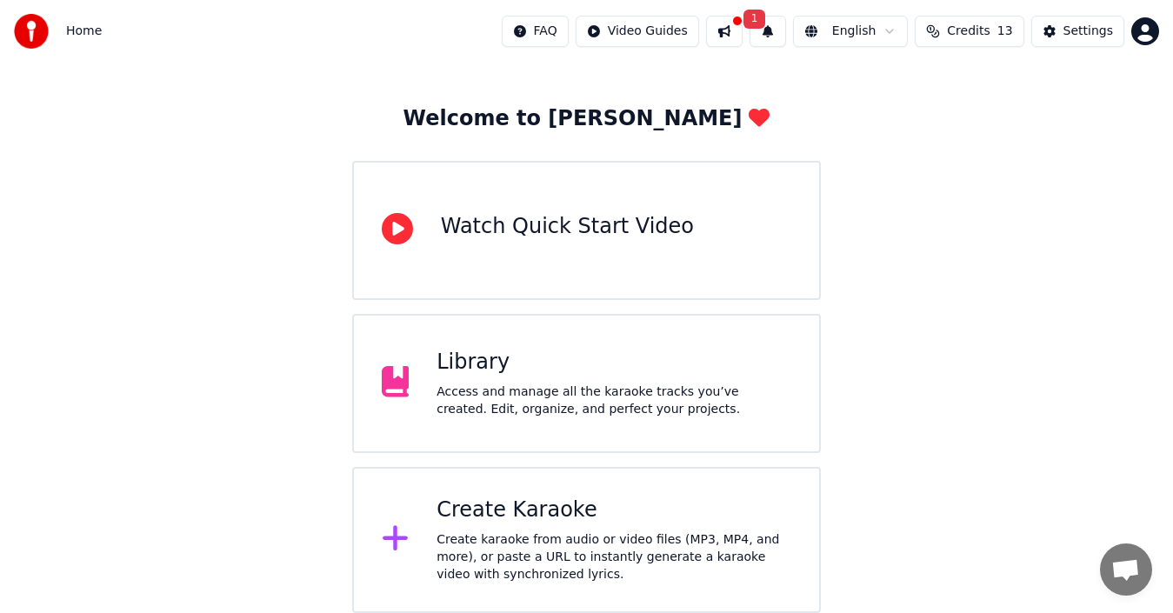
click at [488, 375] on div "Library" at bounding box center [613, 363] width 355 height 28
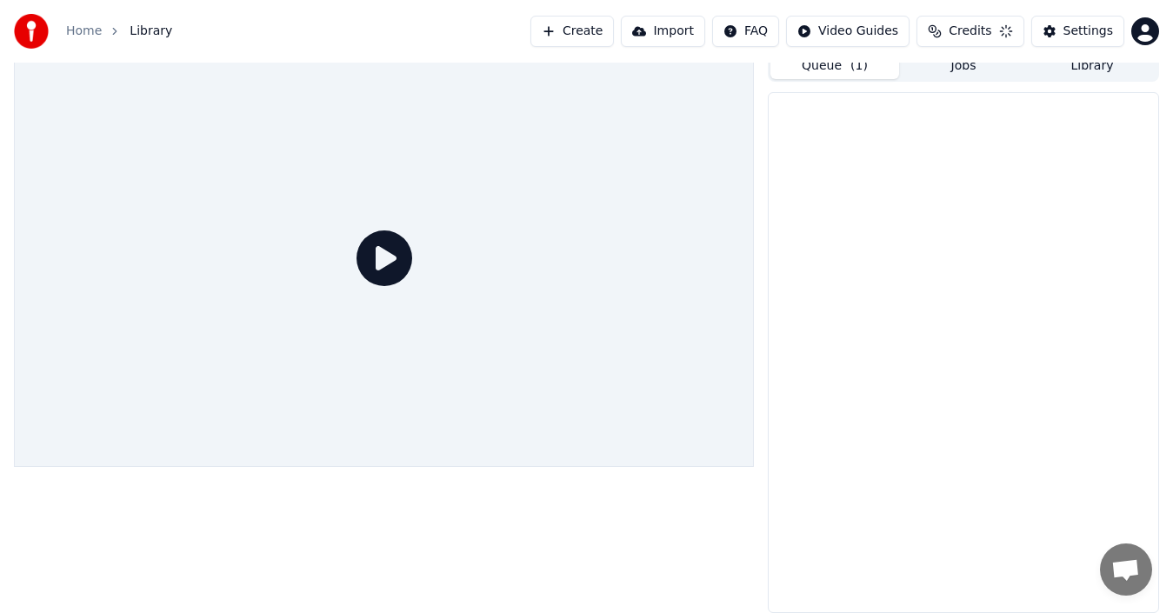
scroll to position [12, 0]
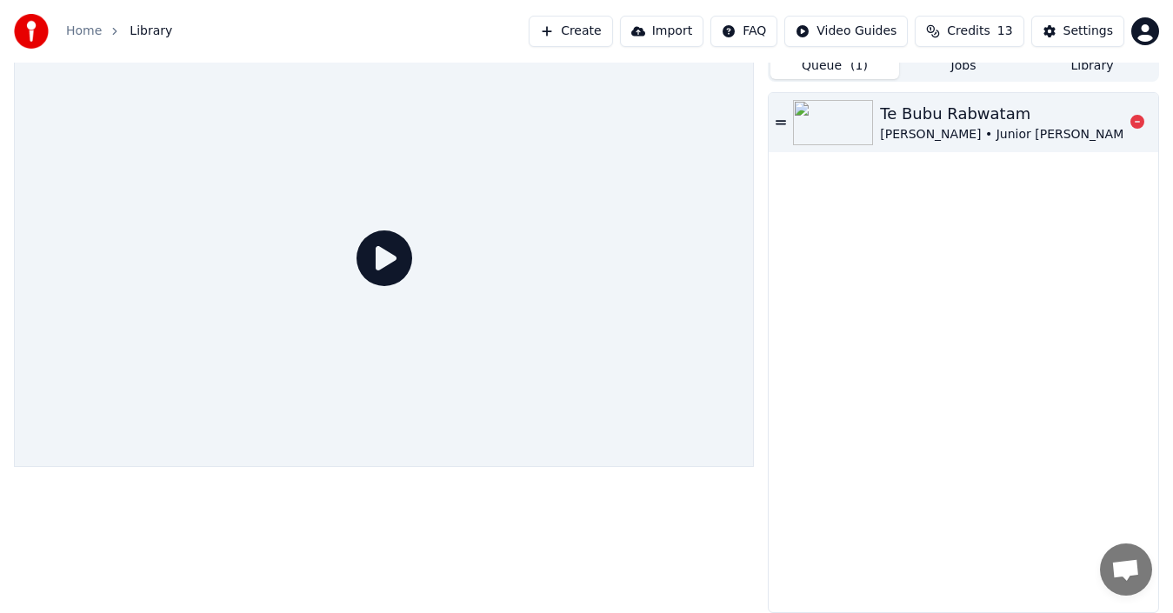
click at [846, 109] on img at bounding box center [833, 122] width 80 height 45
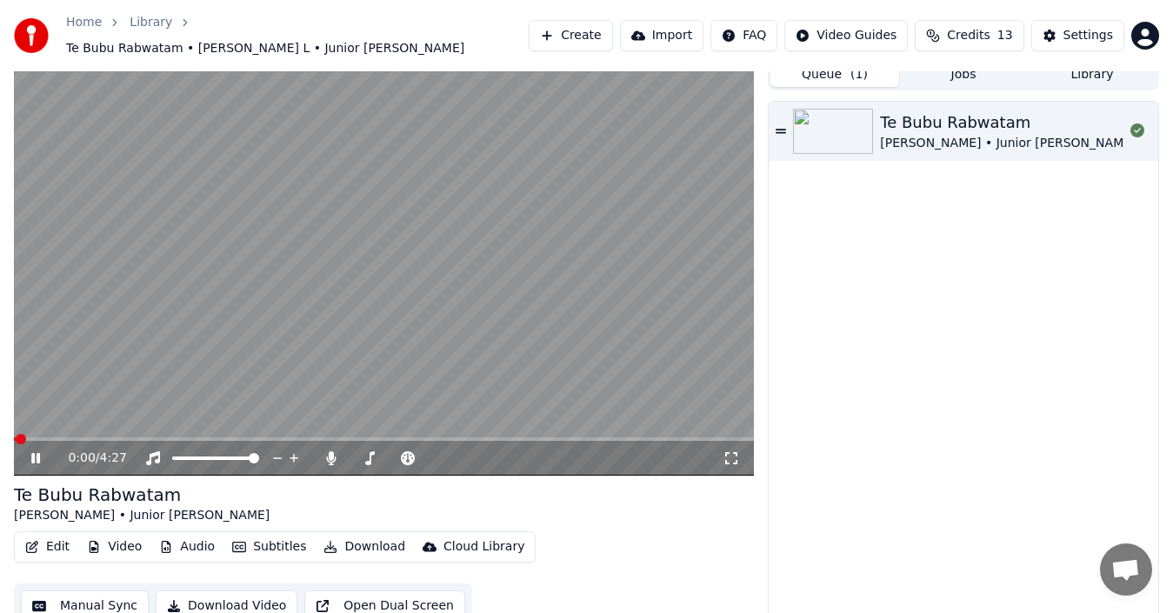
click at [28, 541] on icon "button" at bounding box center [32, 547] width 14 height 12
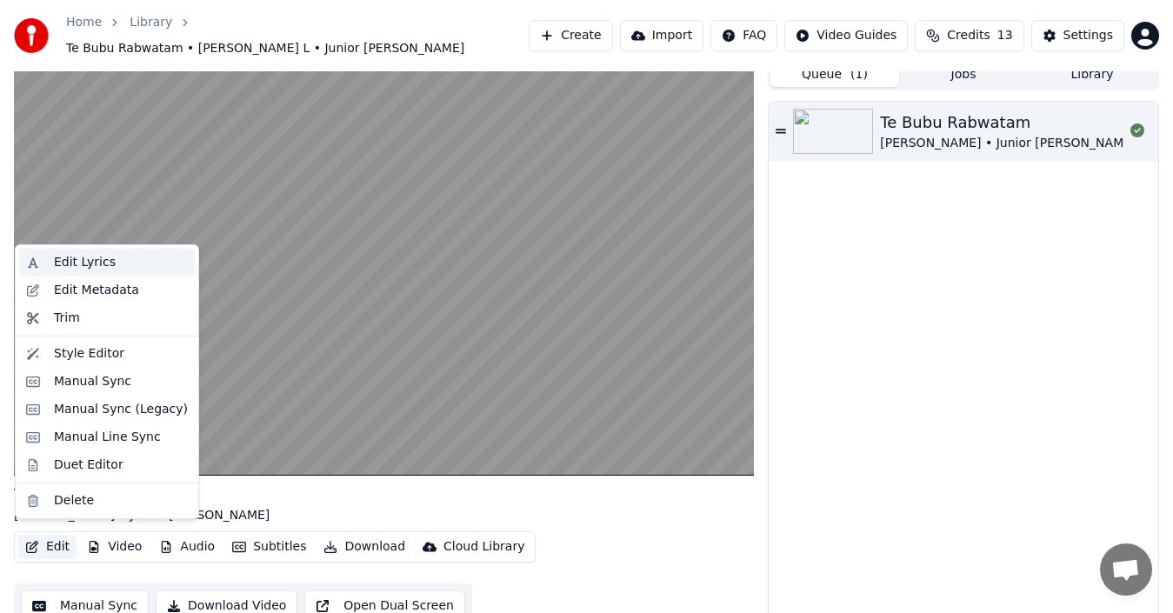
click at [103, 264] on div "Edit Lyrics" at bounding box center [85, 262] width 62 height 17
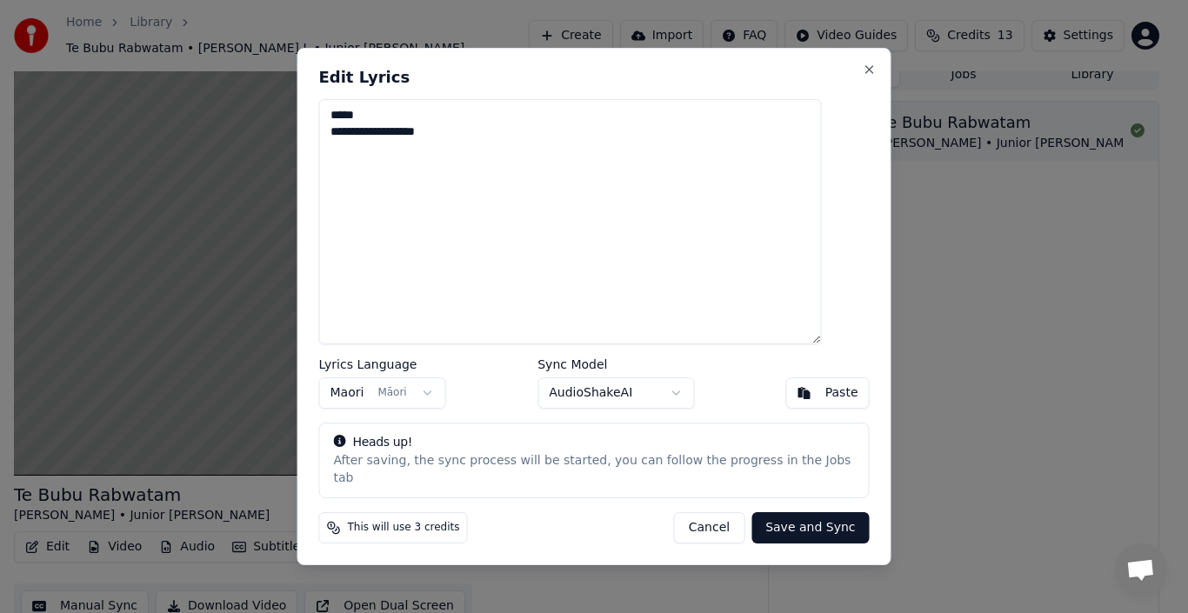
click at [472, 145] on textarea "**********" at bounding box center [570, 221] width 503 height 245
type textarea "**********"
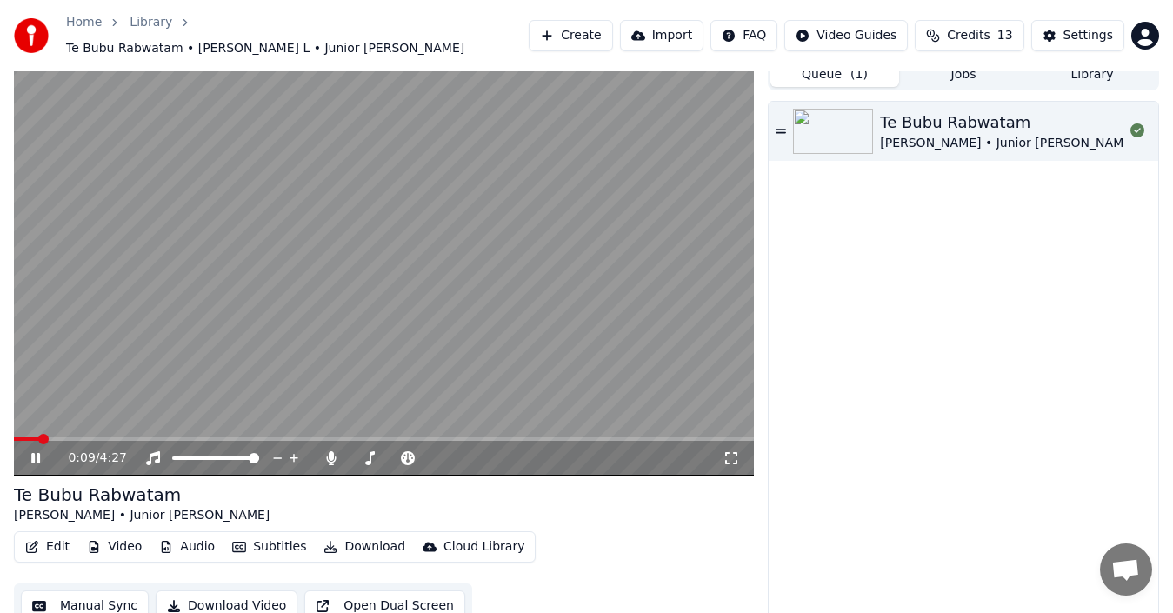
click at [39, 437] on span at bounding box center [26, 438] width 25 height 3
click at [30, 437] on span at bounding box center [29, 438] width 30 height 3
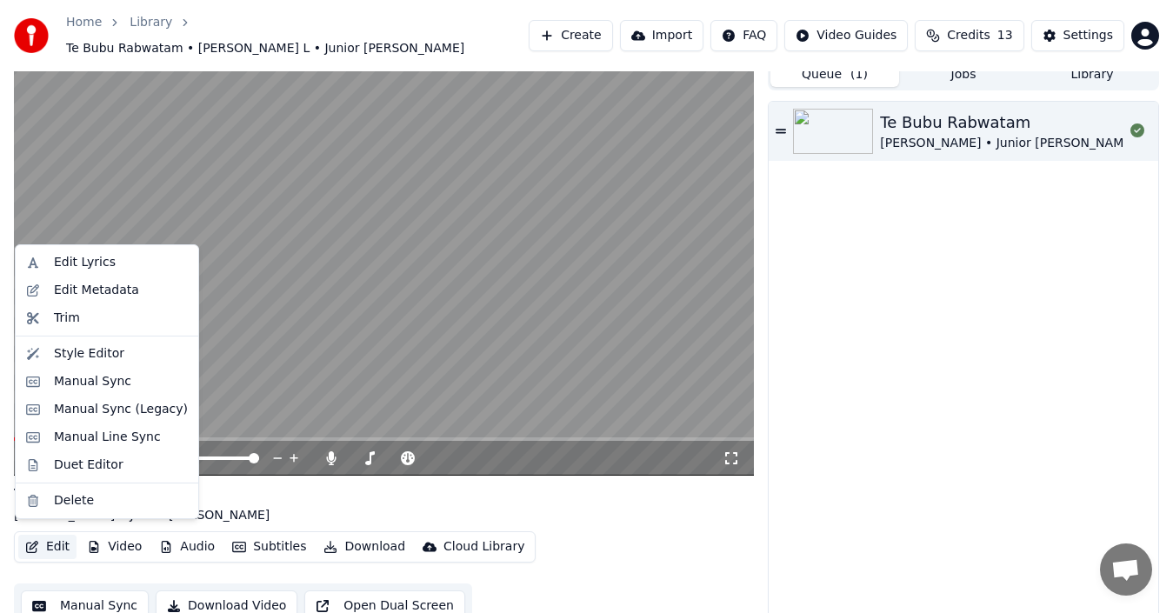
click at [57, 535] on button "Edit" at bounding box center [47, 547] width 58 height 24
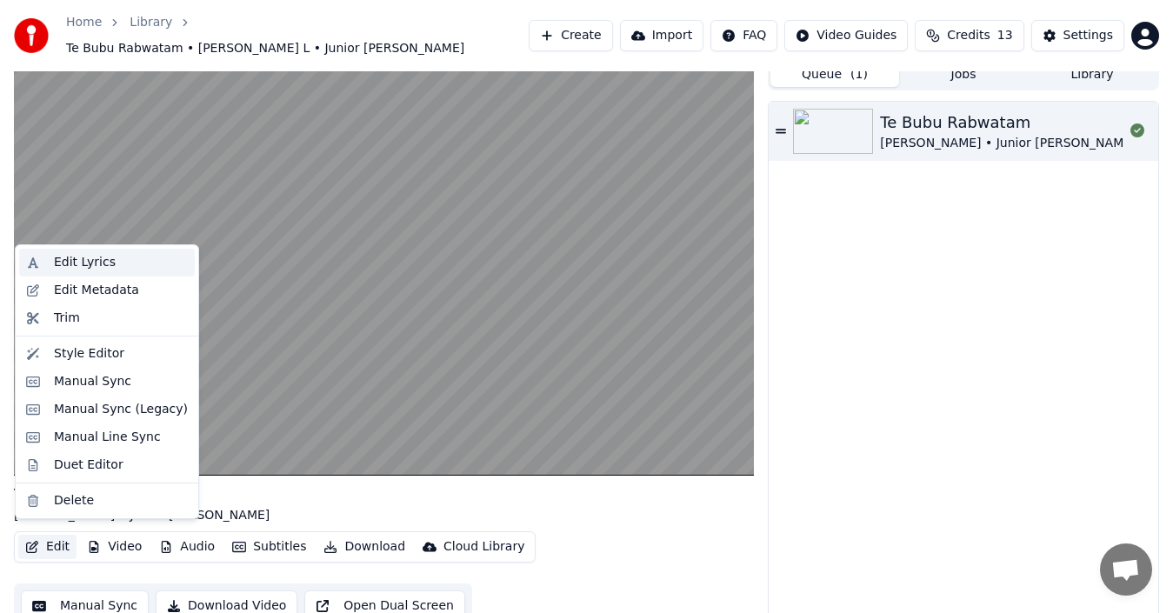
click at [107, 266] on div "Edit Lyrics" at bounding box center [121, 262] width 134 height 17
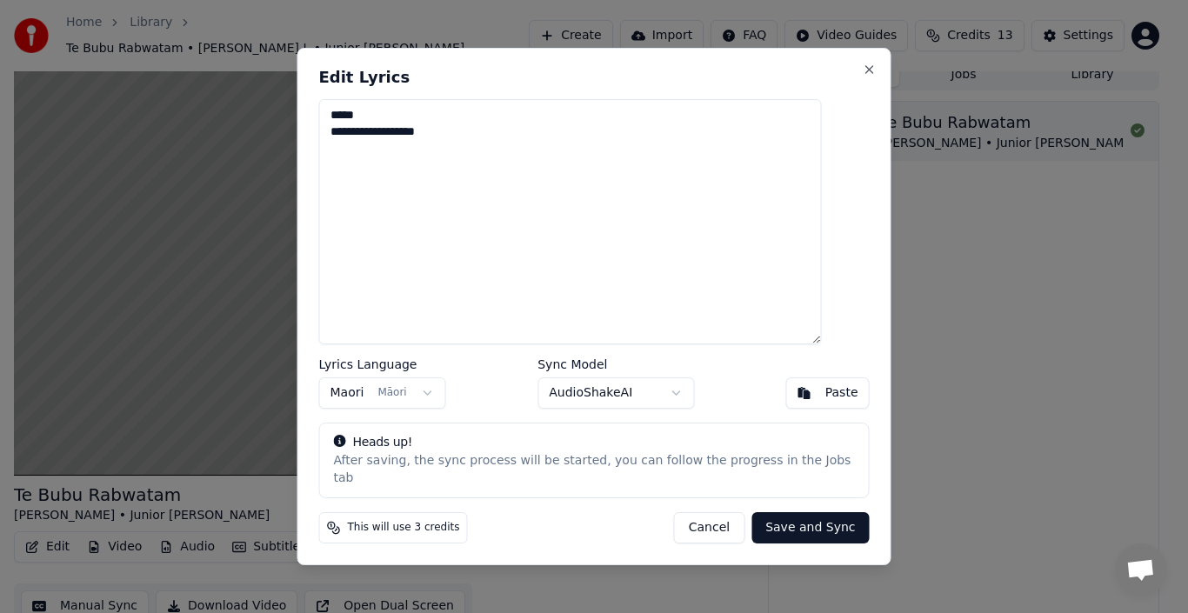
click at [478, 143] on textarea "**********" at bounding box center [570, 221] width 503 height 245
type textarea "*"
click at [863, 77] on button "Close" at bounding box center [870, 70] width 14 height 14
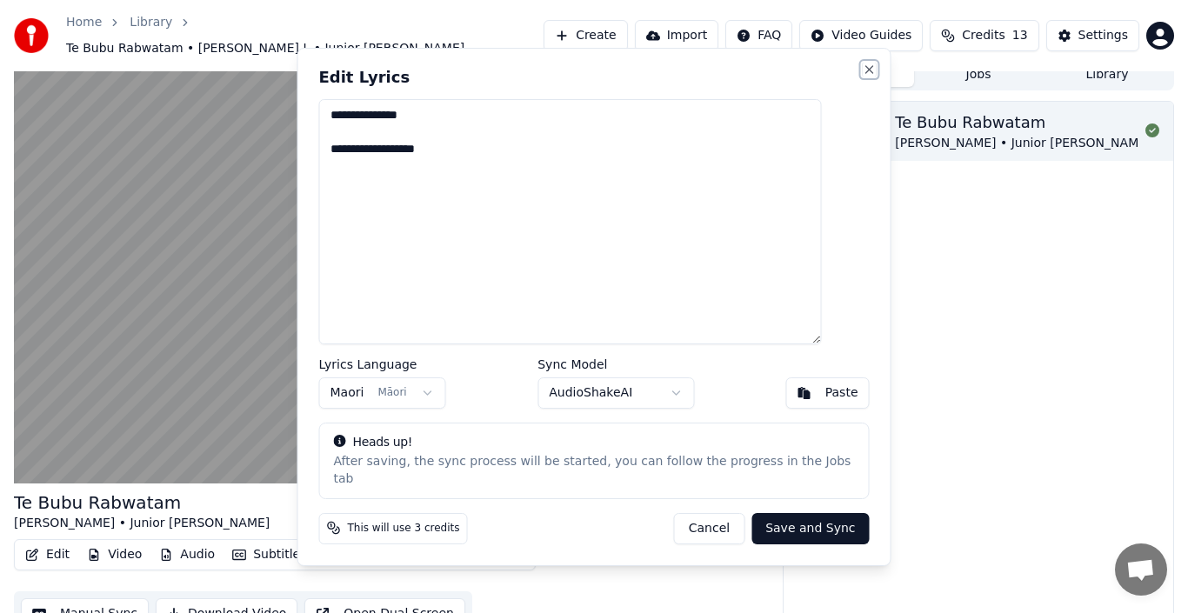
type textarea "**********"
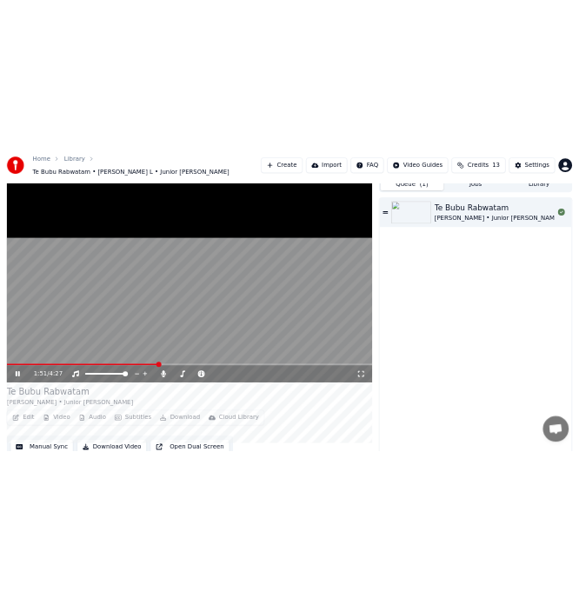
scroll to position [117, 0]
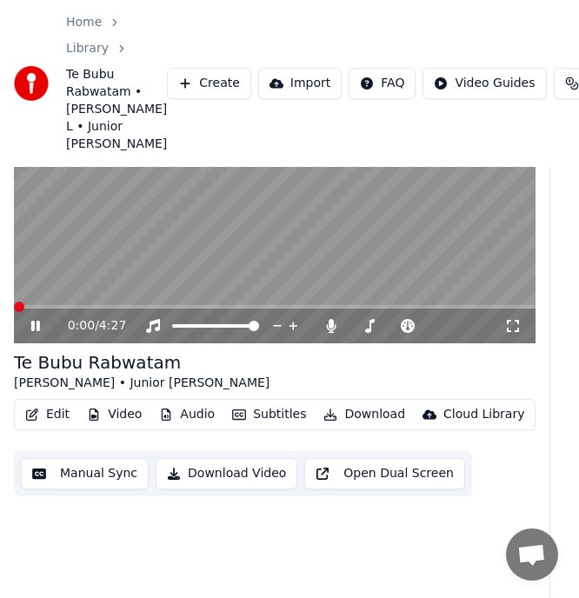
click at [14, 312] on span at bounding box center [19, 307] width 10 height 10
click at [14, 304] on span at bounding box center [19, 307] width 10 height 10
click at [41, 304] on span at bounding box center [46, 307] width 10 height 10
click at [37, 312] on span at bounding box center [42, 307] width 10 height 10
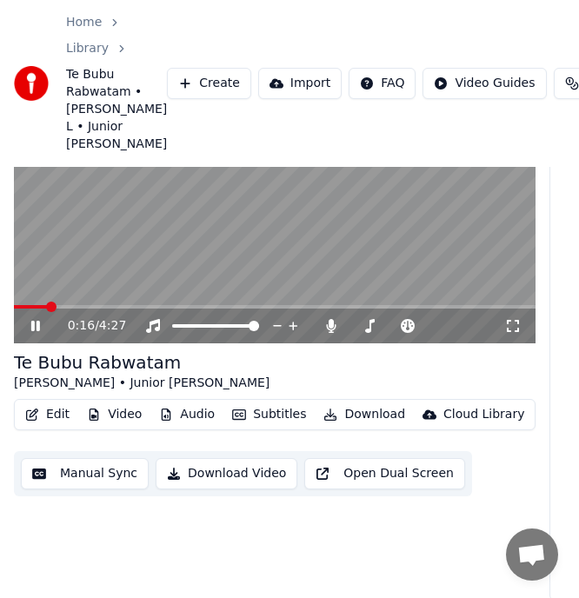
drag, startPoint x: 44, startPoint y: 310, endPoint x: 30, endPoint y: 310, distance: 13.9
click at [30, 310] on div "0:16 / 4:27" at bounding box center [275, 326] width 522 height 35
click at [28, 303] on span at bounding box center [32, 307] width 10 height 10
click at [24, 303] on span at bounding box center [28, 307] width 10 height 10
click at [14, 308] on span at bounding box center [19, 307] width 10 height 10
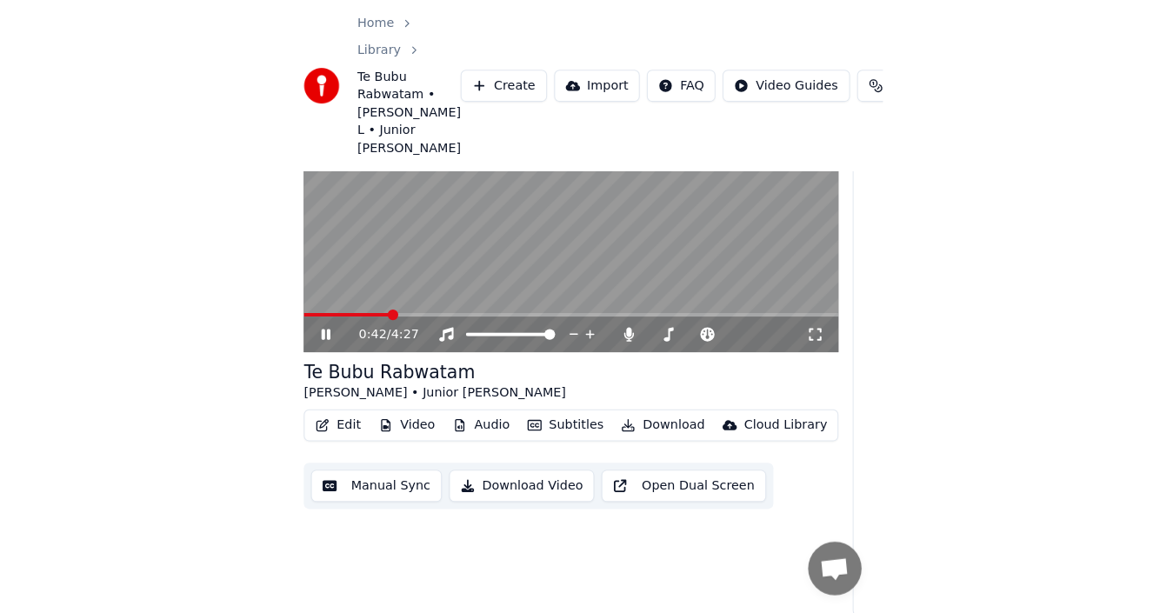
scroll to position [12, 0]
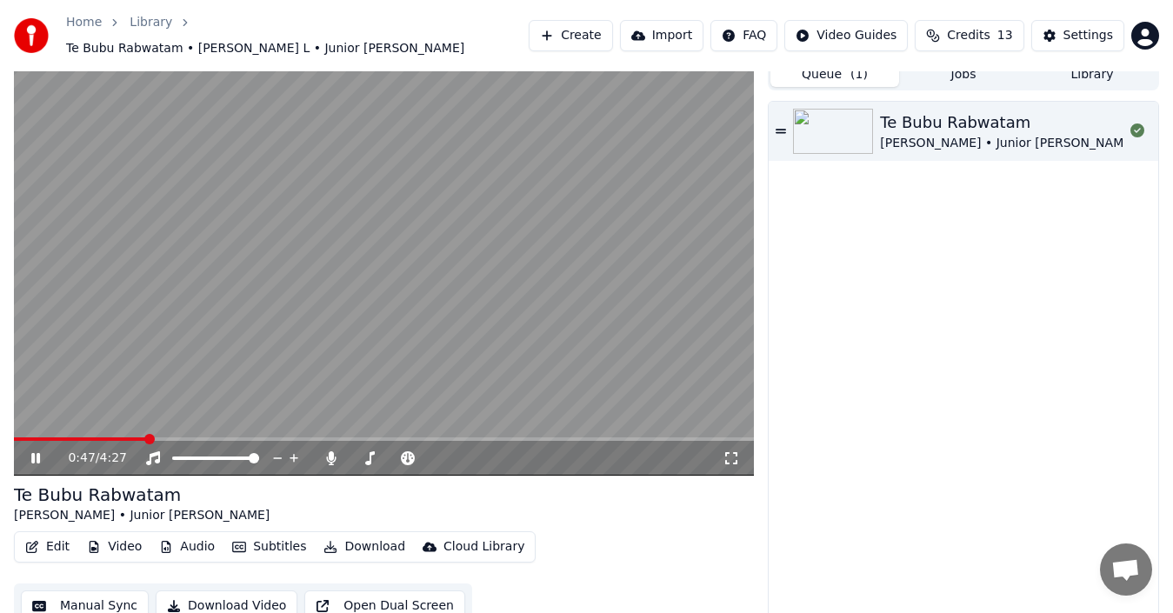
click at [83, 30] on link "Home" at bounding box center [84, 22] width 36 height 17
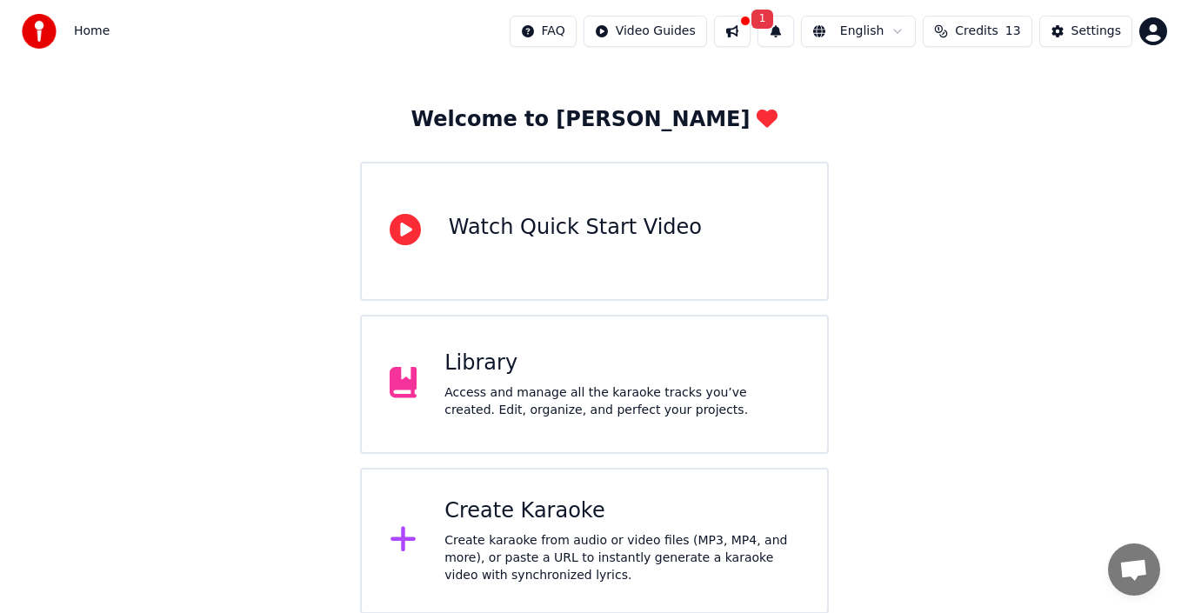
scroll to position [62, 0]
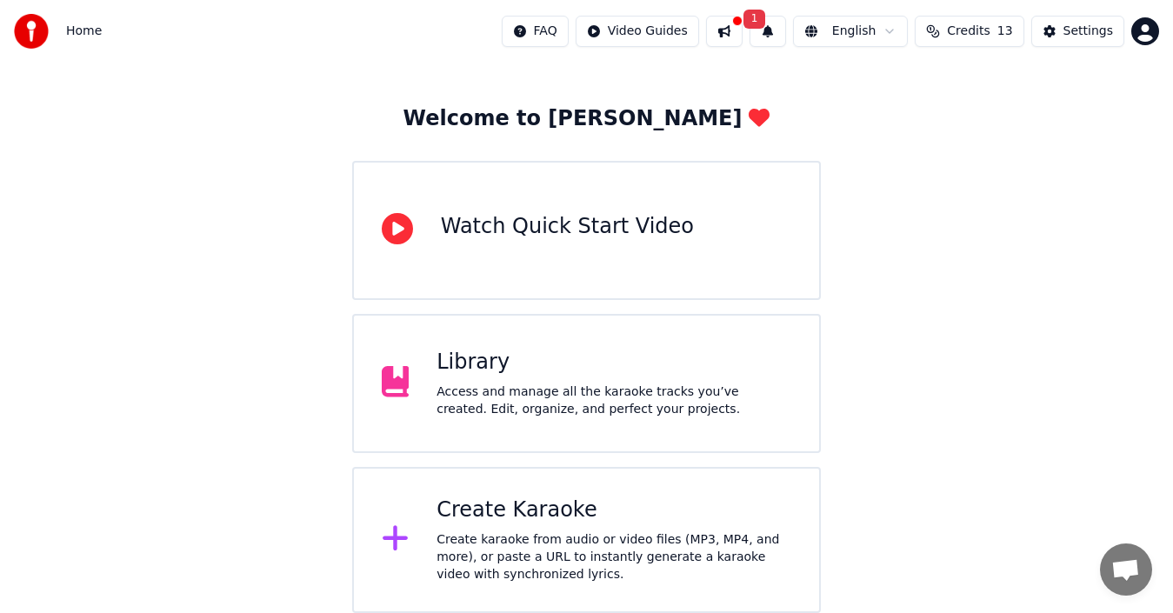
click at [468, 537] on div "Create karaoke from audio or video files (MP3, MP4, and more), or paste a URL t…" at bounding box center [613, 557] width 355 height 52
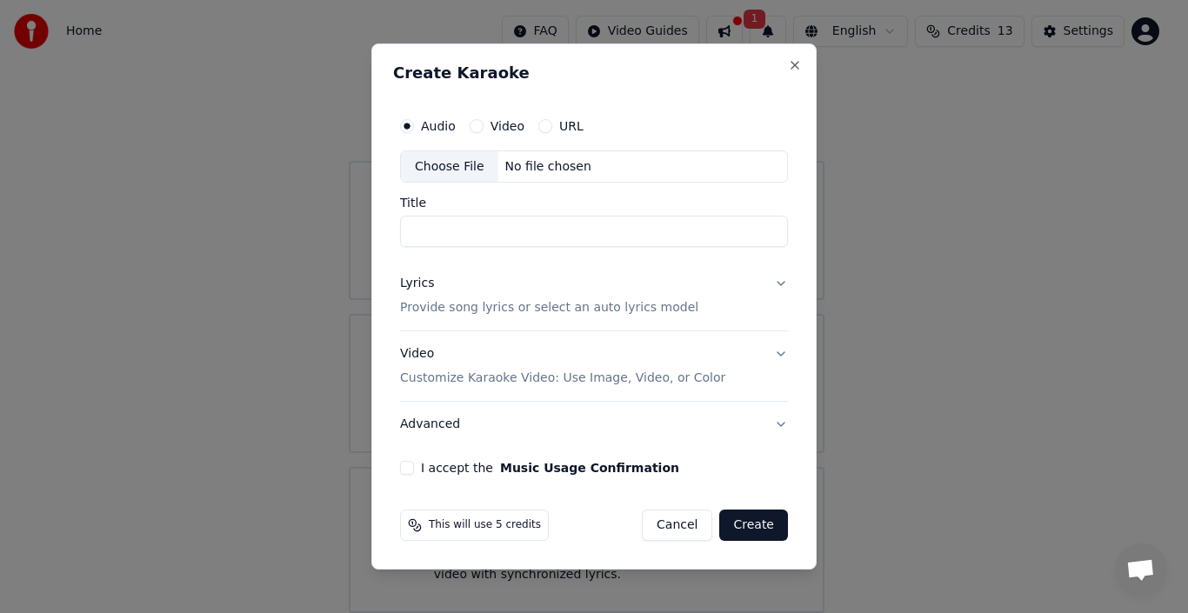
click at [476, 124] on button "Video" at bounding box center [477, 126] width 14 height 14
click at [456, 157] on div "Choose File" at bounding box center [449, 166] width 97 height 31
click at [412, 126] on button "Audio" at bounding box center [407, 126] width 14 height 14
click at [443, 157] on div "Choose File" at bounding box center [449, 166] width 97 height 31
type input "**********"
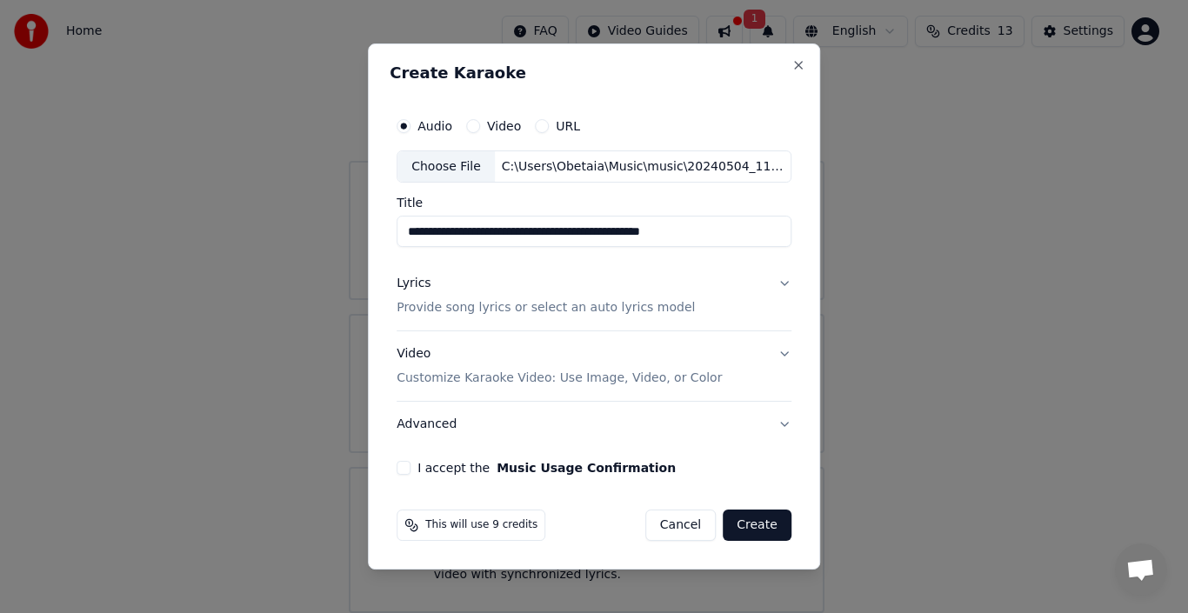
click at [698, 320] on button "Lyrics Provide song lyrics or select an auto lyrics model" at bounding box center [593, 297] width 395 height 70
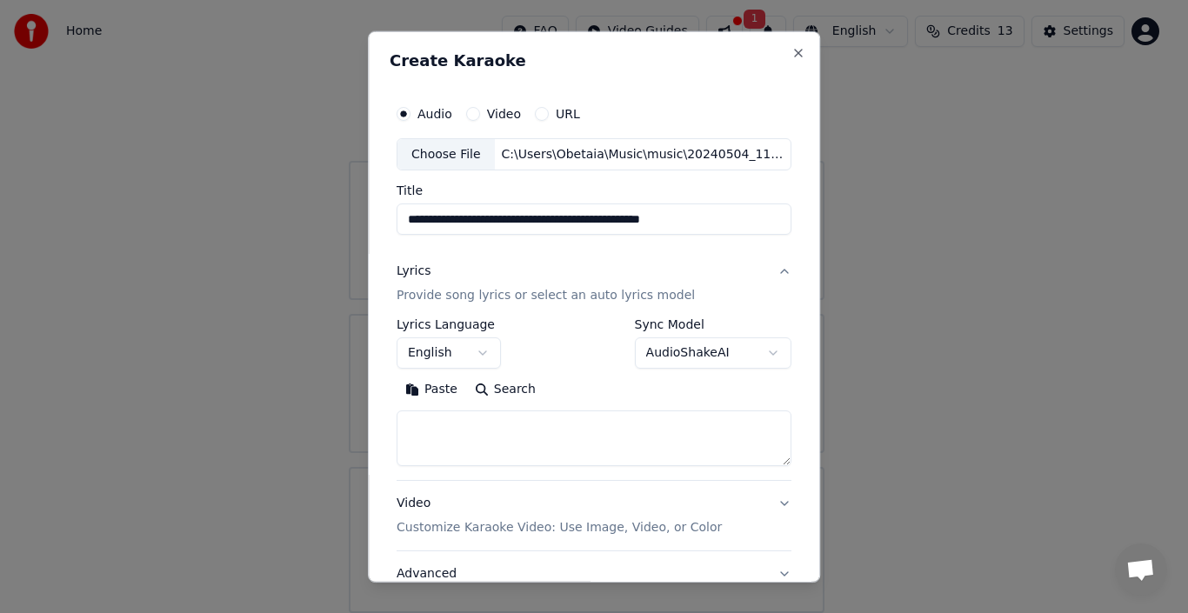
click at [507, 425] on textarea at bounding box center [593, 438] width 395 height 56
type textarea "*****"
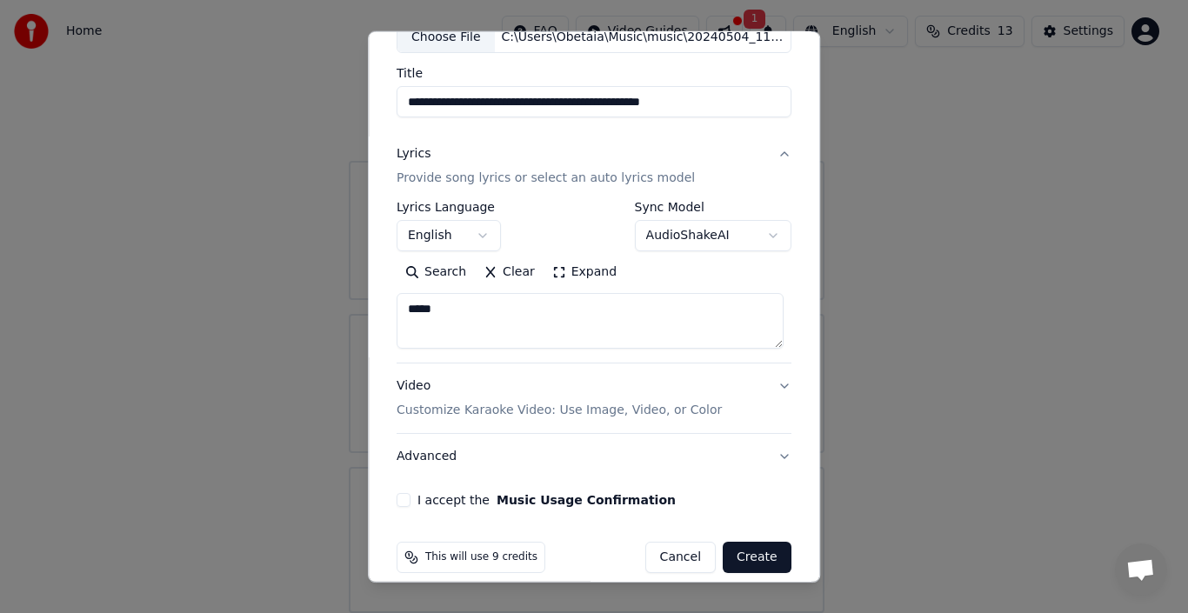
scroll to position [119, 0]
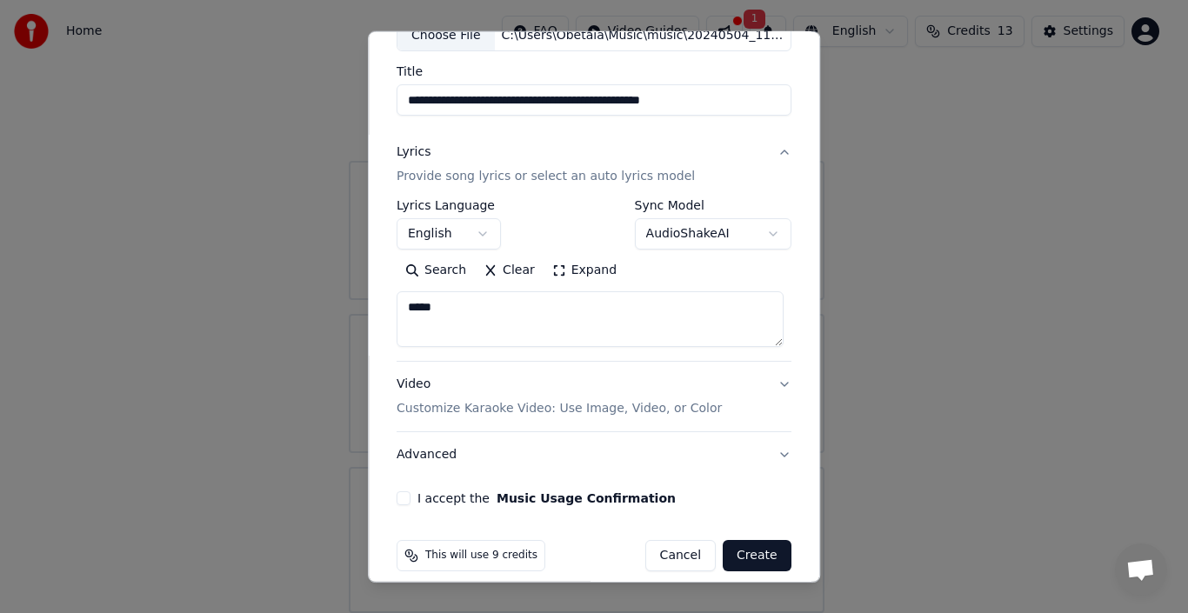
click at [641, 416] on p "Customize Karaoke Video: Use Image, Video, or Color" at bounding box center [558, 408] width 325 height 17
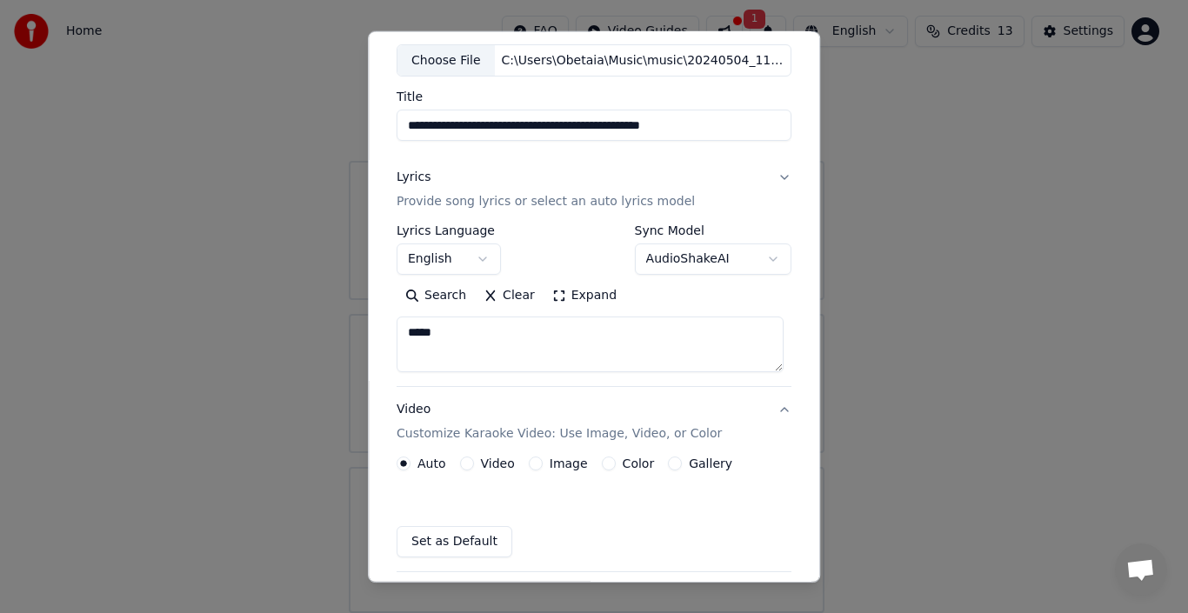
scroll to position [90, 0]
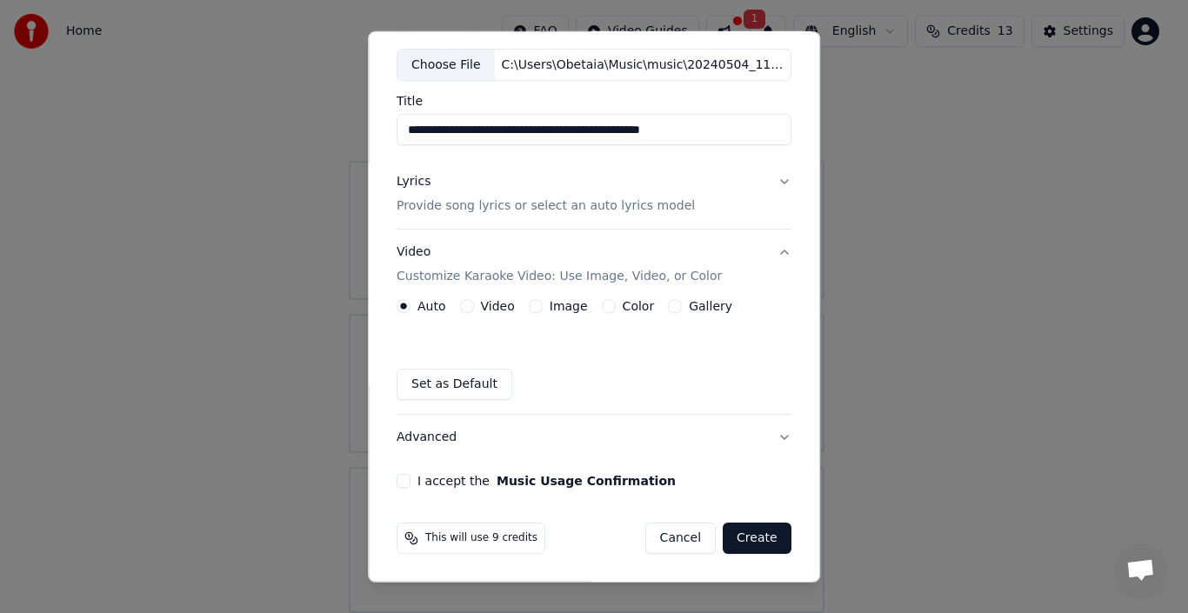
click at [623, 312] on label "Color" at bounding box center [639, 306] width 32 height 12
click at [615, 313] on button "Color" at bounding box center [609, 306] width 14 height 14
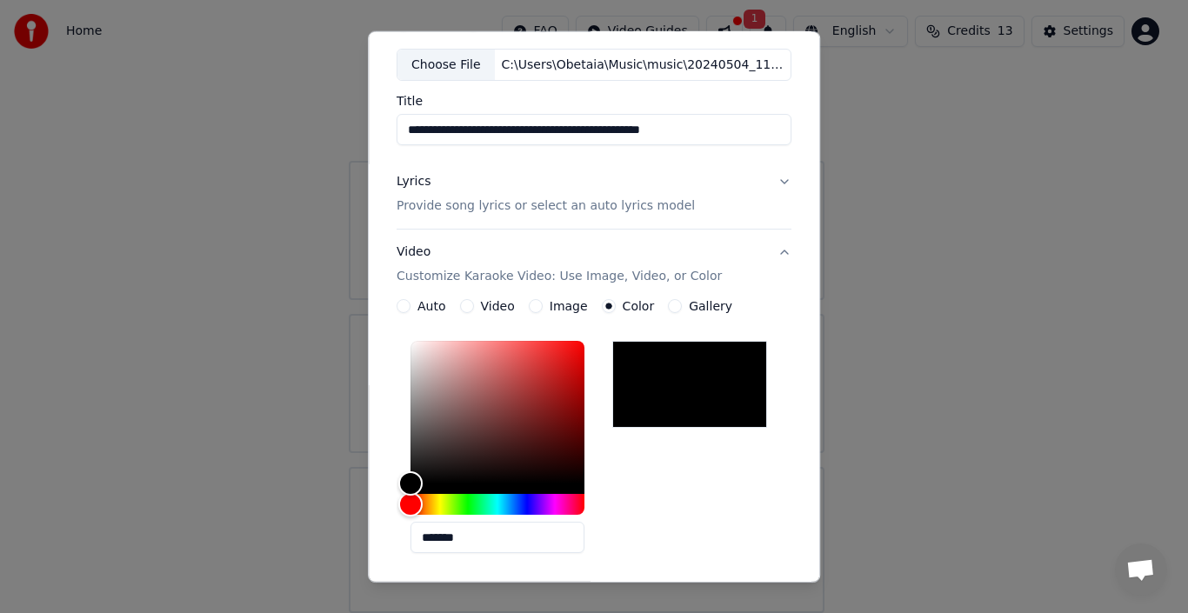
click at [673, 311] on div "Gallery" at bounding box center [700, 306] width 64 height 14
click at [463, 304] on button "Video" at bounding box center [467, 306] width 14 height 14
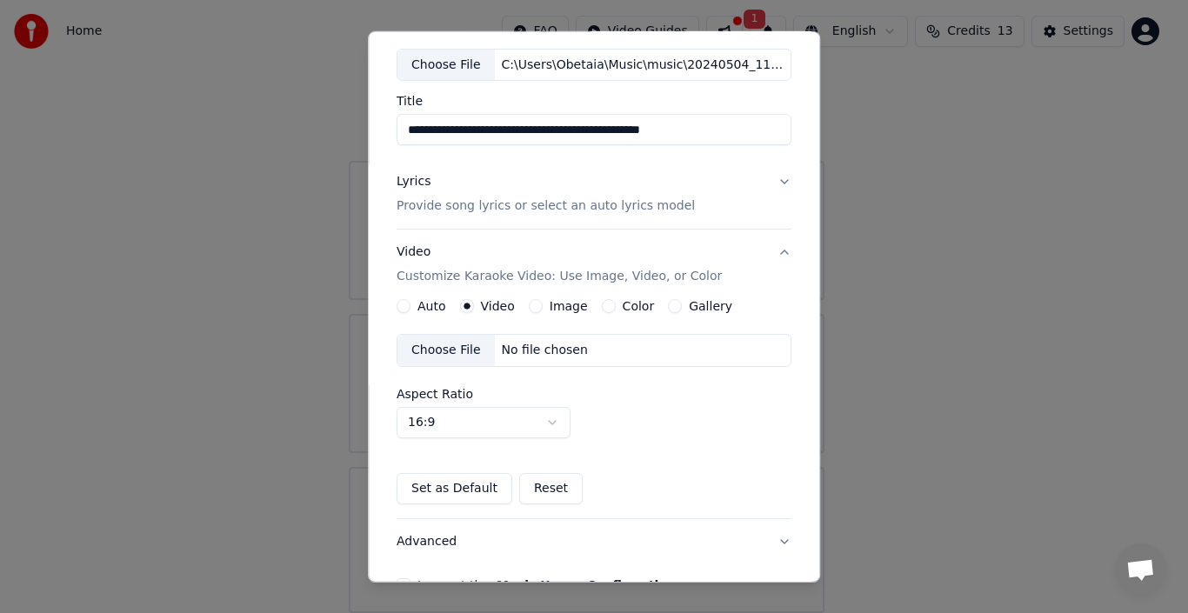
click at [432, 347] on div "Choose File" at bounding box center [445, 350] width 97 height 31
click at [670, 303] on div "Gallery" at bounding box center [700, 306] width 64 height 14
click at [668, 307] on button "Gallery" at bounding box center [675, 306] width 14 height 14
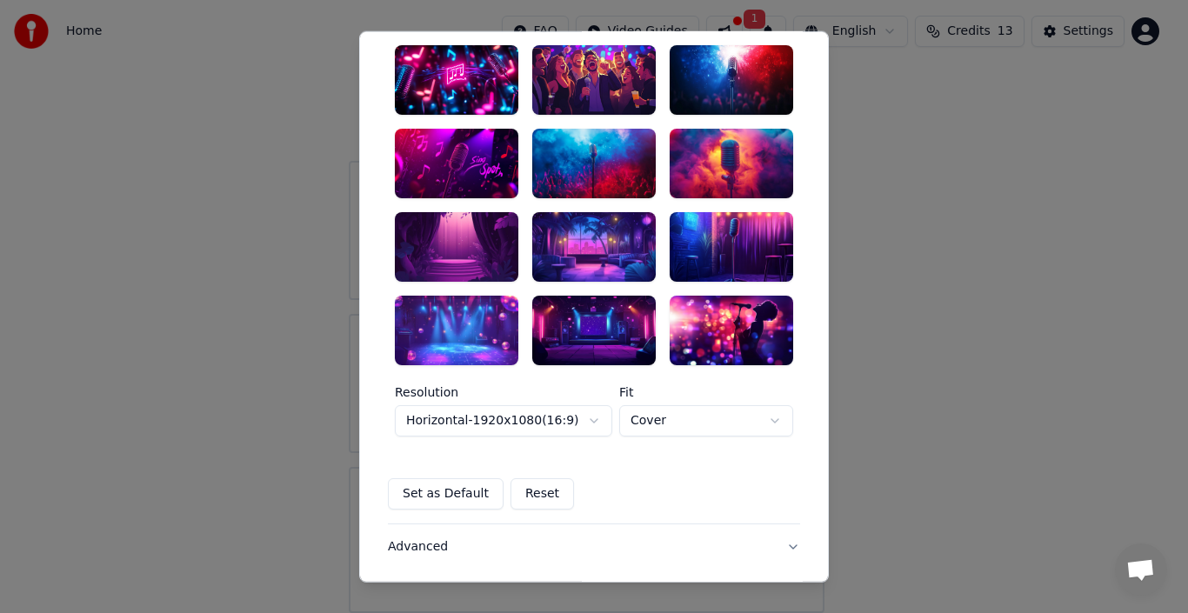
scroll to position [379, 0]
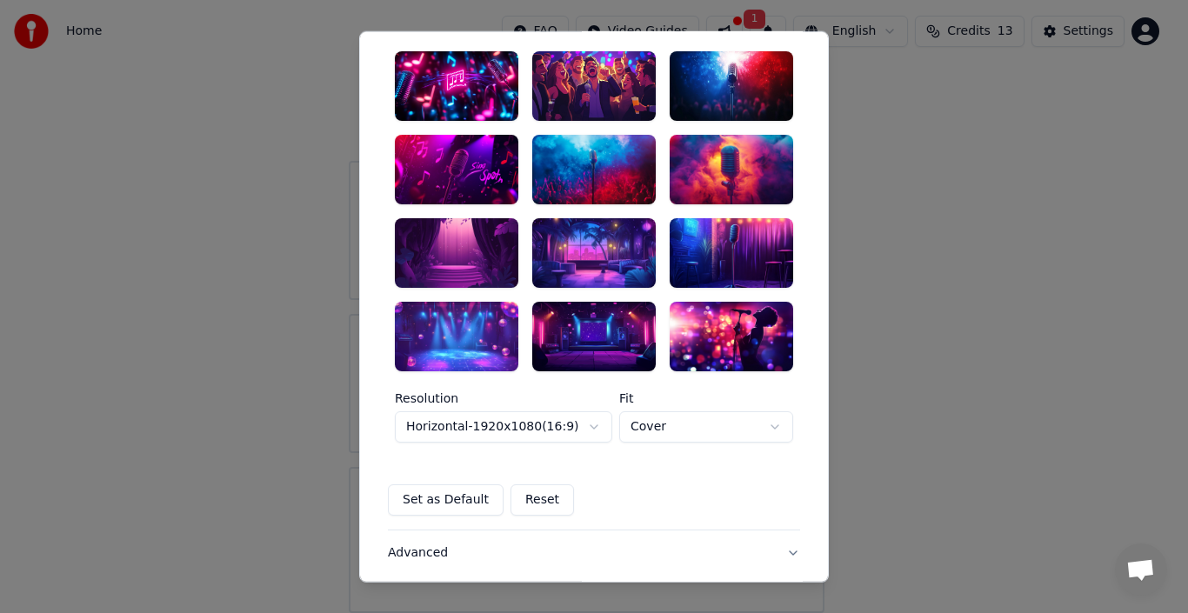
click at [589, 170] on div at bounding box center [593, 170] width 123 height 70
click at [724, 192] on div at bounding box center [731, 170] width 123 height 70
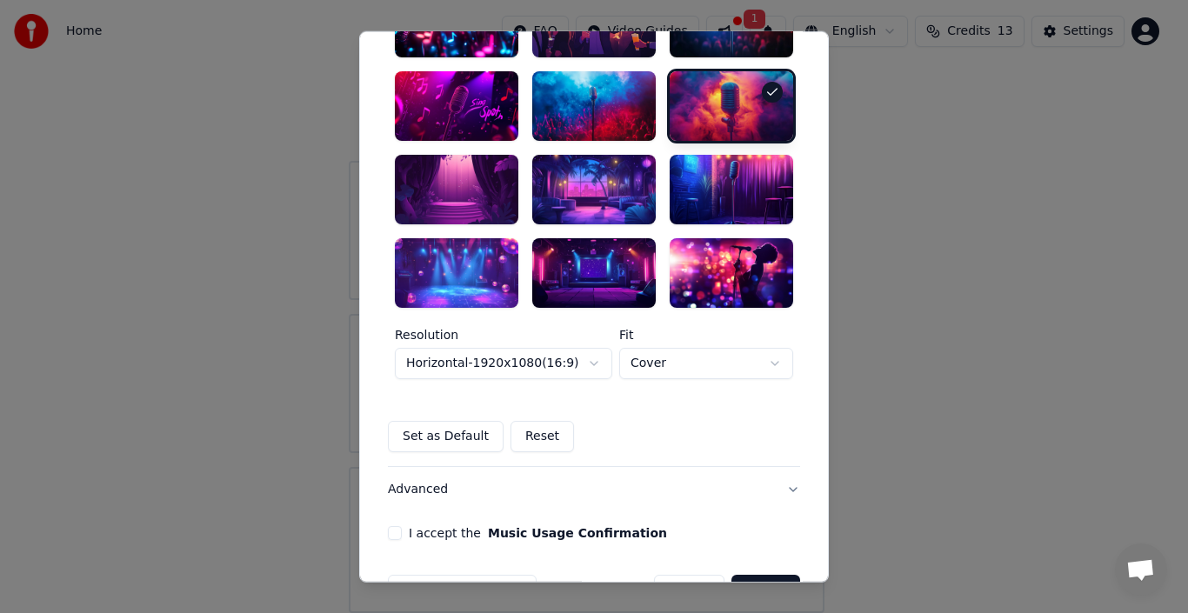
scroll to position [494, 0]
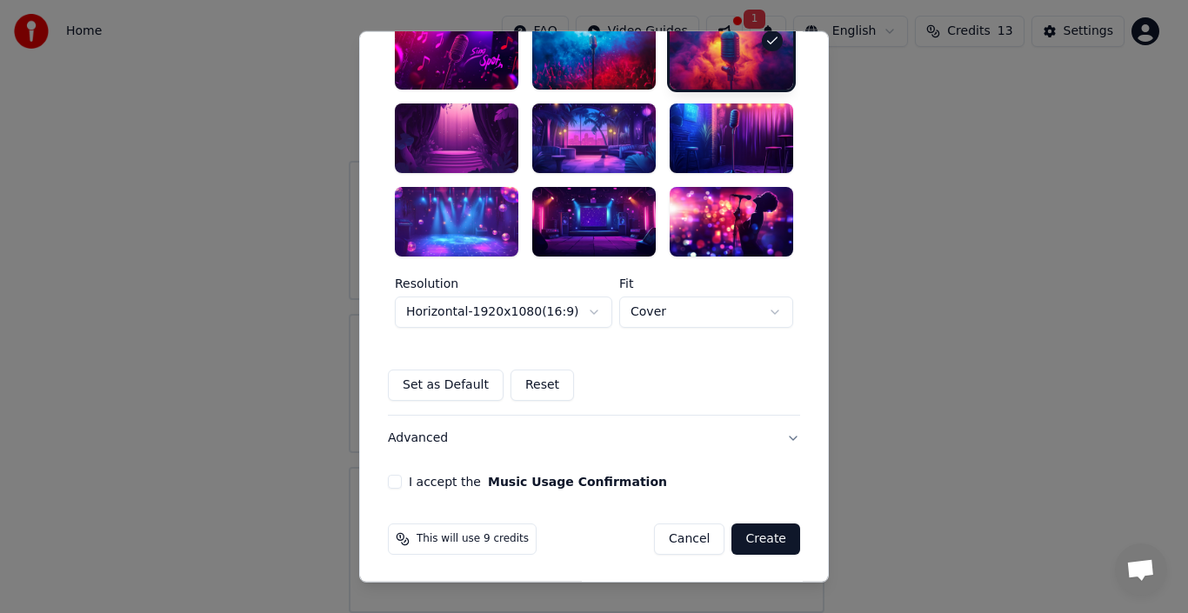
click at [388, 481] on button "I accept the Music Usage Confirmation" at bounding box center [395, 482] width 14 height 14
click at [762, 544] on button "Create" at bounding box center [765, 538] width 69 height 31
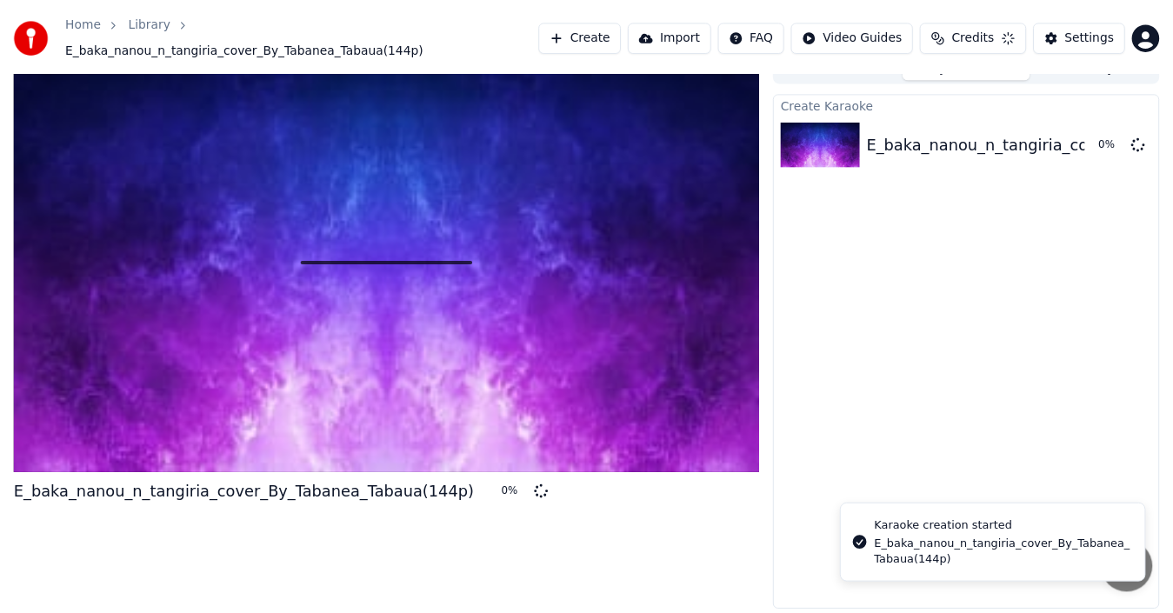
scroll to position [21, 0]
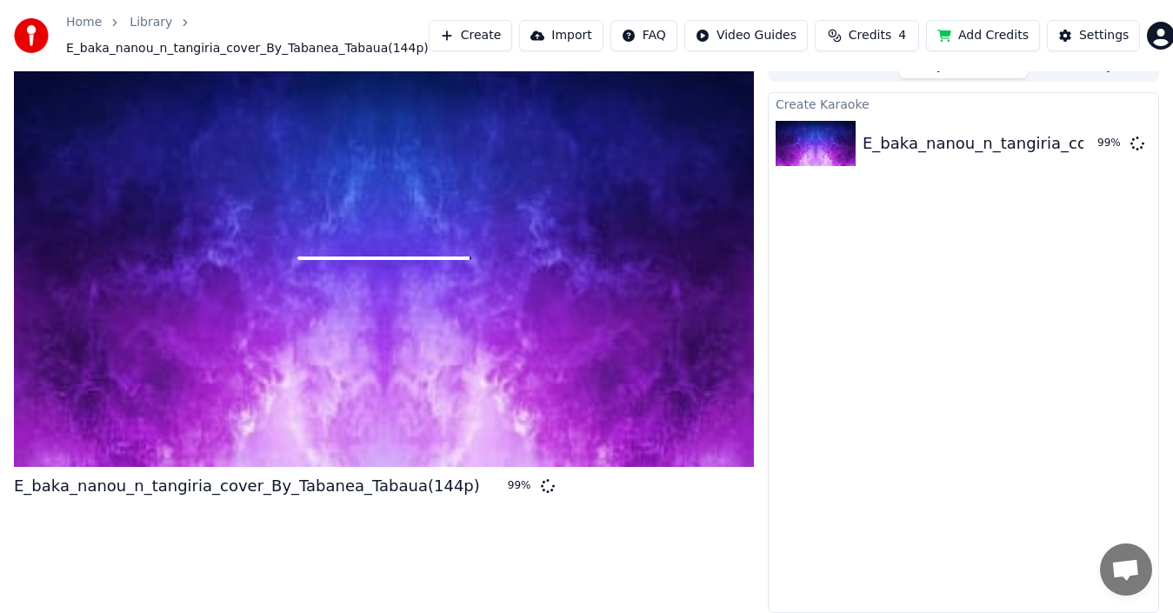
click at [425, 2] on div "Home Library E_baka_nanou_n_tangiria_cover_By_Tabanea_Tabaua(144p) Create Impor…" at bounding box center [586, 35] width 1173 height 71
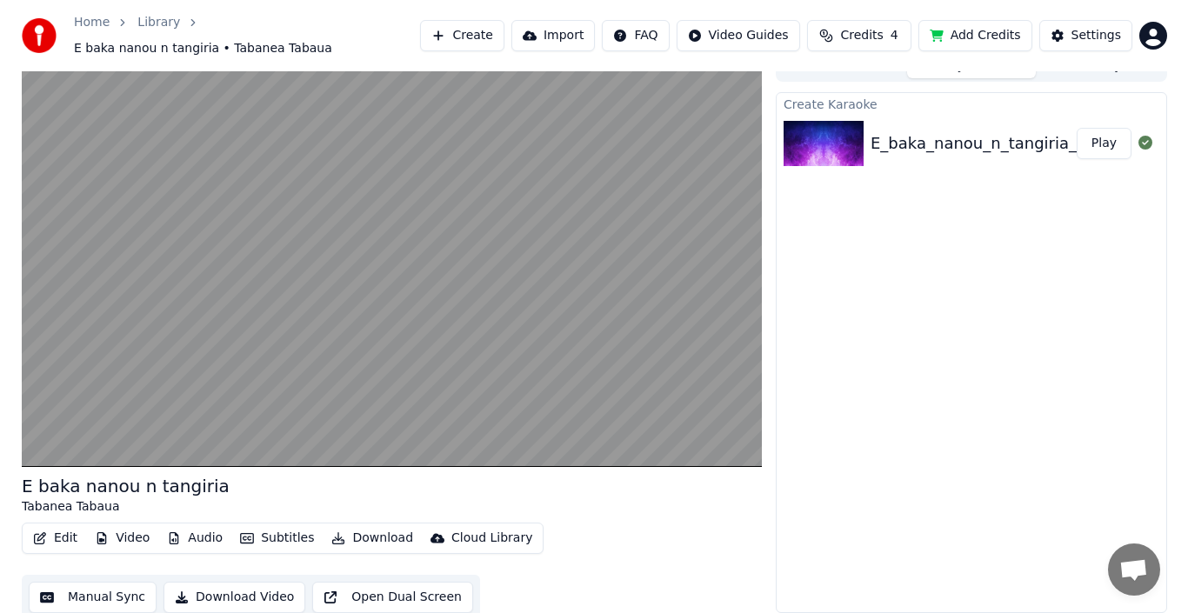
scroll to position [12, 0]
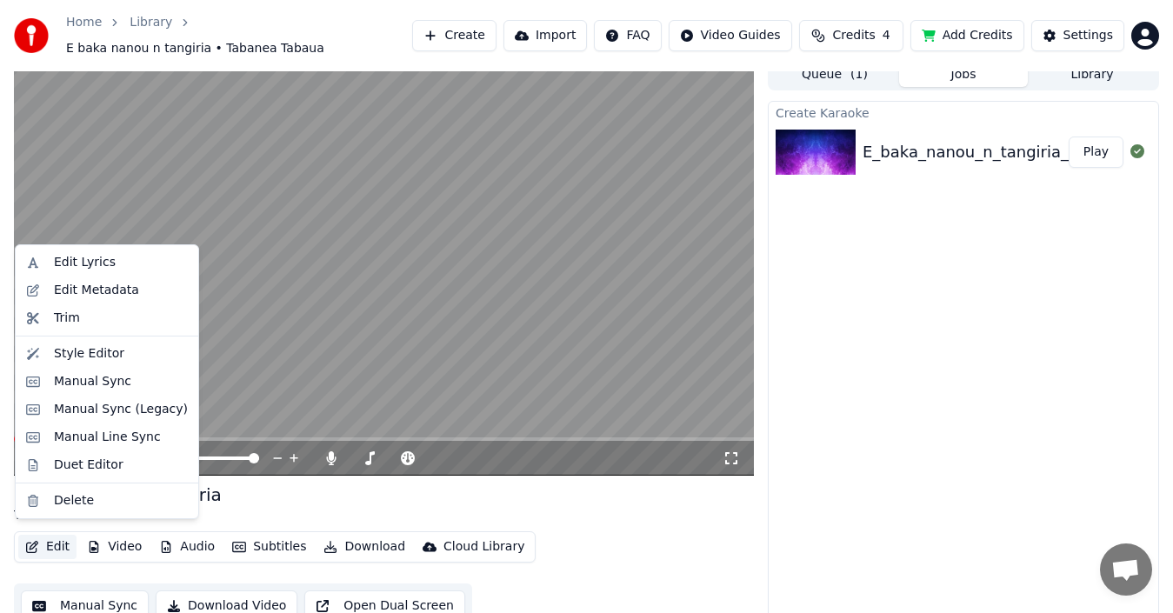
click at [40, 536] on button "Edit" at bounding box center [47, 547] width 58 height 24
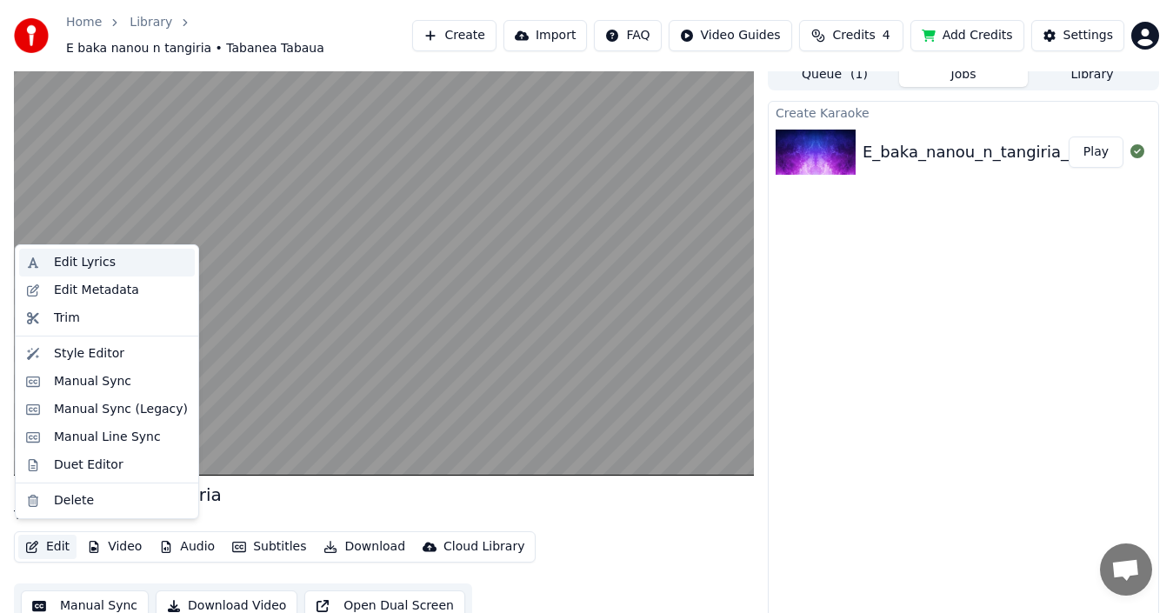
click at [70, 259] on div "Edit Lyrics" at bounding box center [85, 262] width 62 height 17
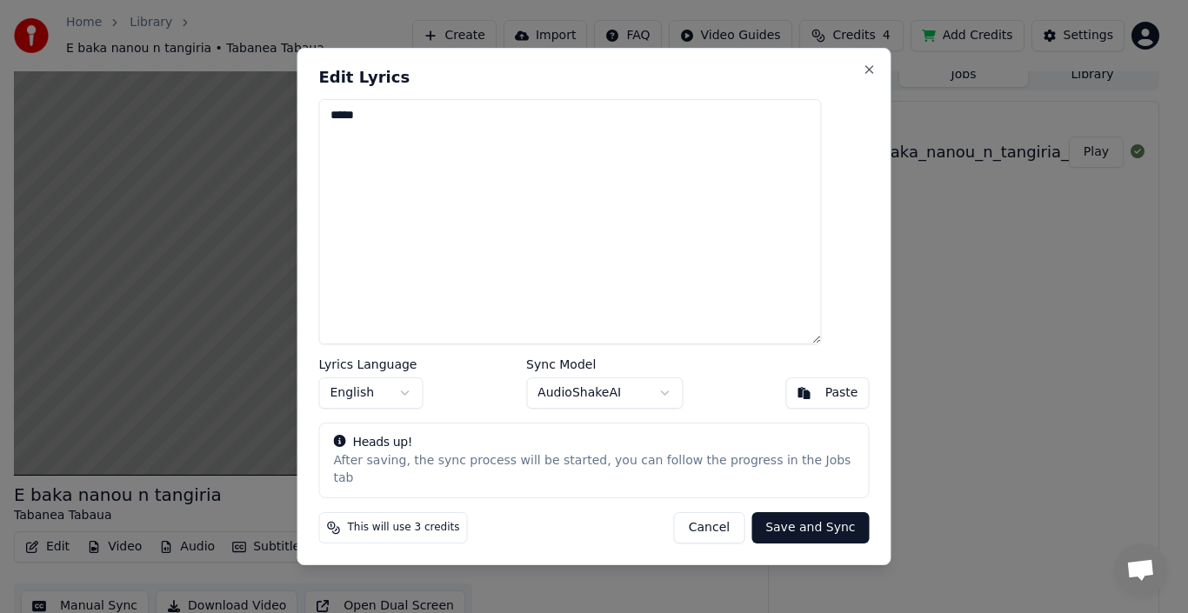
drag, startPoint x: 406, startPoint y: 131, endPoint x: 346, endPoint y: 123, distance: 60.5
click at [346, 123] on textarea "*****" at bounding box center [570, 221] width 503 height 245
click at [353, 130] on textarea at bounding box center [570, 221] width 503 height 245
click at [801, 403] on button "Paste" at bounding box center [827, 392] width 83 height 31
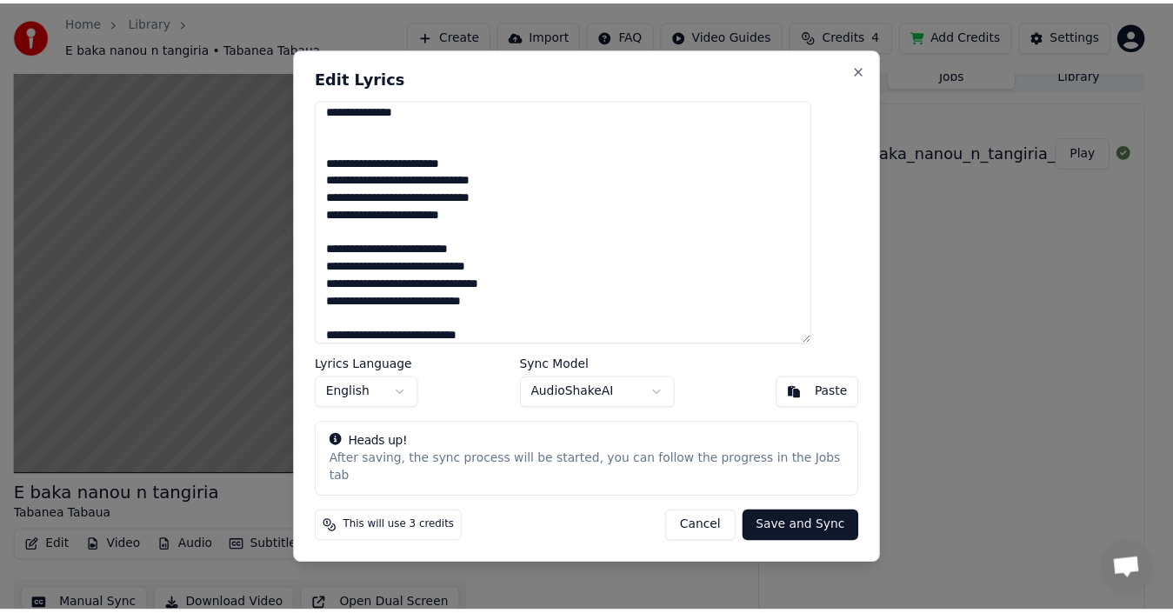
scroll to position [0, 0]
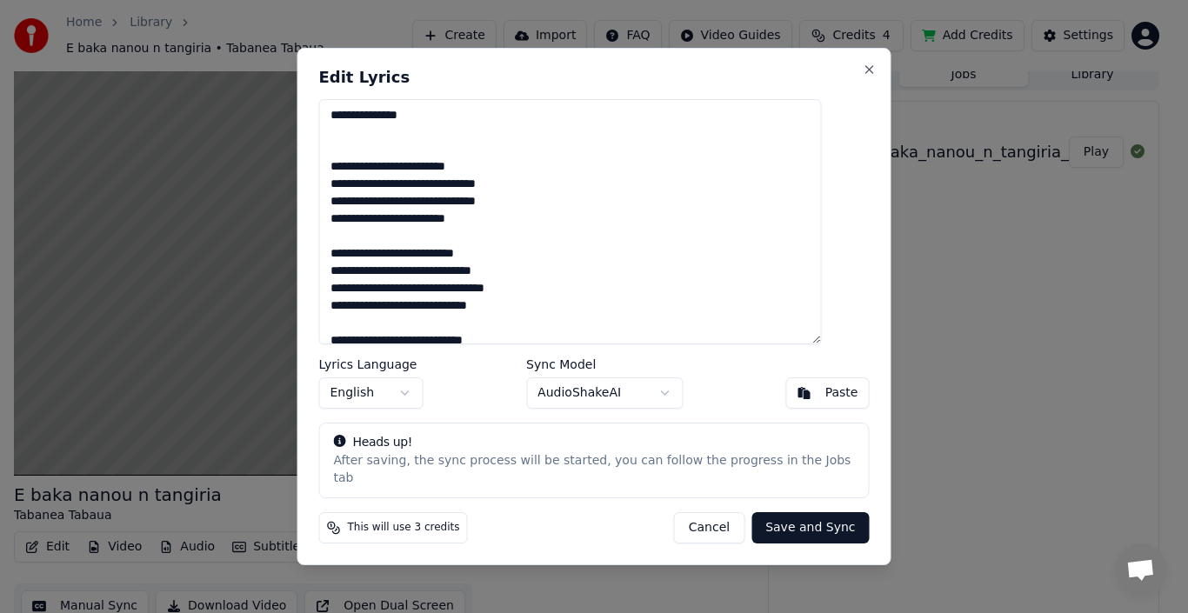
click at [350, 176] on textarea at bounding box center [570, 221] width 503 height 245
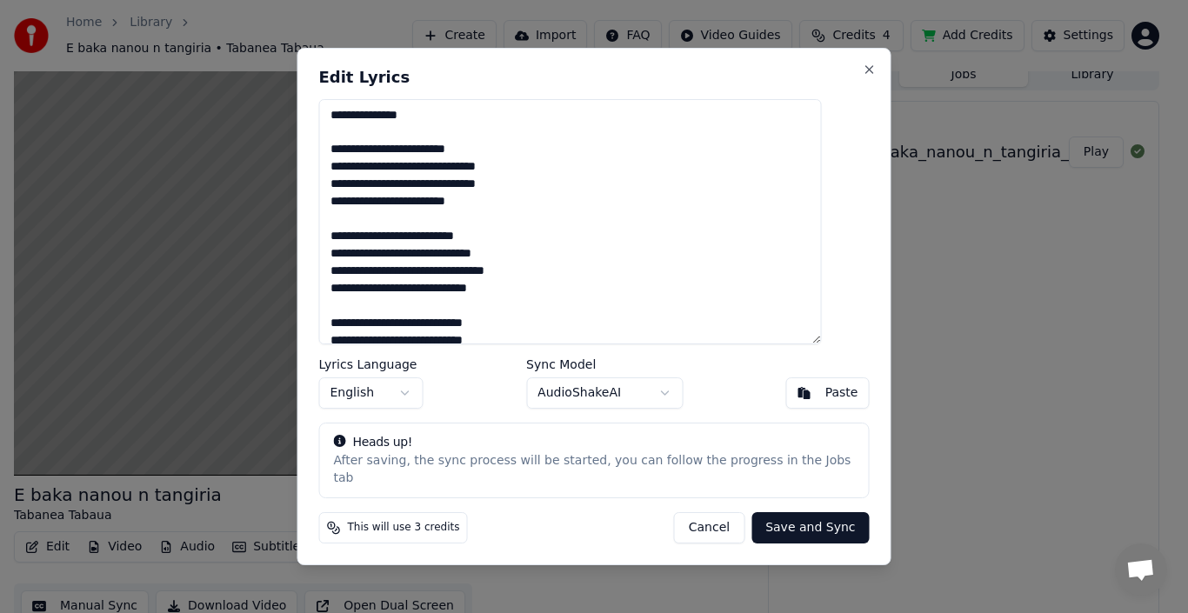
type textarea "**********"
click at [768, 519] on button "Save and Sync" at bounding box center [809, 527] width 117 height 31
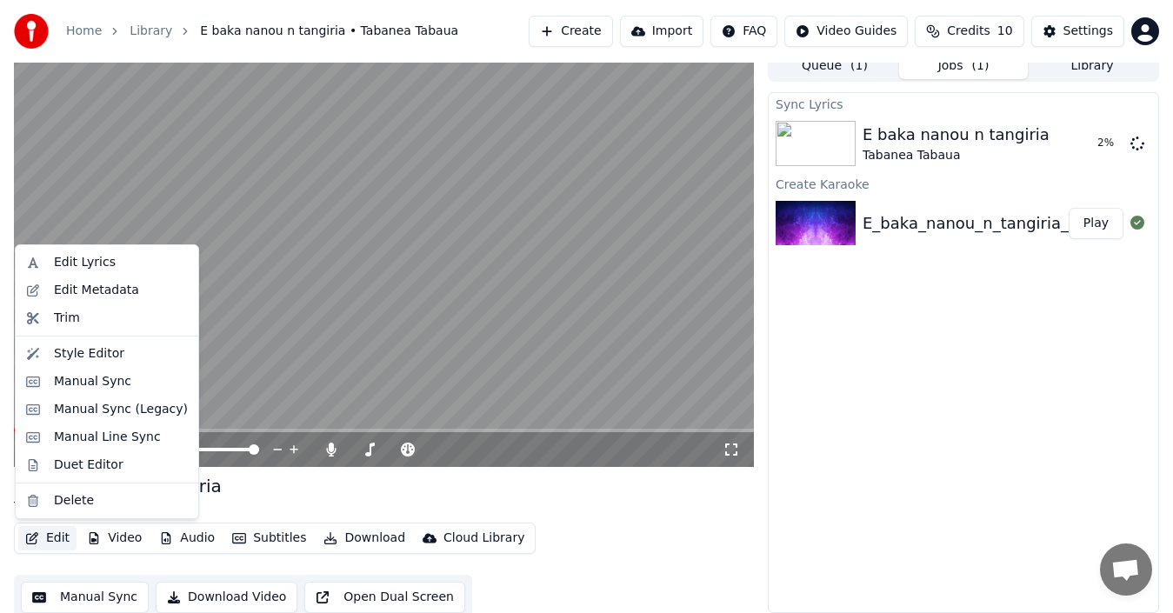
click at [55, 537] on button "Edit" at bounding box center [47, 538] width 58 height 24
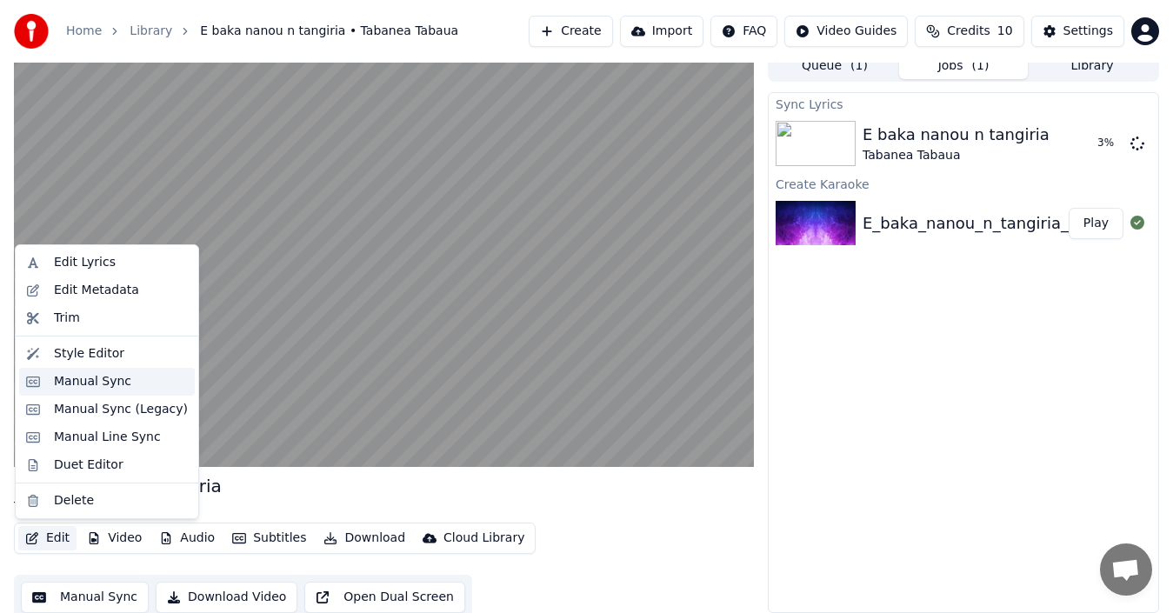
click at [83, 381] on div "Manual Sync" at bounding box center [92, 381] width 77 height 17
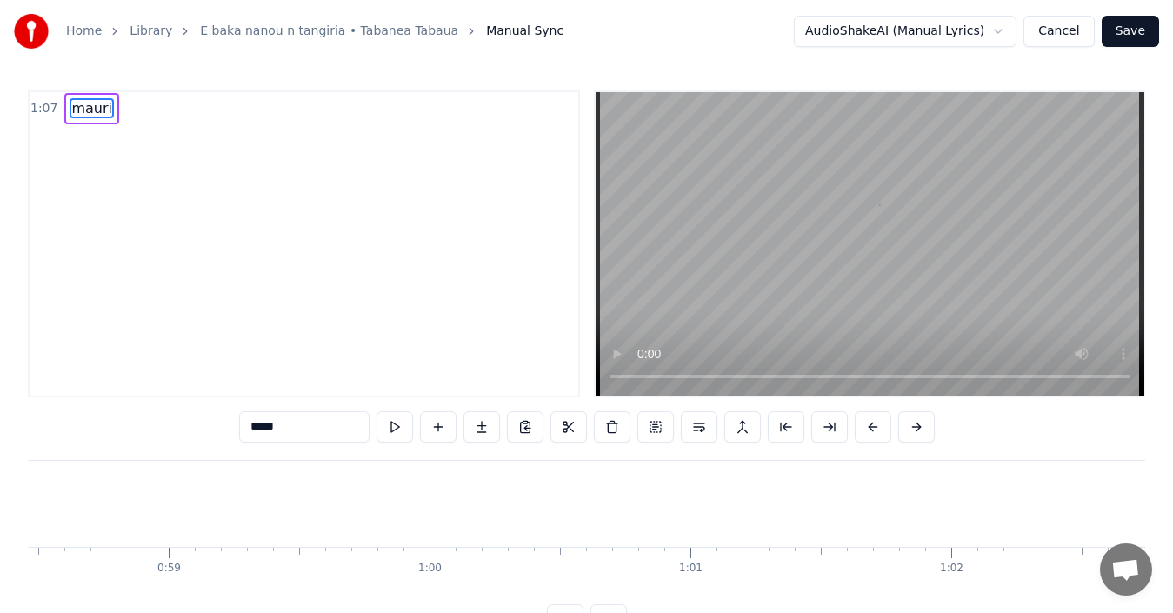
scroll to position [0, 17410]
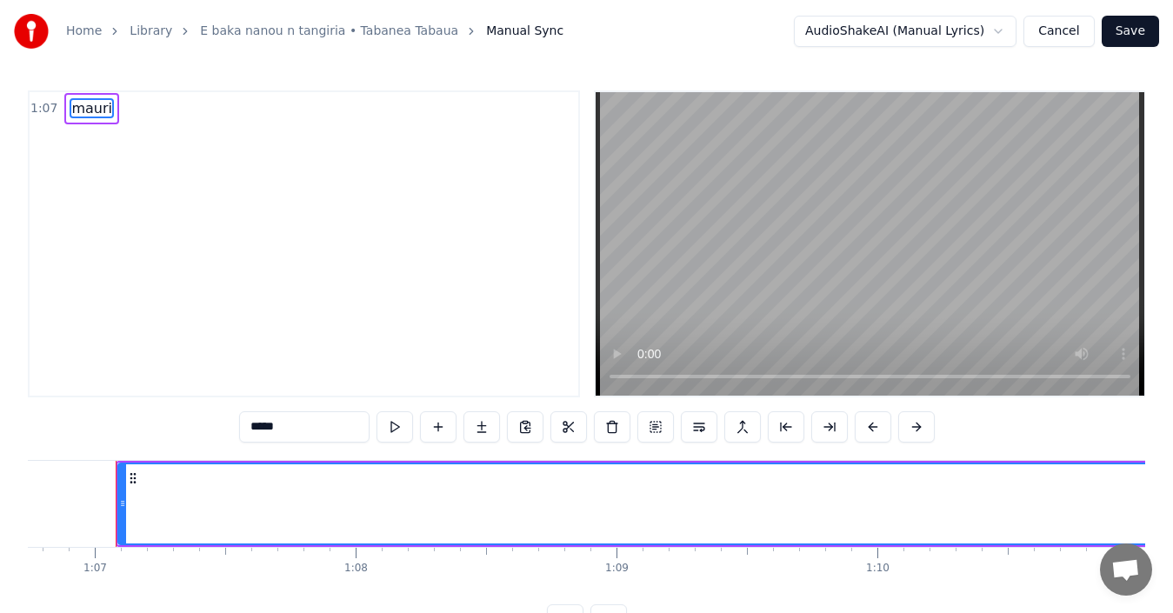
click at [295, 427] on input "*****" at bounding box center [304, 426] width 130 height 31
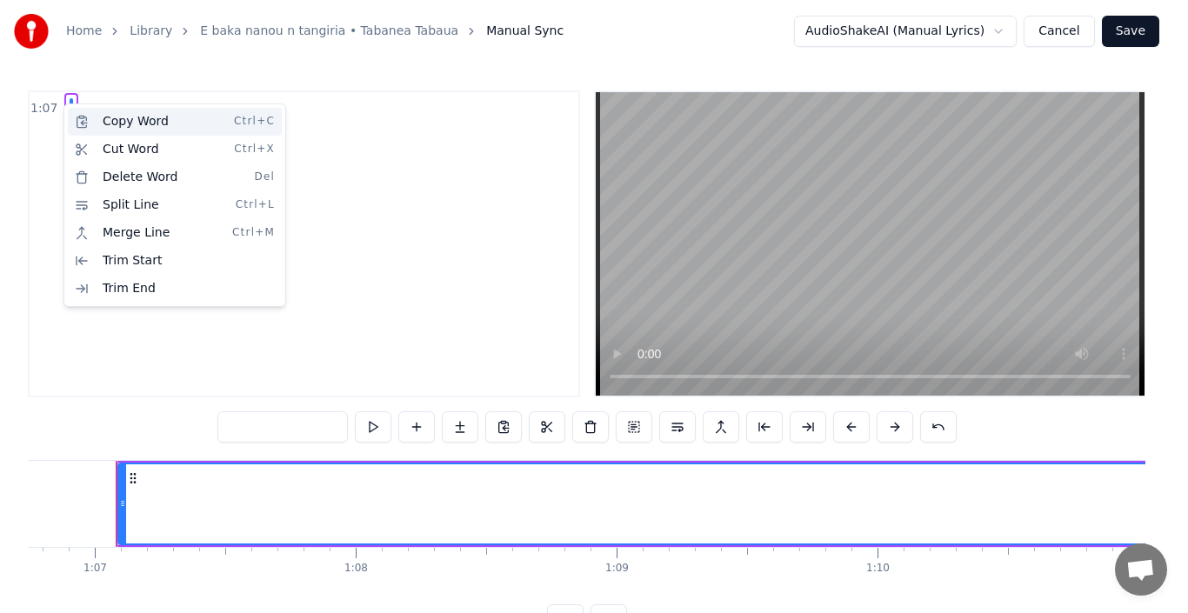
click at [95, 126] on div "Copy Word Ctrl+C" at bounding box center [175, 122] width 214 height 28
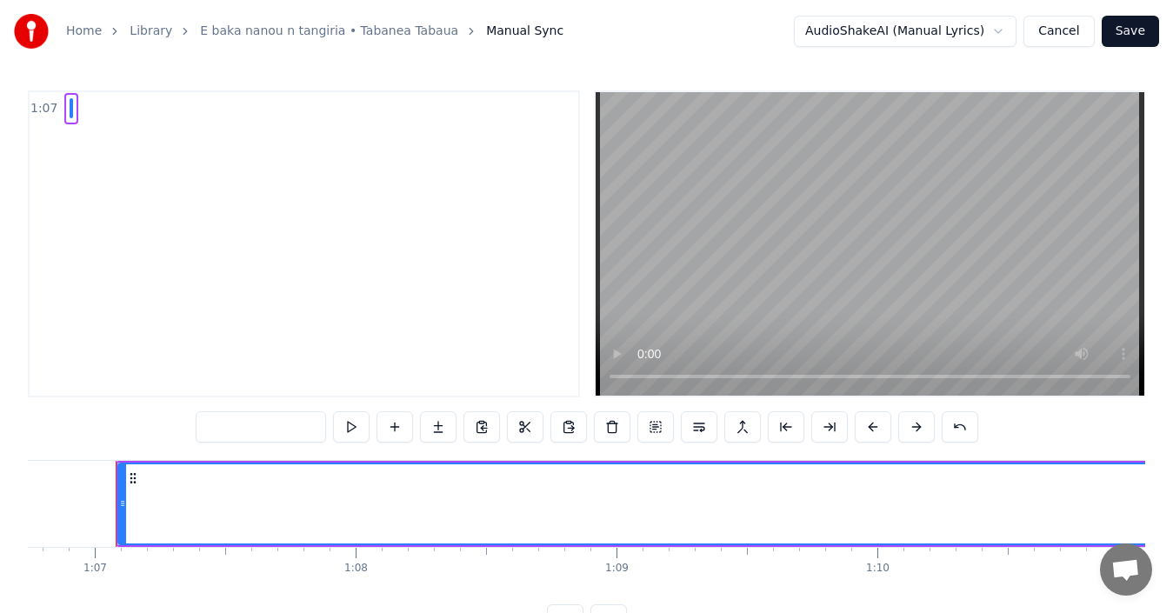
click at [70, 108] on span at bounding box center [71, 108] width 3 height 20
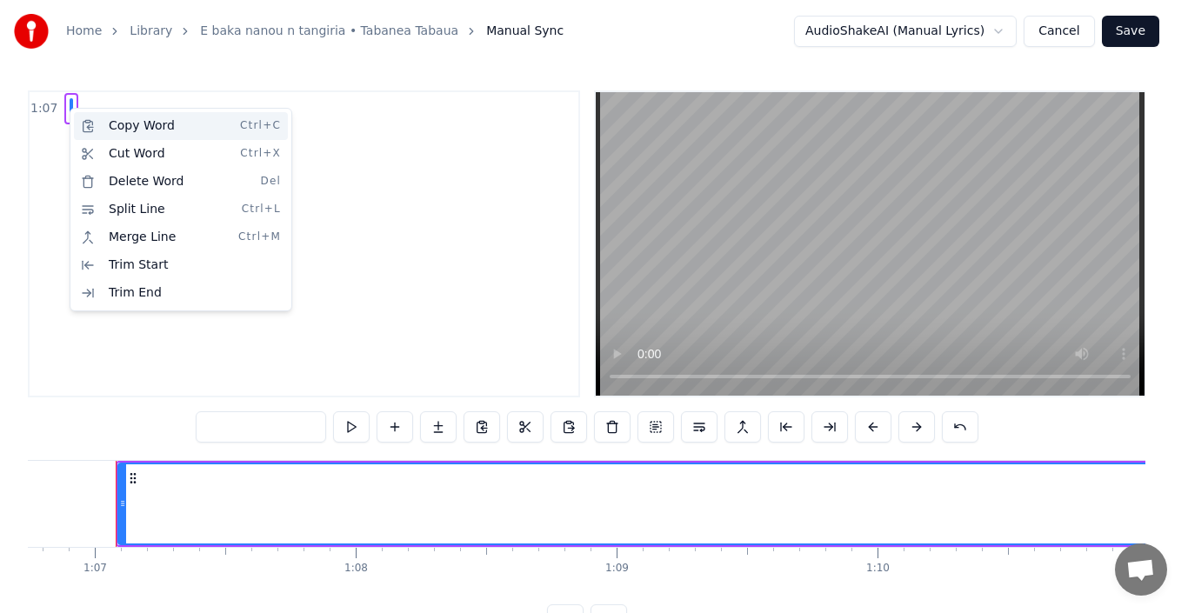
click at [125, 136] on div "Copy Word Ctrl+C" at bounding box center [181, 126] width 214 height 28
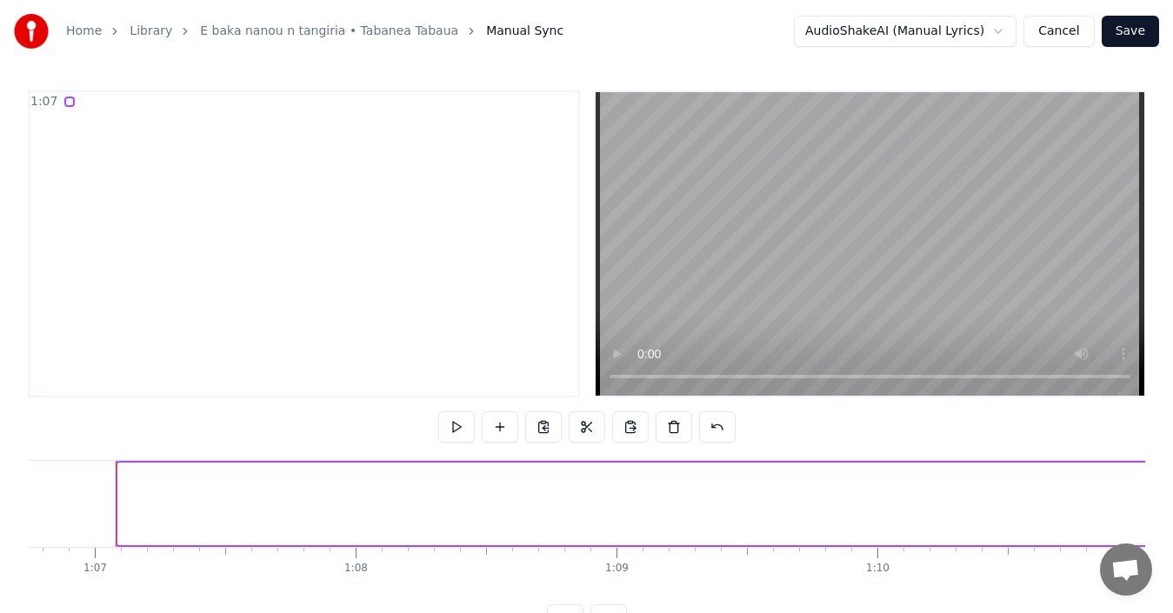
click at [66, 101] on div at bounding box center [69, 102] width 10 height 10
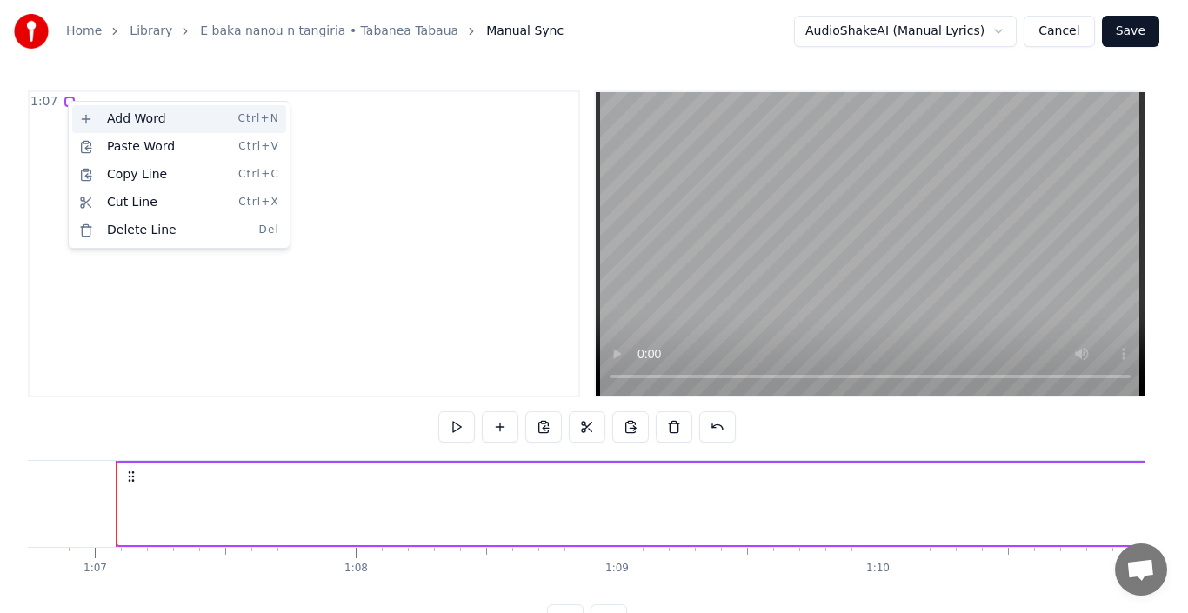
click at [118, 129] on div "Add Word Ctrl+N" at bounding box center [179, 119] width 214 height 28
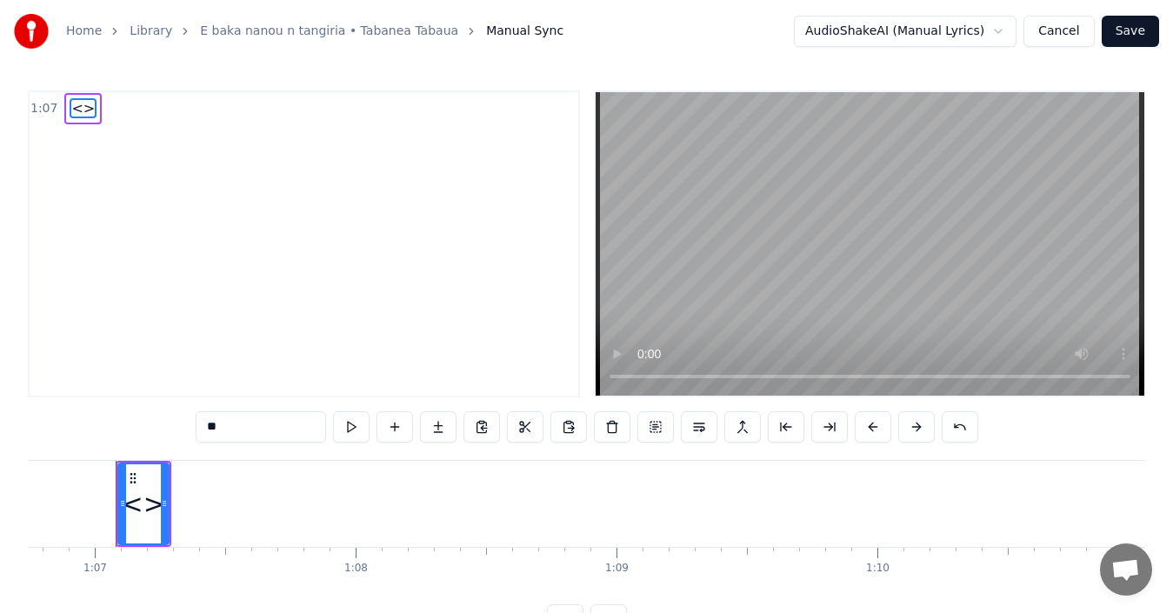
click at [74, 108] on span "<>" at bounding box center [83, 108] width 27 height 20
click at [75, 108] on span "<>" at bounding box center [83, 108] width 27 height 20
click at [130, 145] on div "1:07 <>" at bounding box center [304, 243] width 552 height 307
click at [570, 431] on button at bounding box center [568, 426] width 37 height 31
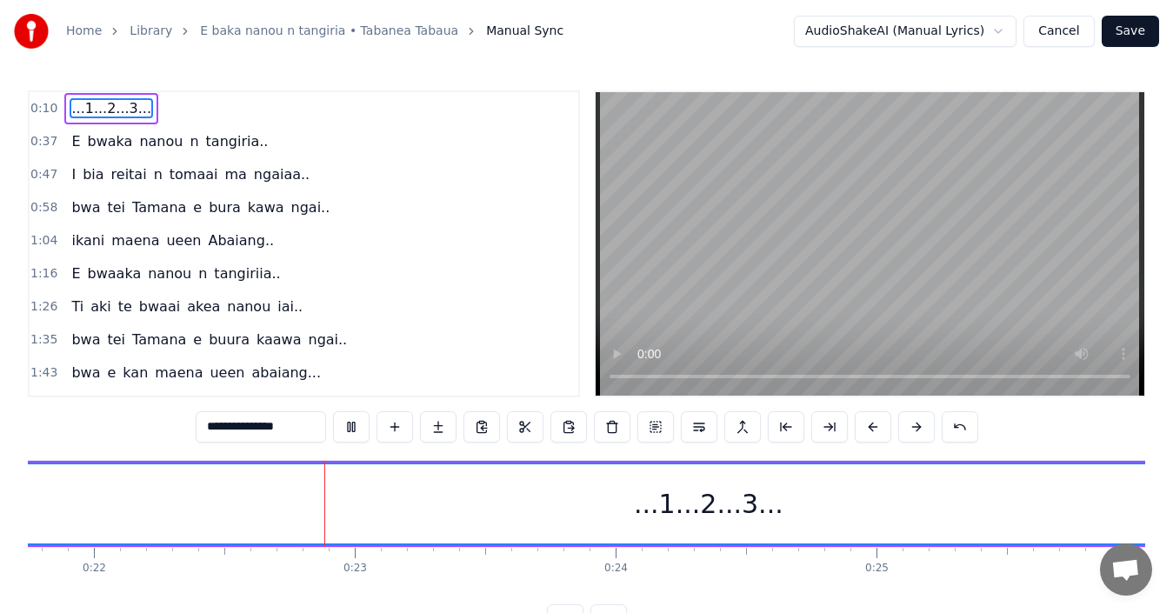
scroll to position [0, 5700]
click at [64, 138] on div "E bwaka nanou n tangiria.." at bounding box center [169, 141] width 210 height 31
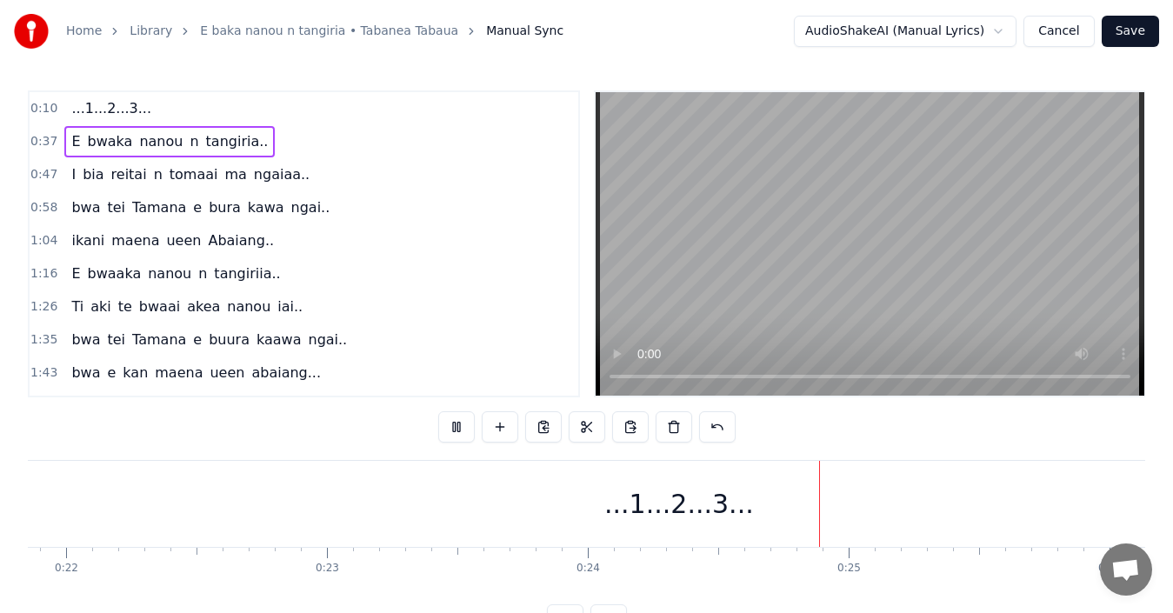
click at [138, 106] on div "0:10 ...1...2...3..." at bounding box center [304, 108] width 549 height 33
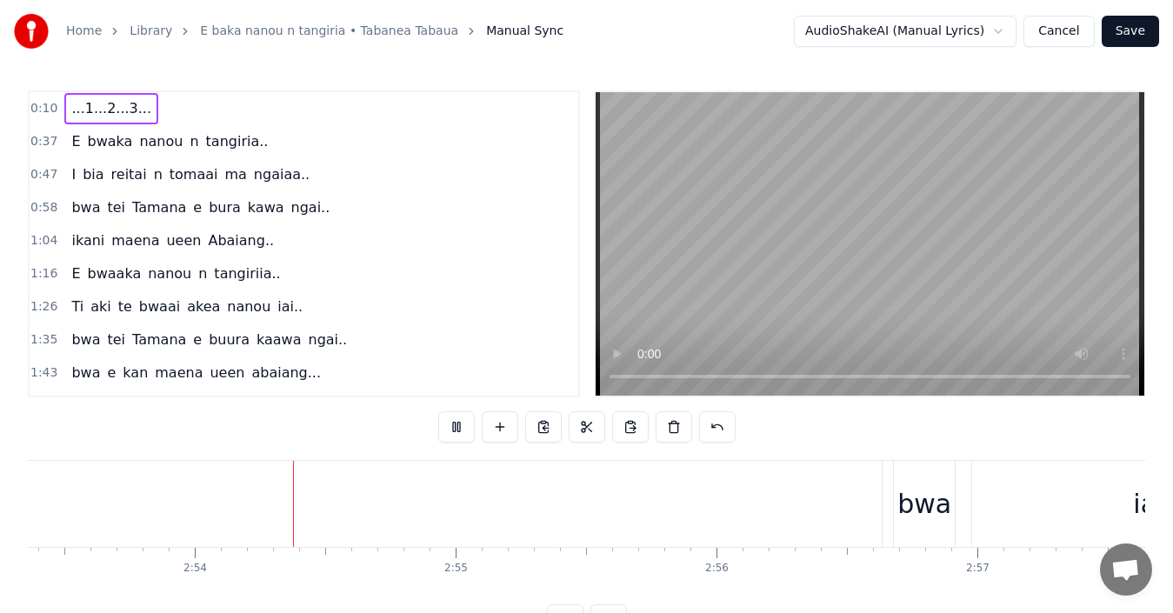
scroll to position [0, 45226]
click at [1131, 33] on button "Save" at bounding box center [1130, 31] width 57 height 31
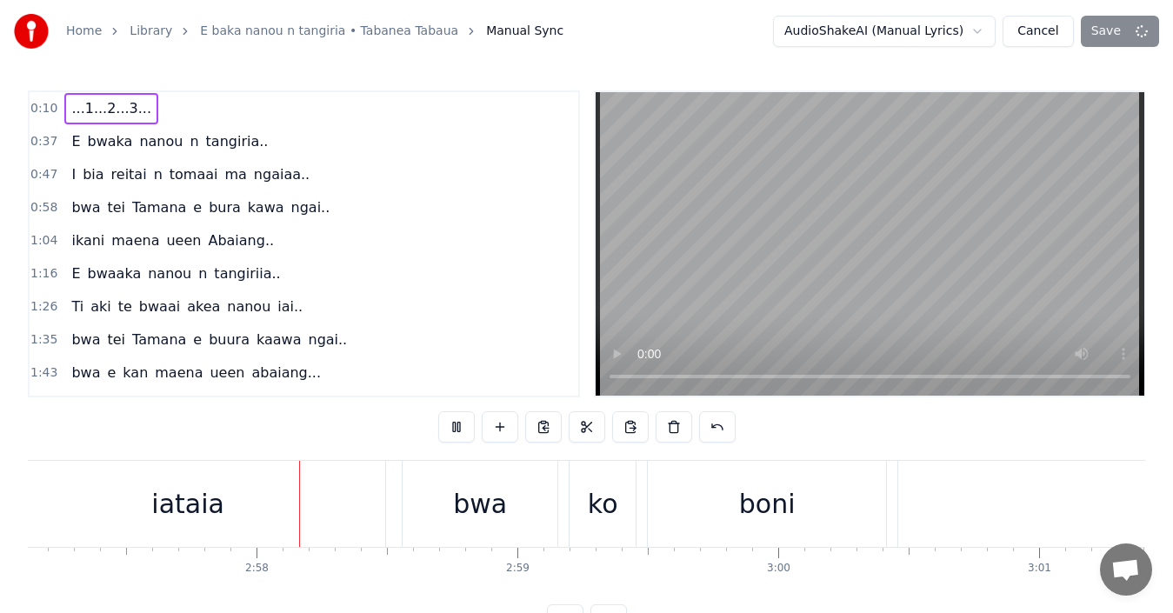
scroll to position [0, 46214]
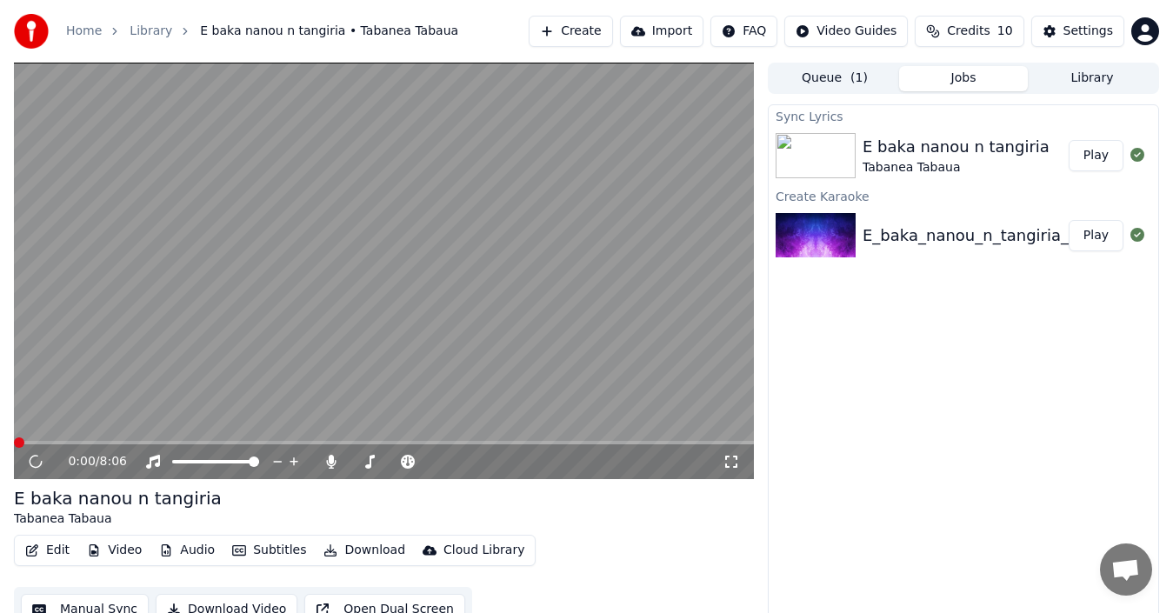
click at [727, 460] on icon at bounding box center [731, 462] width 17 height 14
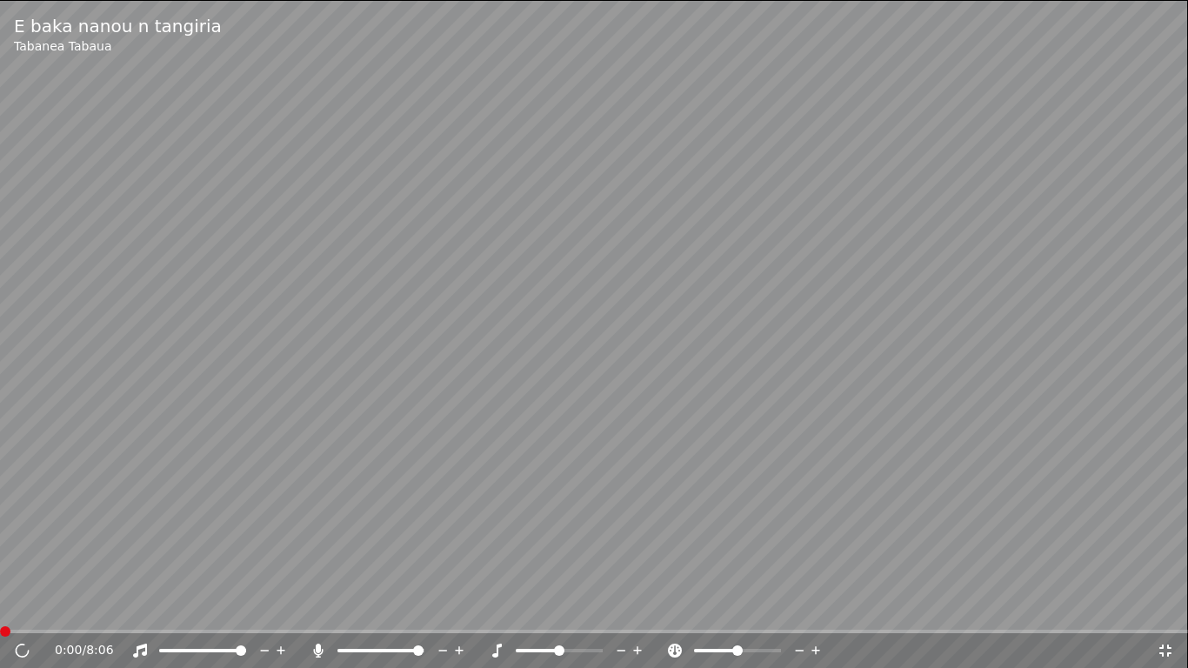
click at [1163, 612] on icon at bounding box center [1165, 650] width 12 height 12
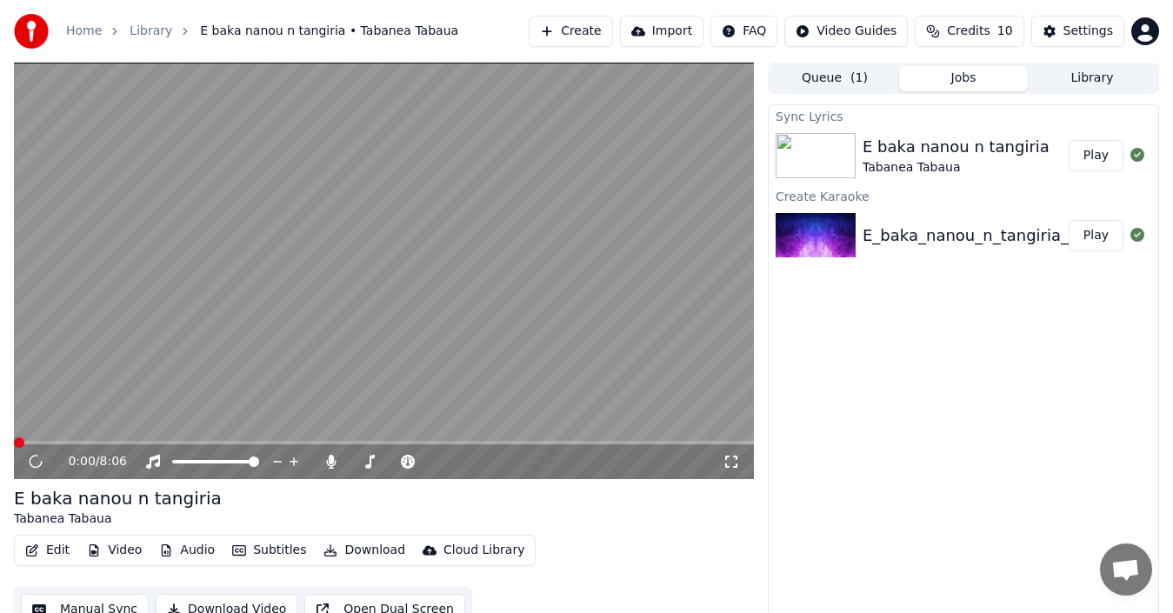
click at [825, 154] on img at bounding box center [816, 155] width 80 height 45
click at [1089, 157] on button "Play" at bounding box center [1096, 155] width 55 height 31
click at [31, 441] on span at bounding box center [384, 442] width 740 height 3
click at [732, 468] on icon at bounding box center [731, 462] width 17 height 14
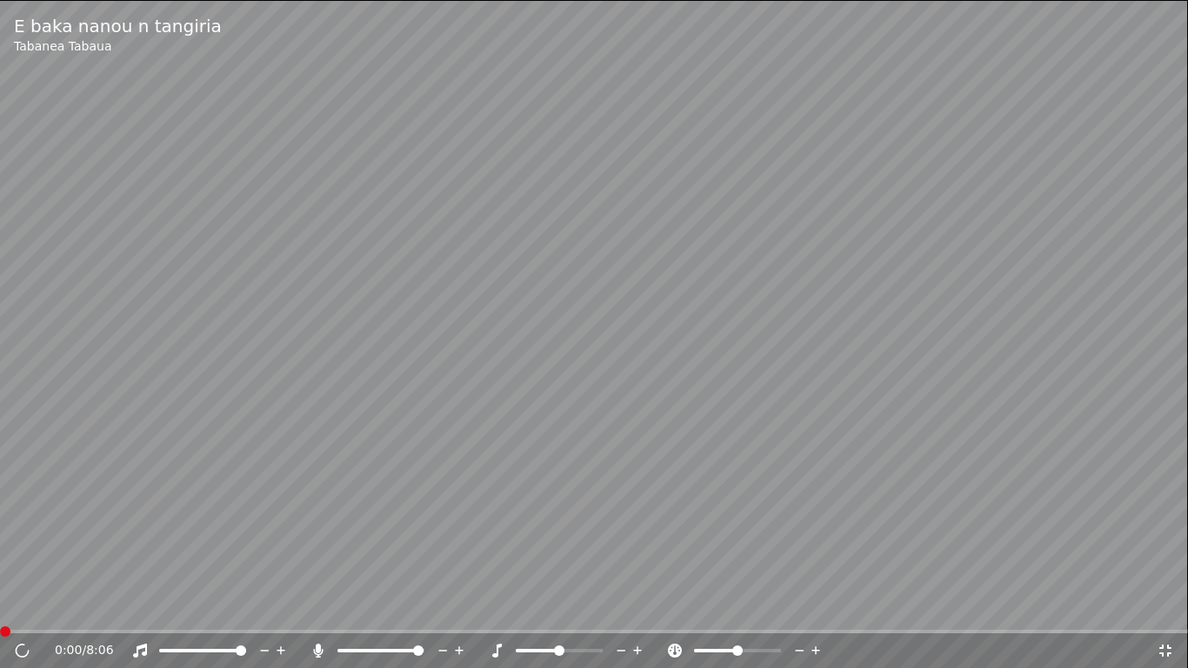
click at [0, 612] on span at bounding box center [5, 631] width 10 height 10
click at [17, 612] on video at bounding box center [594, 334] width 1188 height 668
click at [21, 612] on span at bounding box center [594, 631] width 1188 height 3
click at [603, 612] on span at bounding box center [597, 650] width 10 height 10
click at [736, 612] on span at bounding box center [736, 650] width 10 height 10
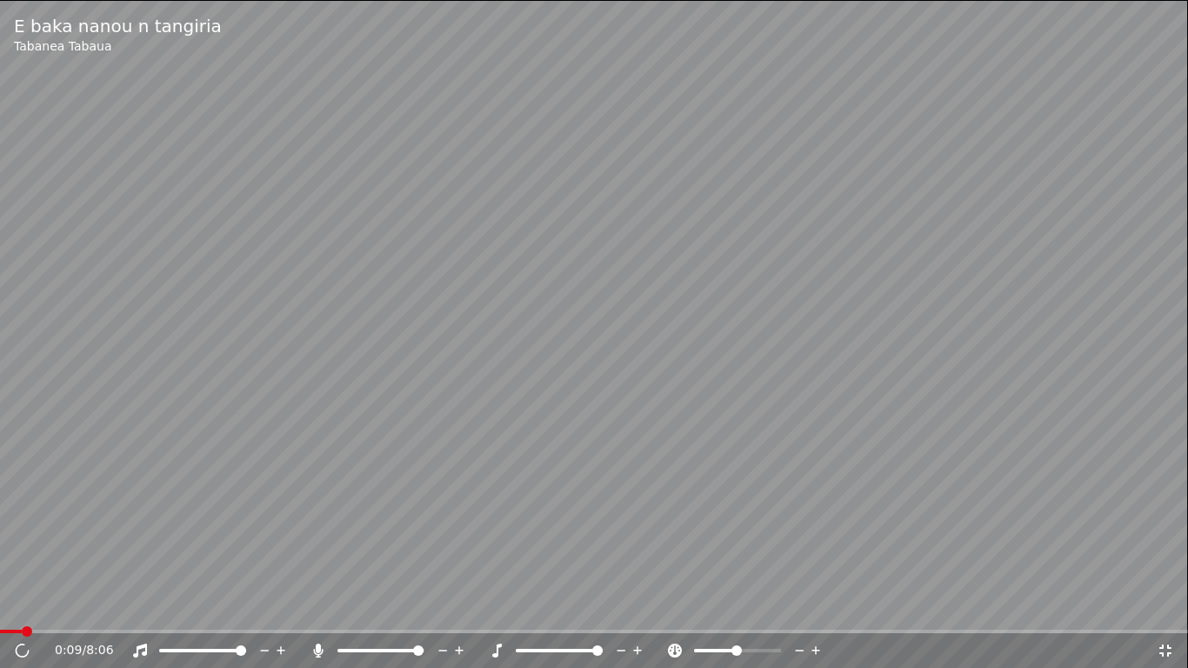
click at [601, 612] on span at bounding box center [597, 650] width 10 height 10
click at [31, 612] on span at bounding box center [27, 631] width 10 height 10
click at [34, 612] on span at bounding box center [594, 631] width 1188 height 3
click at [57, 612] on video at bounding box center [594, 334] width 1188 height 668
click at [50, 612] on div "0:14 / 8:06" at bounding box center [594, 650] width 1188 height 35
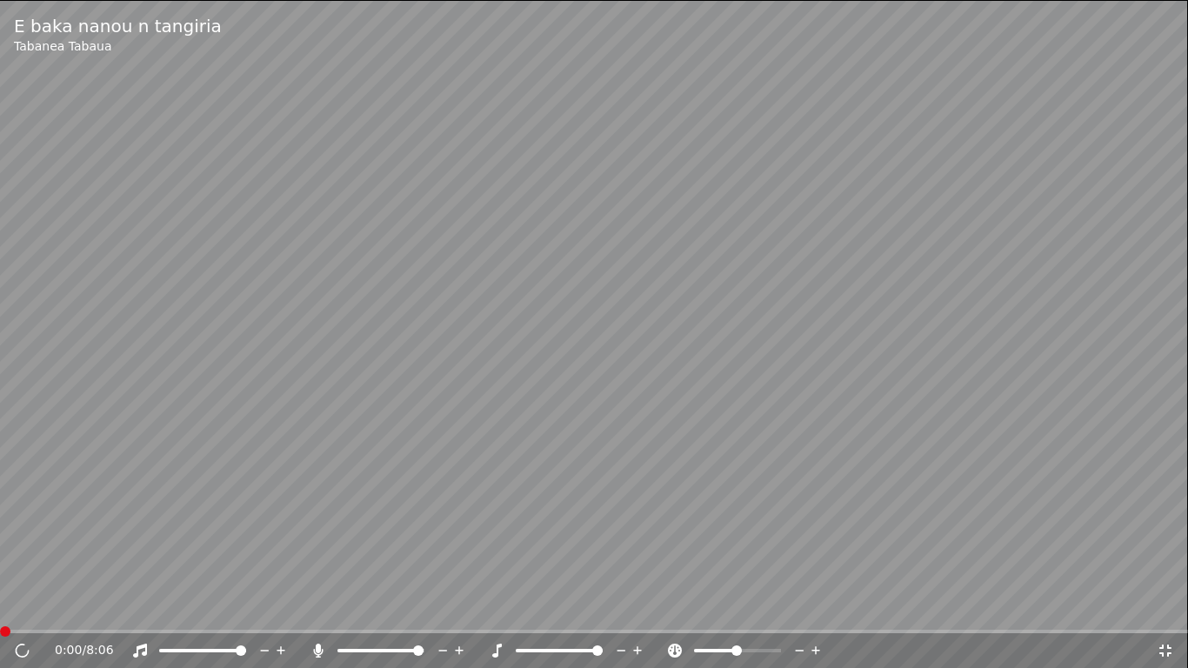
click at [0, 612] on span at bounding box center [5, 631] width 10 height 10
click at [32, 612] on div "E baka nanou n tangiria Tabanea Tabaua 0:00 / 8:06" at bounding box center [594, 334] width 1188 height 668
click at [33, 612] on span at bounding box center [594, 631] width 1188 height 3
click at [54, 612] on video at bounding box center [594, 334] width 1188 height 668
click at [56, 612] on span at bounding box center [594, 631] width 1188 height 3
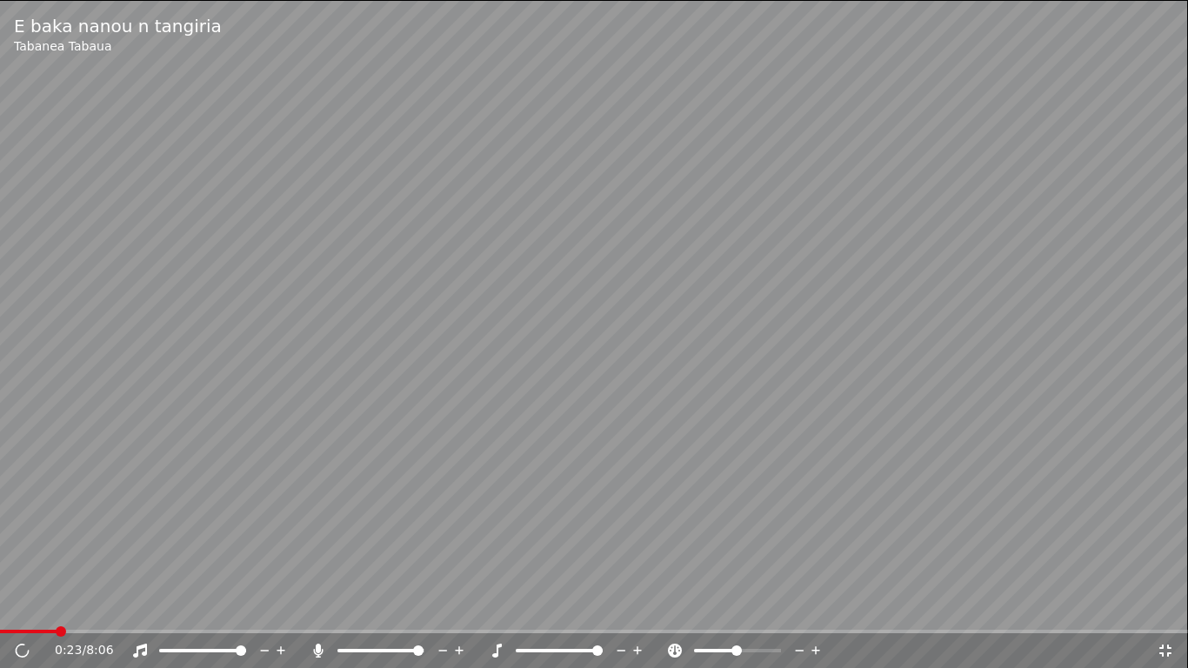
click at [73, 612] on span at bounding box center [594, 631] width 1188 height 3
click at [97, 612] on span at bounding box center [594, 631] width 1188 height 3
click at [563, 612] on span at bounding box center [559, 650] width 87 height 3
click at [1179, 612] on div "0:39 / 8:06" at bounding box center [594, 650] width 1174 height 17
click at [1167, 612] on icon at bounding box center [1164, 650] width 17 height 14
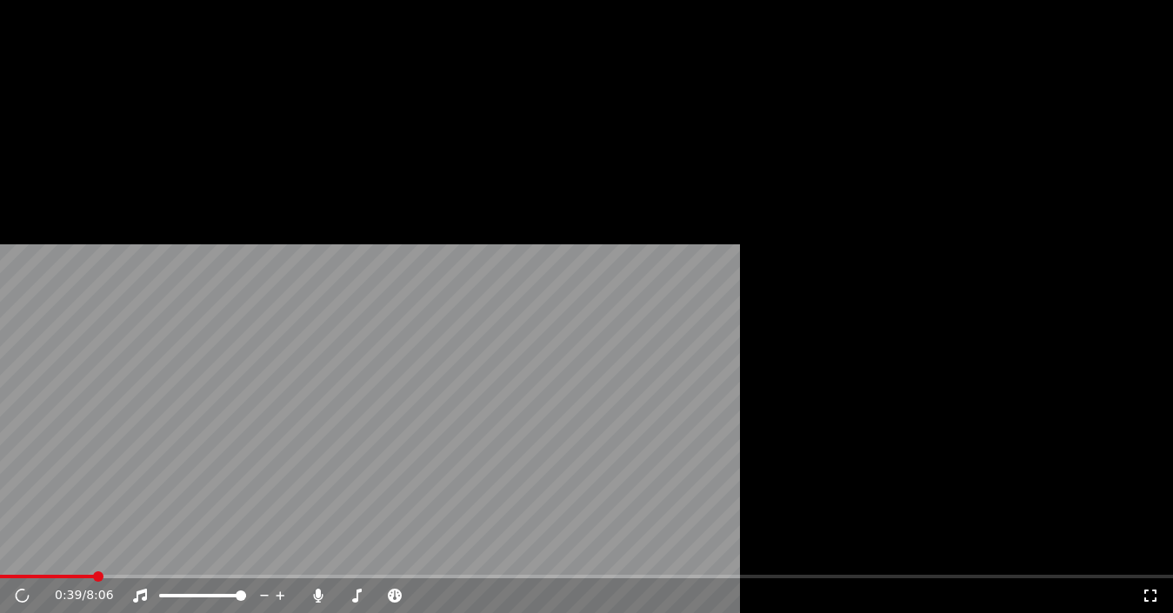
scroll to position [19, 0]
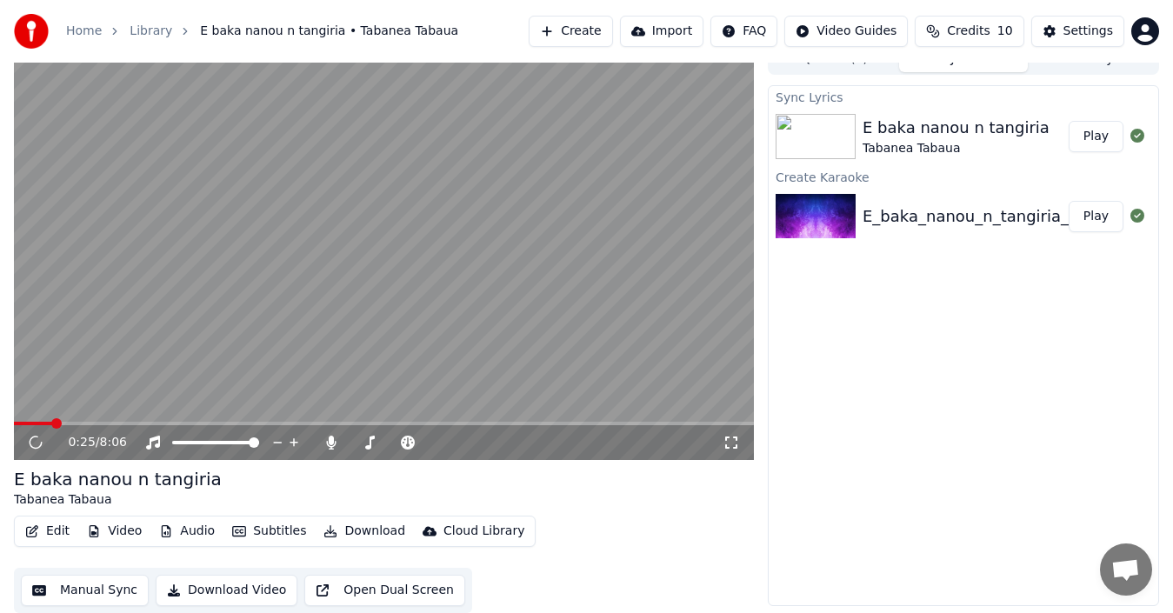
click at [51, 423] on span at bounding box center [33, 423] width 38 height 3
click at [34, 424] on span at bounding box center [33, 423] width 38 height 3
click at [14, 422] on span at bounding box center [24, 423] width 20 height 3
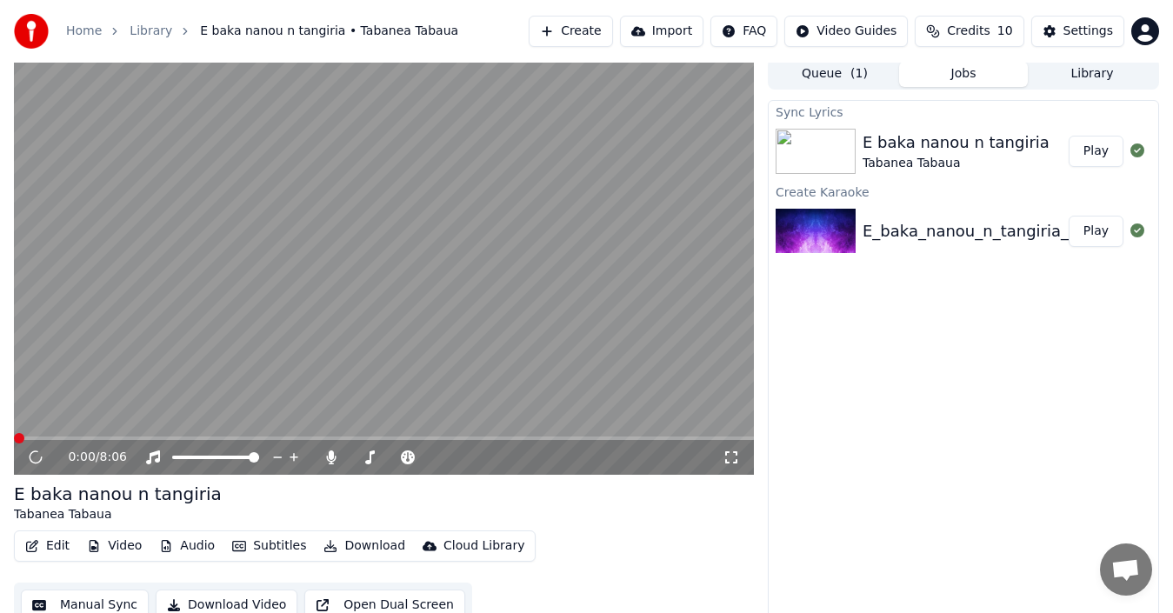
scroll to position [0, 0]
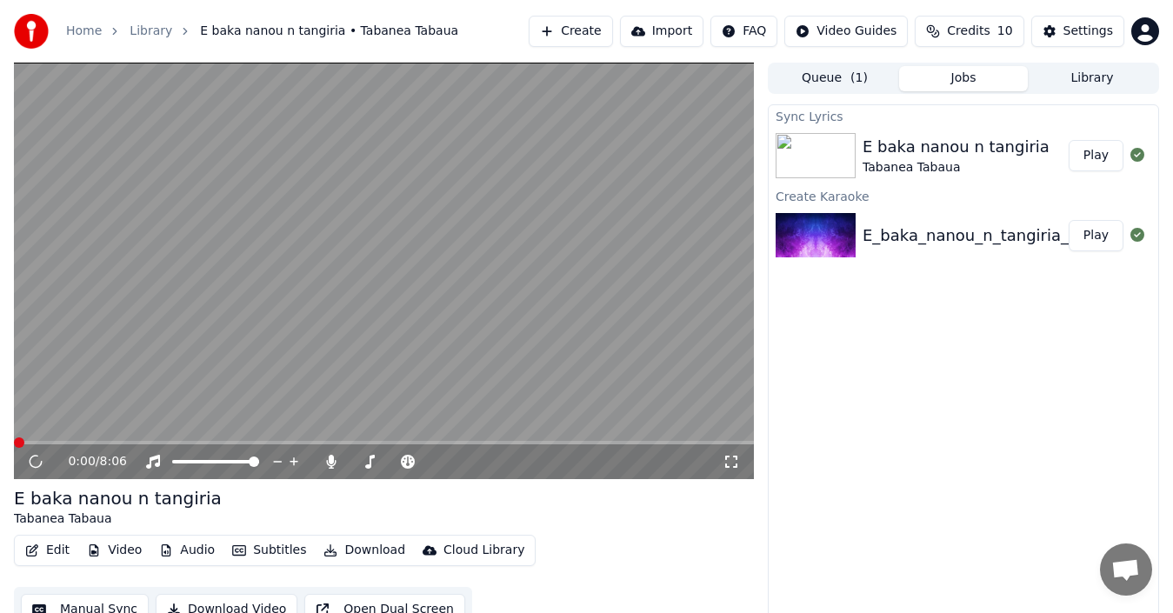
click at [31, 461] on icon at bounding box center [35, 461] width 17 height 19
click at [1094, 233] on button "Play" at bounding box center [1096, 235] width 55 height 31
click at [31, 443] on span at bounding box center [384, 442] width 740 height 3
click at [55, 441] on span at bounding box center [384, 442] width 740 height 3
click at [93, 445] on div "0:27 / 8:06" at bounding box center [384, 461] width 740 height 35
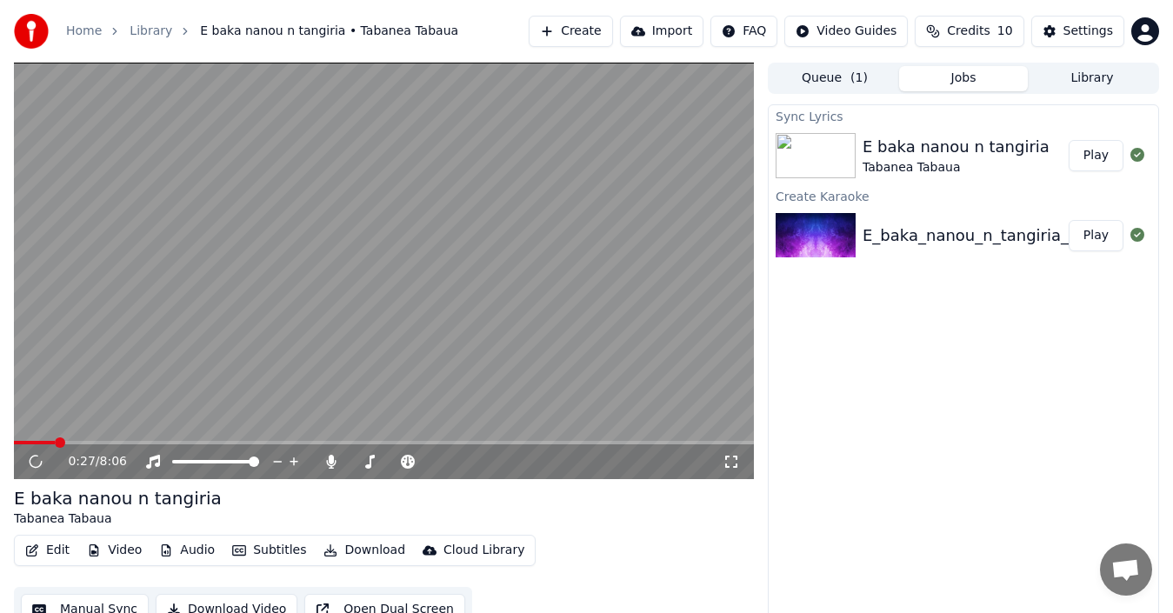
click at [92, 442] on span at bounding box center [384, 442] width 740 height 3
click at [130, 439] on video at bounding box center [384, 271] width 740 height 416
click at [131, 442] on span at bounding box center [384, 442] width 740 height 3
click at [992, 150] on div "E baka nanou n tangiria" at bounding box center [956, 147] width 187 height 24
click at [1091, 162] on button "Play" at bounding box center [1096, 155] width 55 height 31
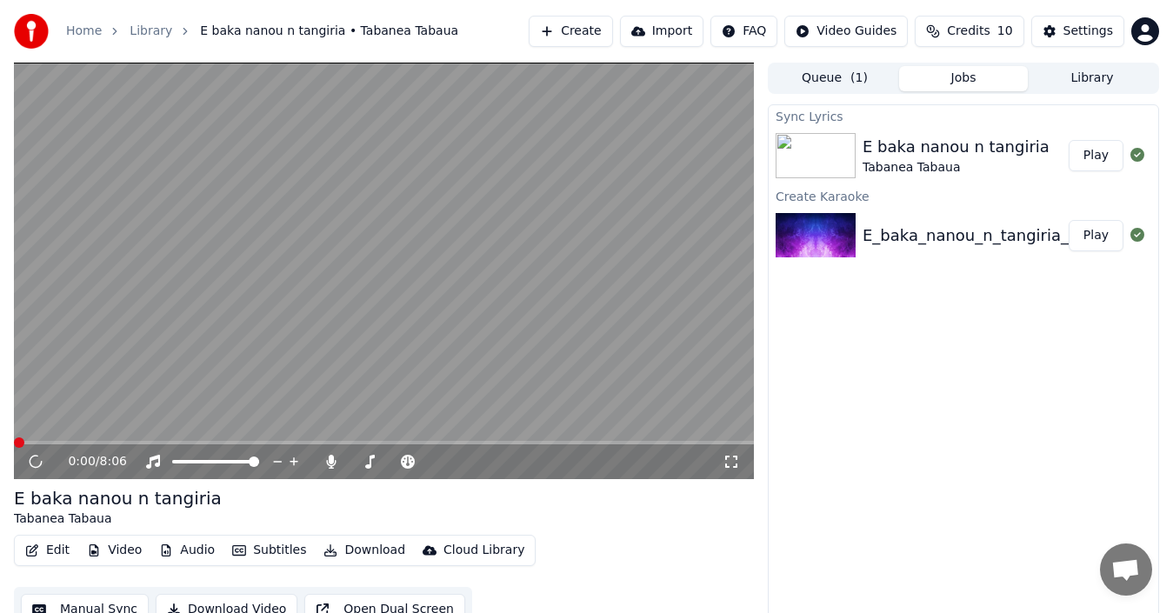
click at [323, 549] on icon "button" at bounding box center [330, 550] width 14 height 12
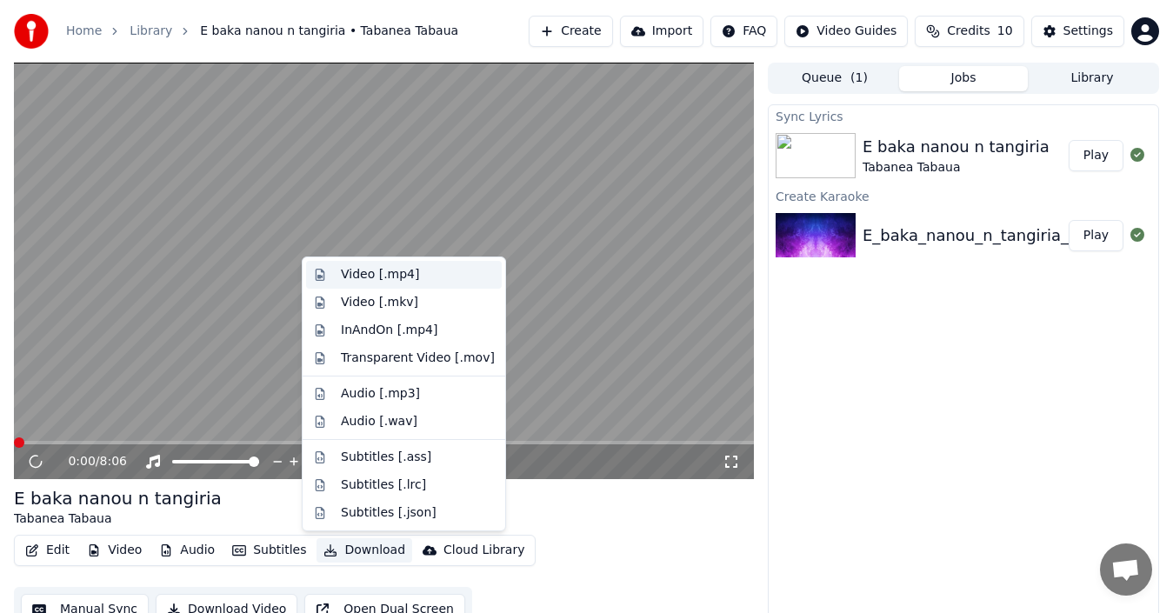
click at [354, 279] on div "Video [.mp4]" at bounding box center [380, 274] width 78 height 17
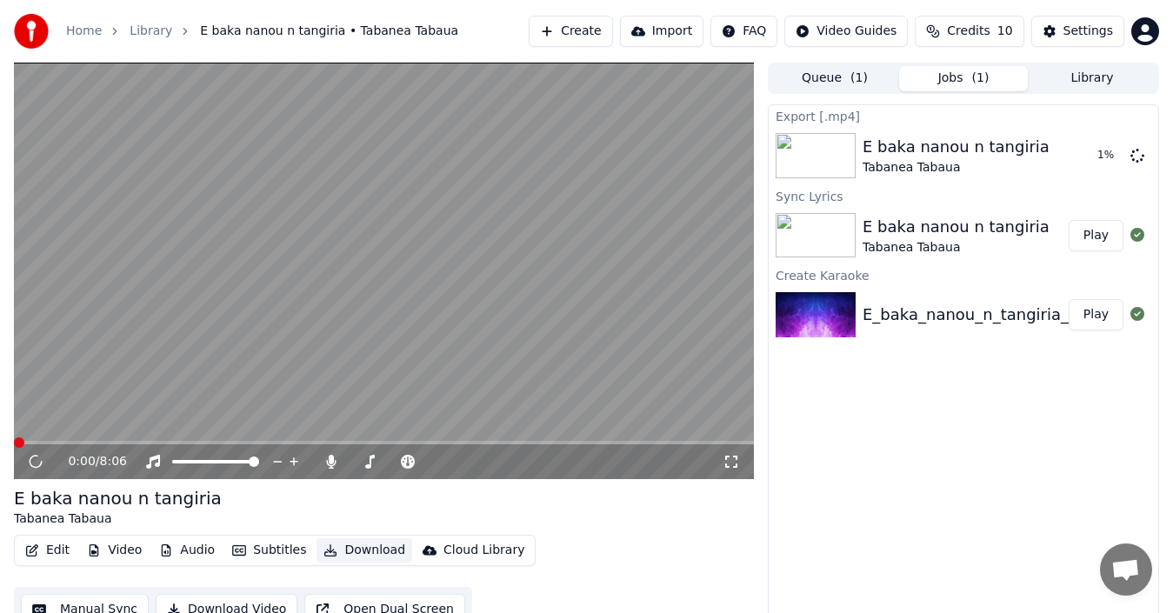
scroll to position [19, 0]
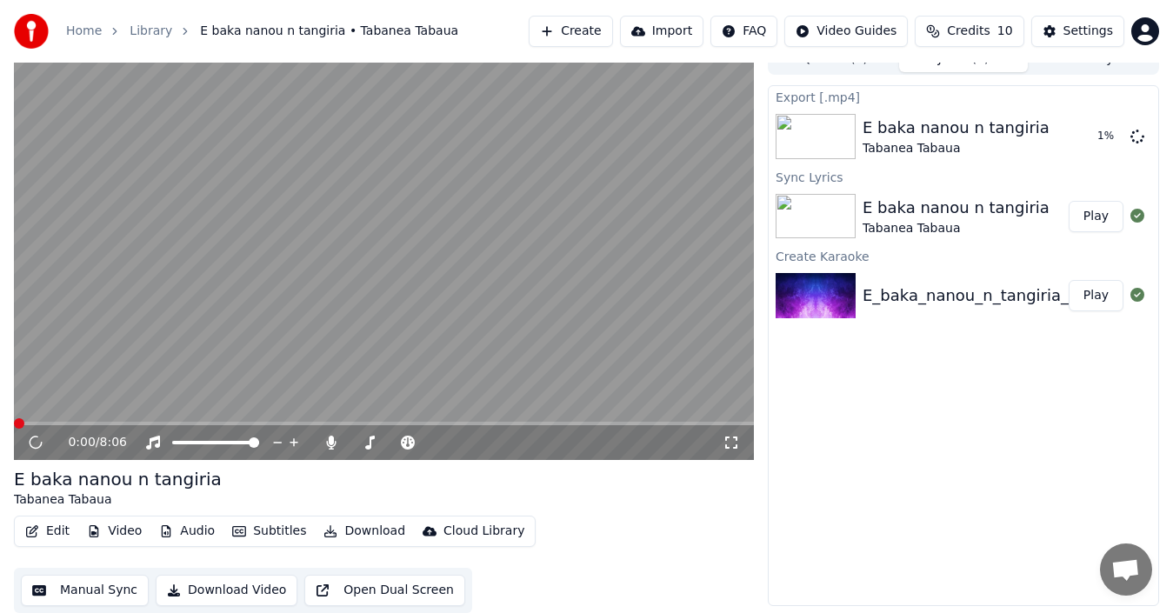
click at [320, 590] on button "Open Dual Screen" at bounding box center [384, 590] width 161 height 31
click at [65, 583] on button "Manual Sync" at bounding box center [85, 590] width 128 height 31
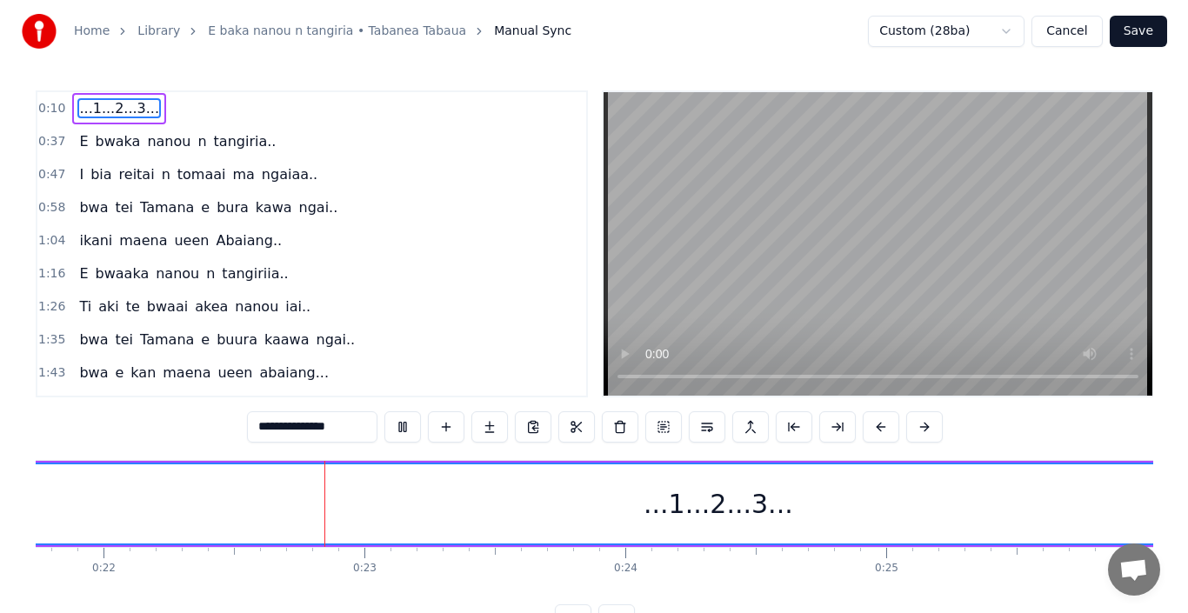
scroll to position [0, 5733]
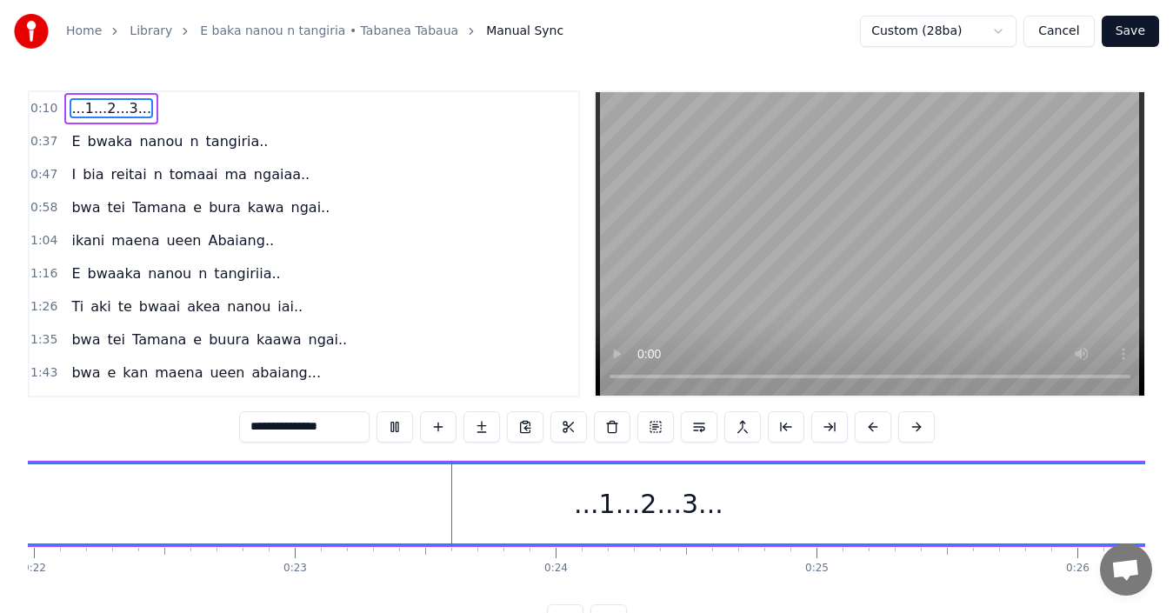
click at [1006, 30] on html "Home Library E baka nanou n tangiria • Tabanea Tabaua Manual Sync Custom (28ba)…" at bounding box center [586, 331] width 1173 height 663
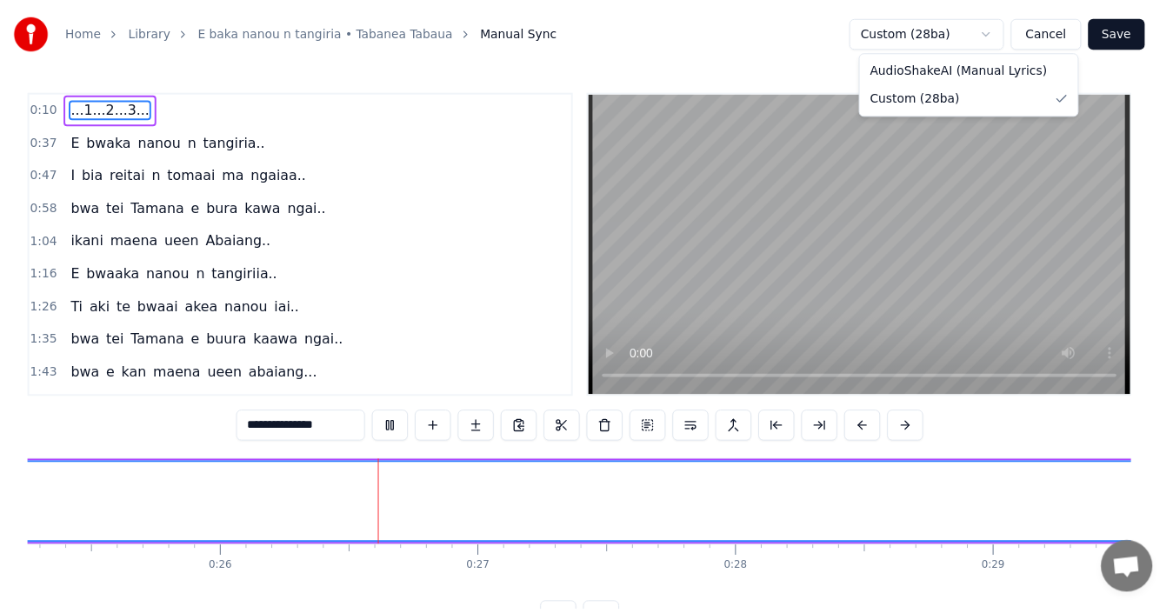
scroll to position [0, 6729]
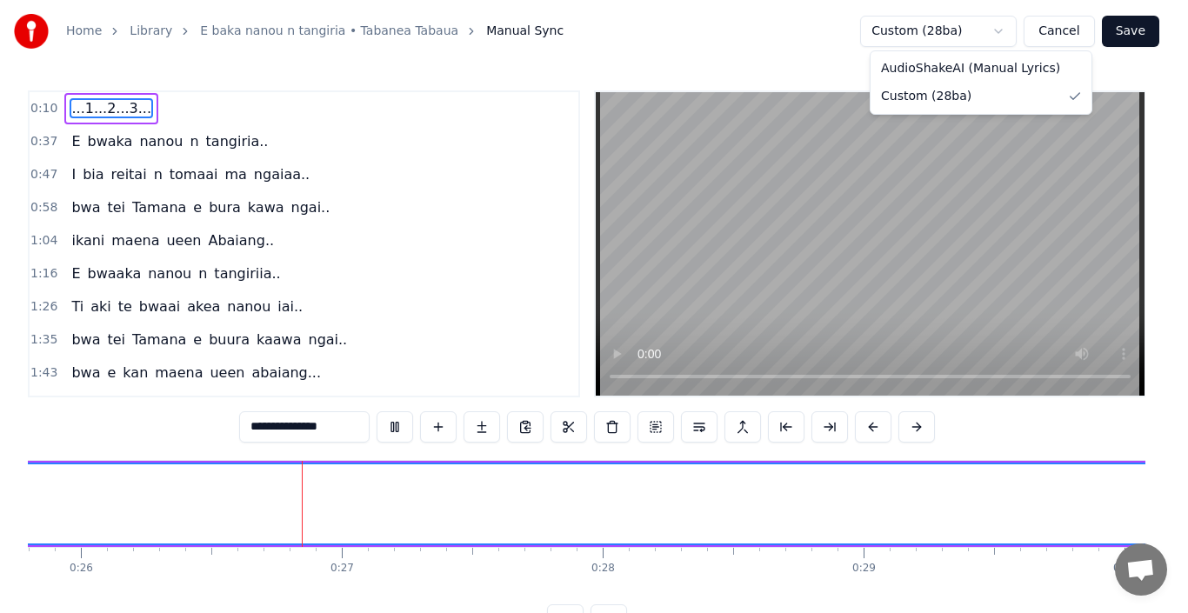
click at [1011, 29] on html "Home Library E baka nanou n tangiria • Tabanea Tabaua Manual Sync Custom (28ba)…" at bounding box center [594, 331] width 1188 height 663
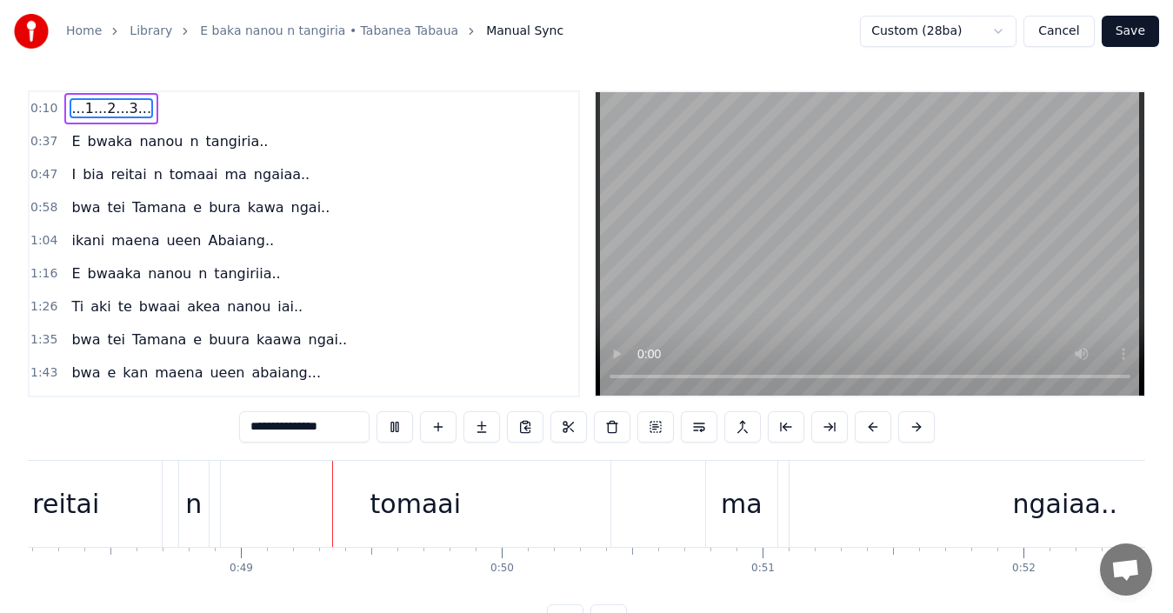
scroll to position [0, 12662]
